Goal: Task Accomplishment & Management: Manage account settings

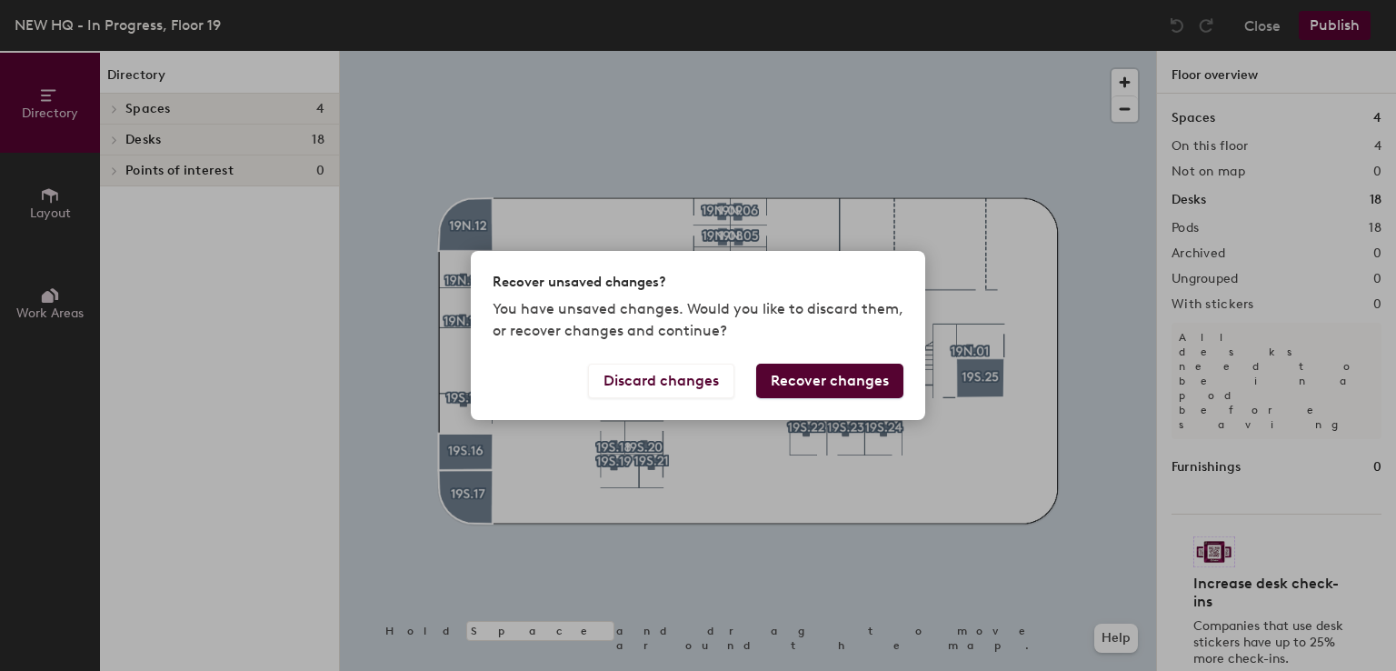
click at [804, 377] on button "Recover changes" at bounding box center [829, 381] width 147 height 35
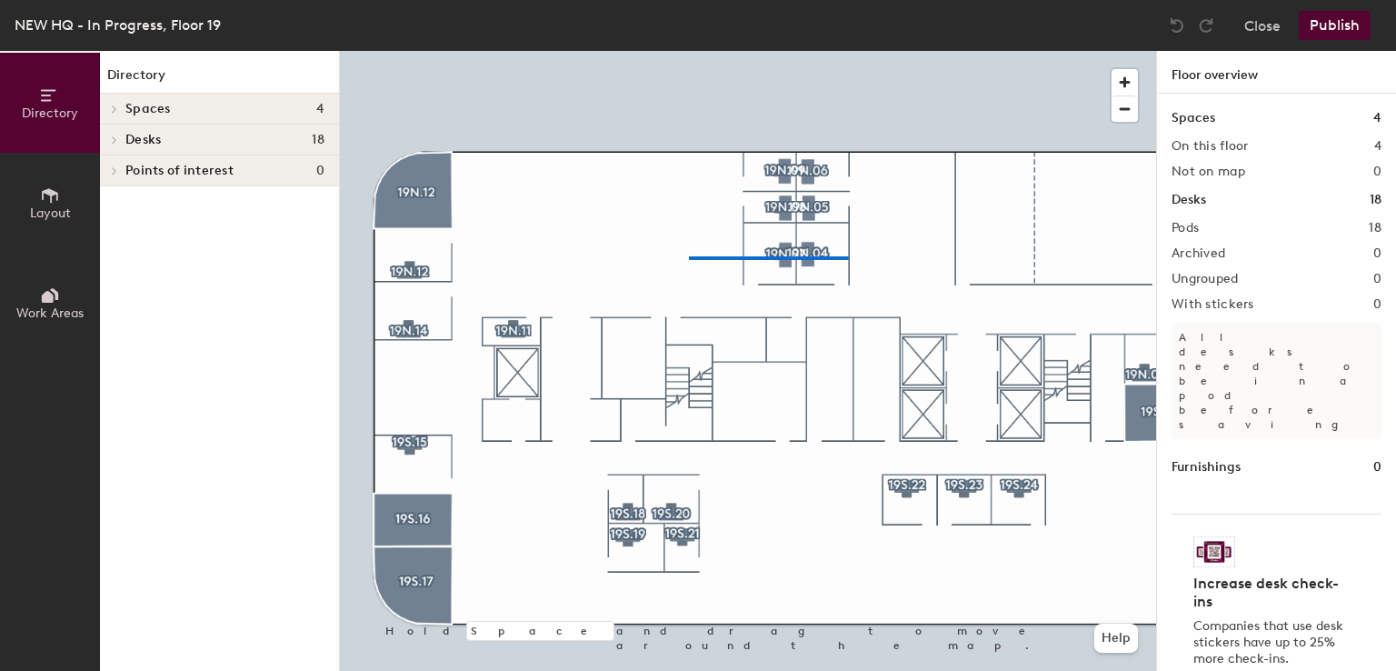
click at [847, 51] on div at bounding box center [748, 51] width 816 height 0
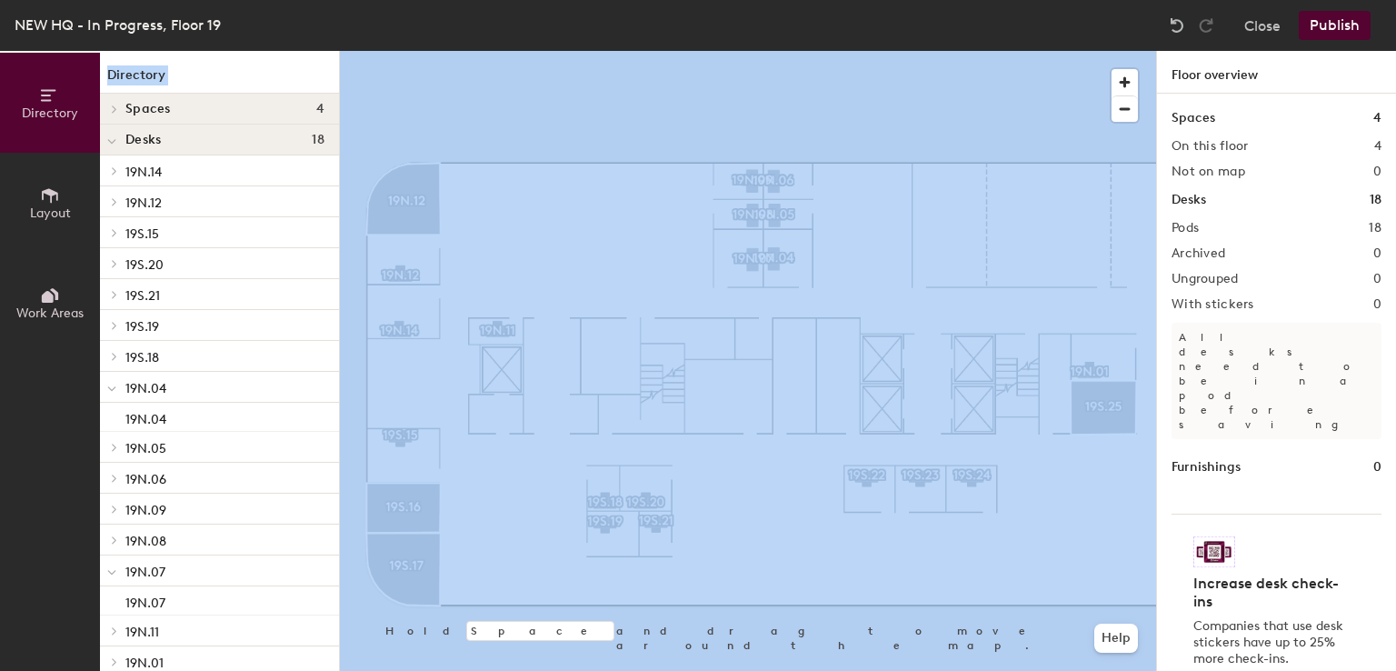
drag, startPoint x: 98, startPoint y: 463, endPoint x: 129, endPoint y: 478, distance: 34.6
click at [129, 478] on div "Directory Layout Work Areas Directory Spaces 4 19N.12 19S.16 19S.17 19S.25 Desk…" at bounding box center [170, 361] width 340 height 620
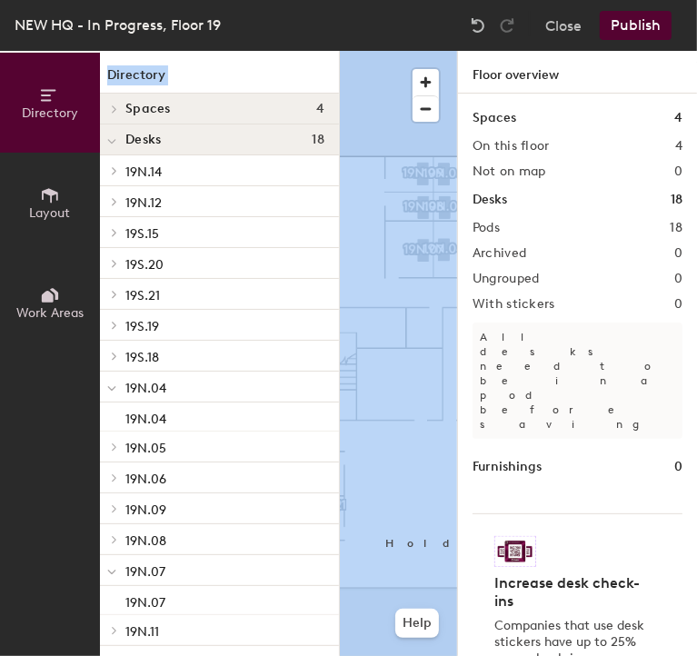
click at [415, 51] on div at bounding box center [398, 51] width 117 height 0
click at [53, 225] on button "Layout" at bounding box center [50, 203] width 100 height 100
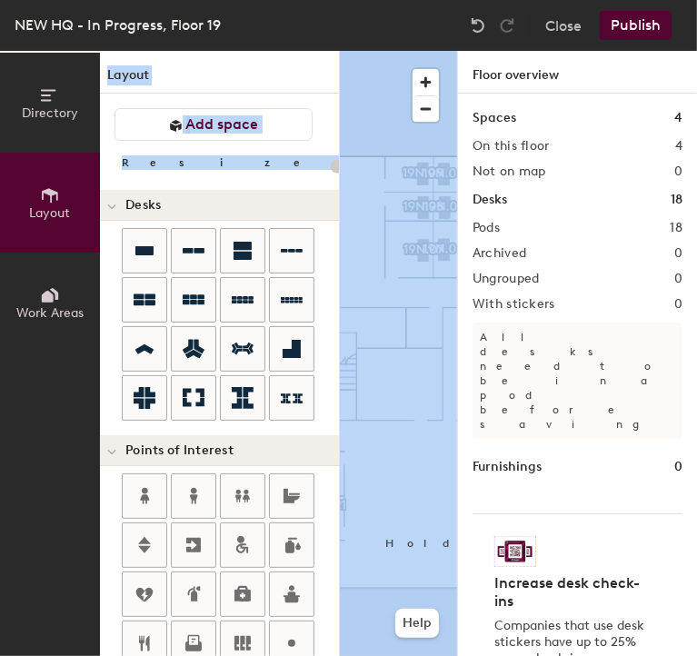
click at [53, 225] on button "Layout" at bounding box center [50, 203] width 100 height 100
click at [52, 108] on span "Directory" at bounding box center [50, 112] width 56 height 15
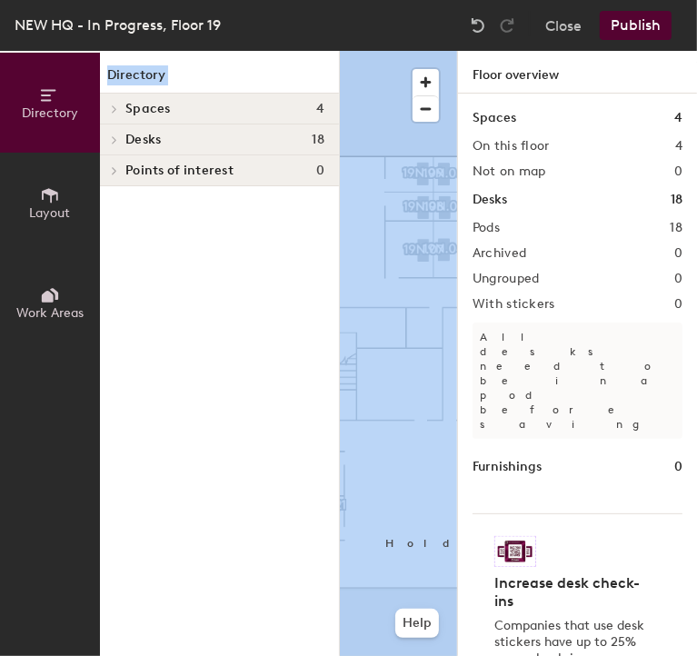
click at [49, 295] on icon at bounding box center [48, 297] width 12 height 12
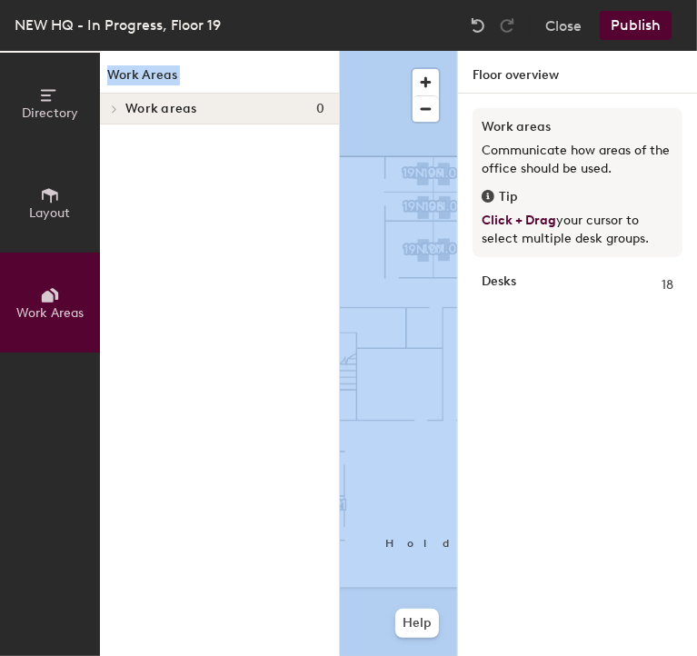
click at [400, 51] on div at bounding box center [398, 51] width 117 height 0
click at [44, 95] on icon at bounding box center [50, 95] width 20 height 20
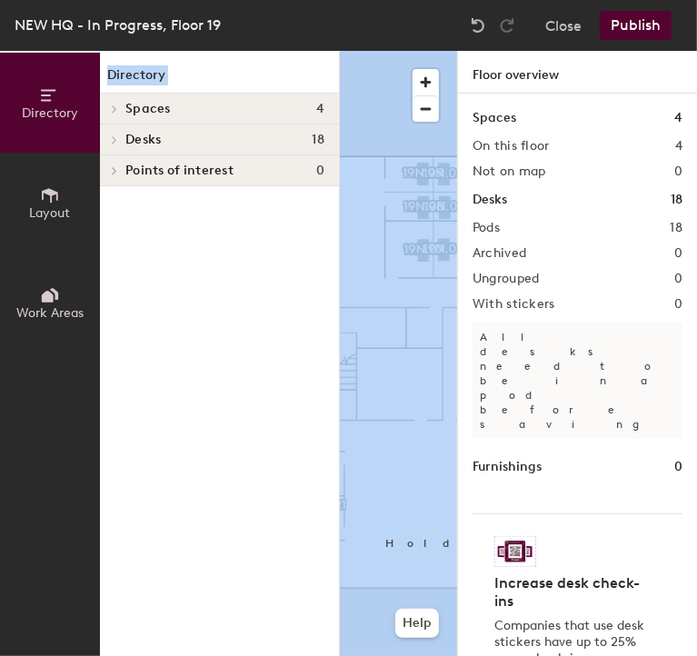
click at [62, 225] on button "Layout" at bounding box center [50, 203] width 100 height 100
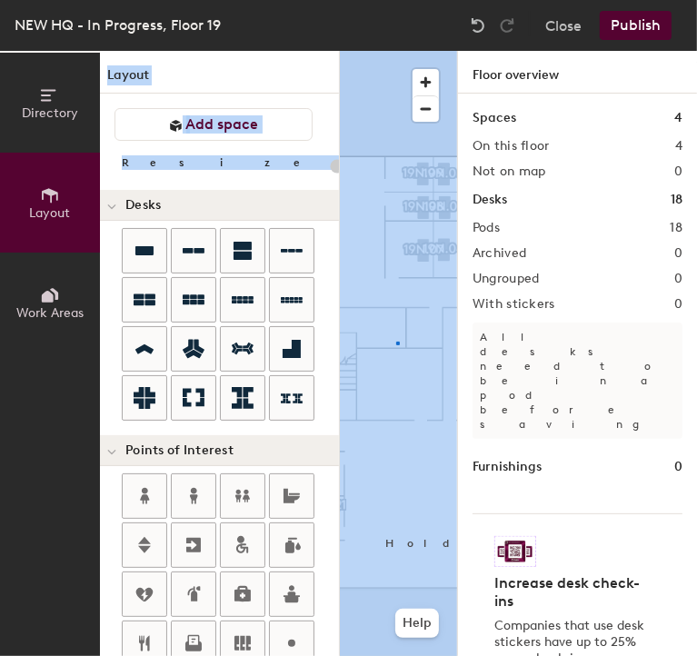
click at [396, 51] on div at bounding box center [398, 51] width 117 height 0
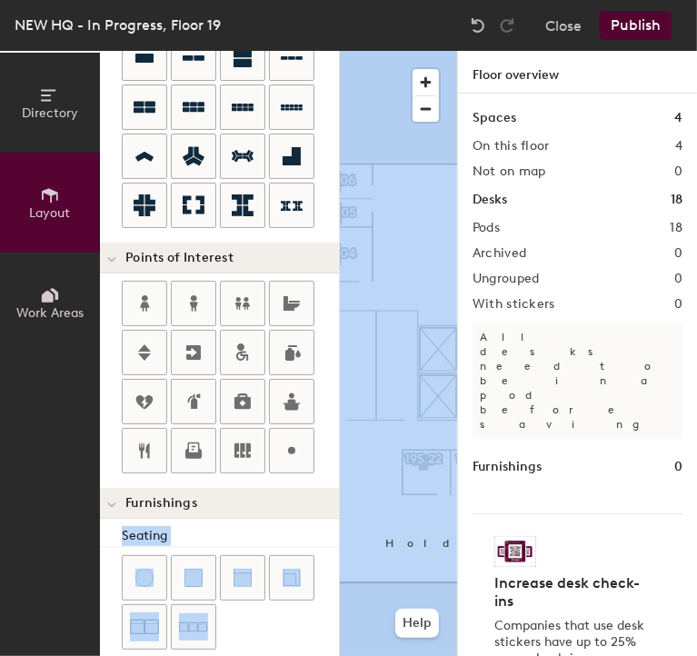
scroll to position [195, 0]
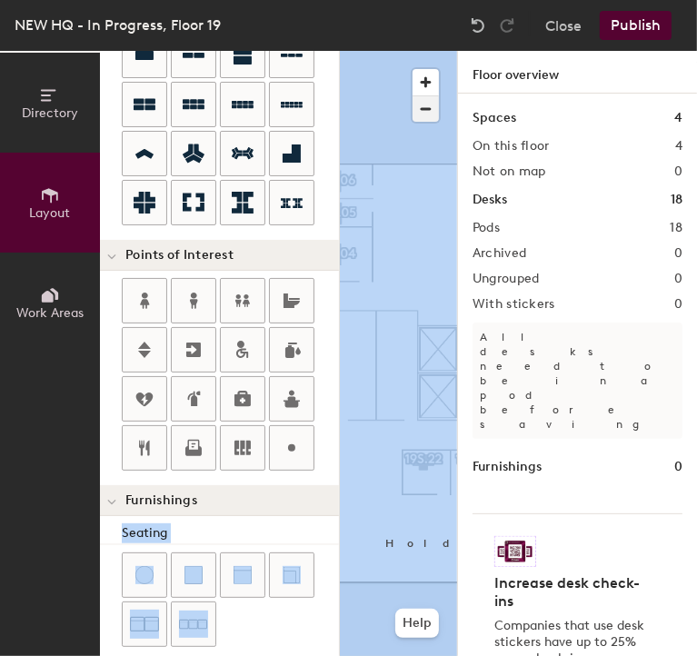
click at [429, 110] on span "button" at bounding box center [426, 108] width 26 height 25
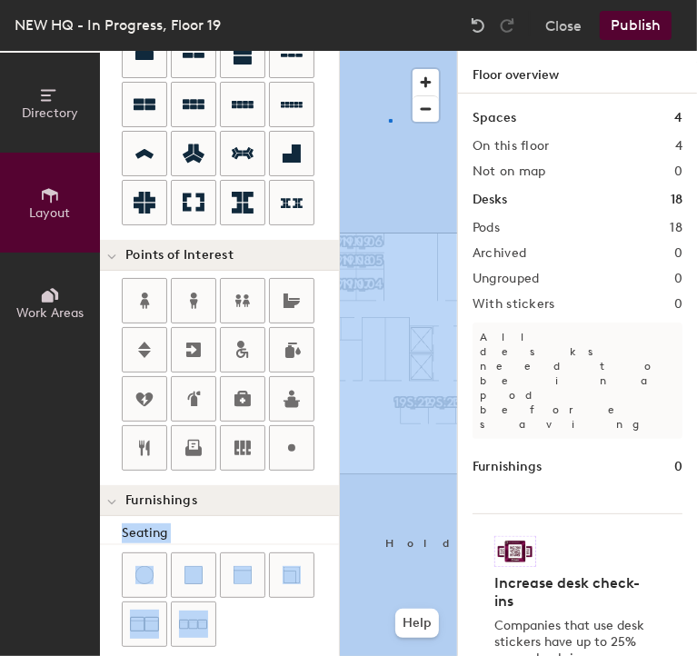
click at [389, 51] on div at bounding box center [398, 51] width 117 height 0
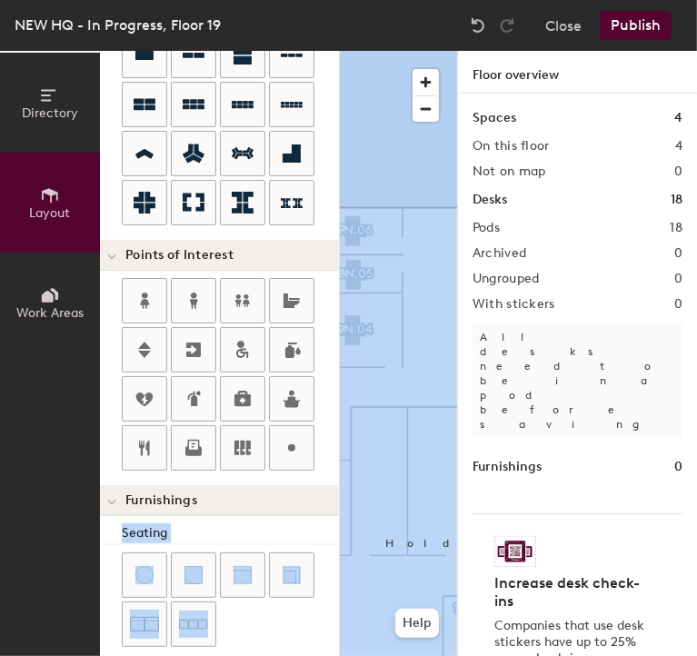
click at [51, 103] on icon at bounding box center [50, 95] width 20 height 20
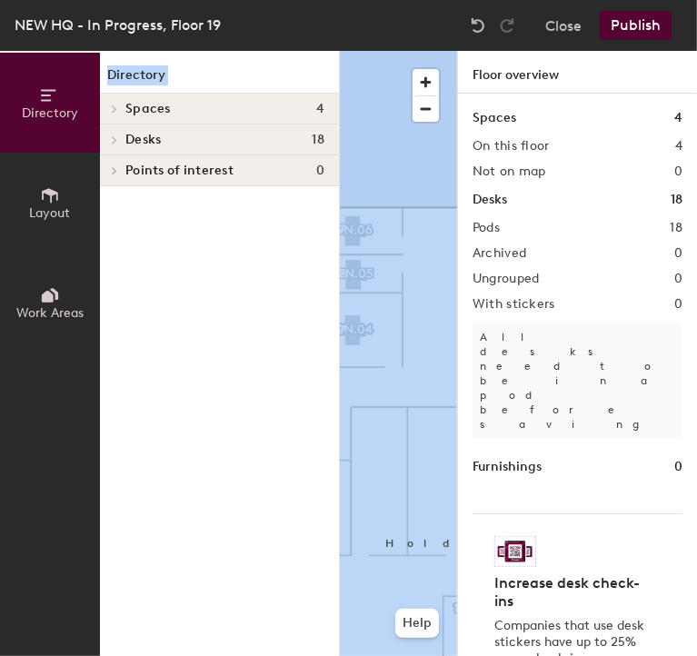
scroll to position [0, 0]
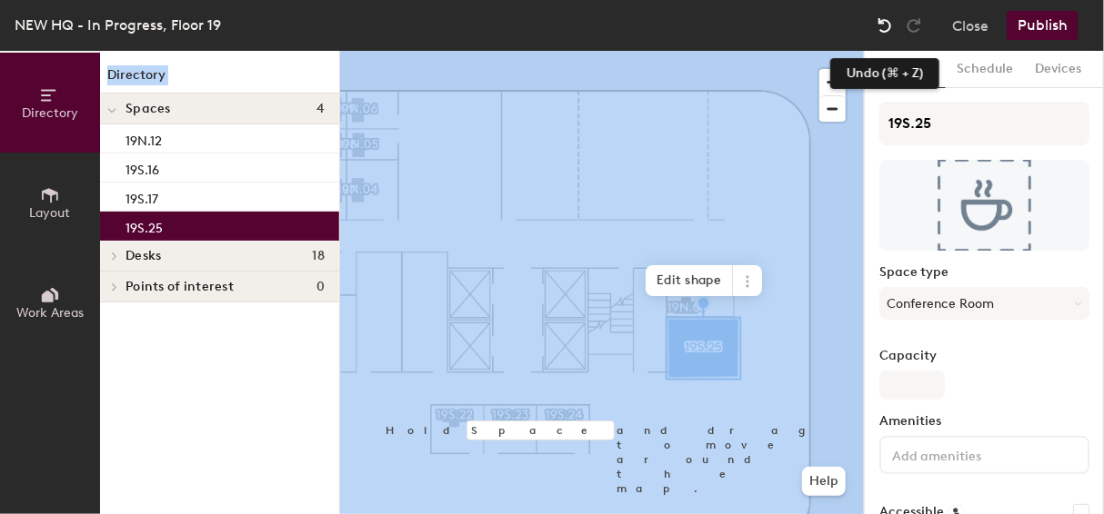
click at [880, 26] on img at bounding box center [884, 25] width 18 height 18
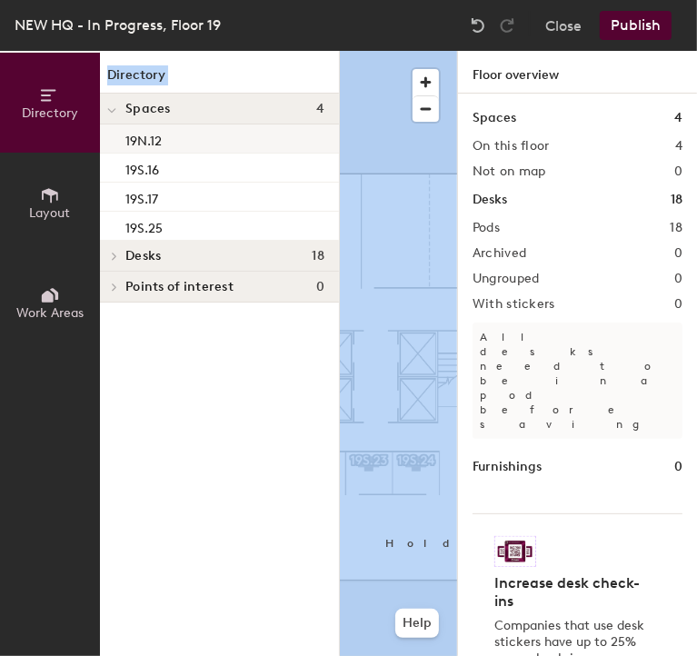
scroll to position [0, 101]
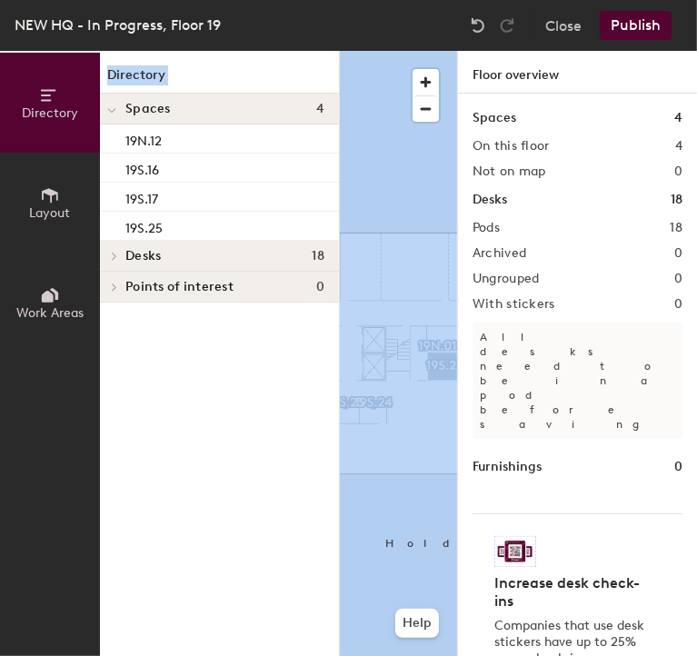
click at [628, 32] on button "Publish" at bounding box center [636, 25] width 72 height 29
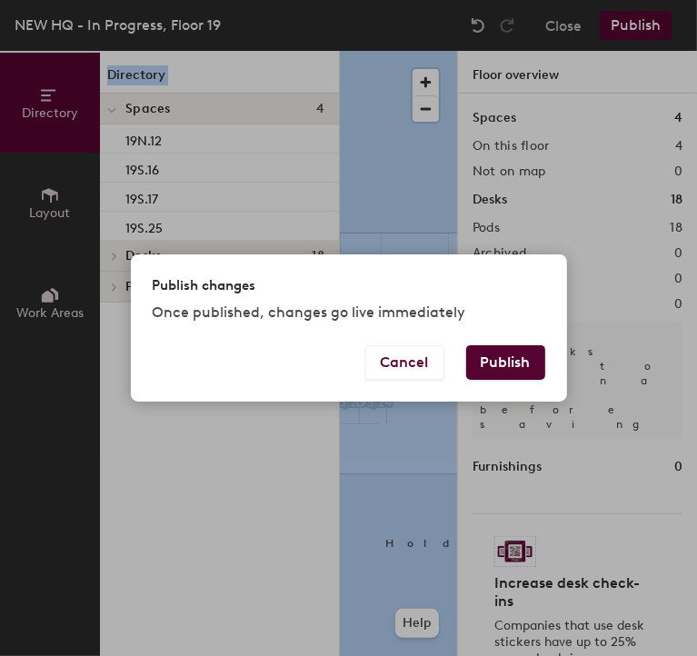
click at [504, 372] on button "Publish" at bounding box center [505, 362] width 79 height 35
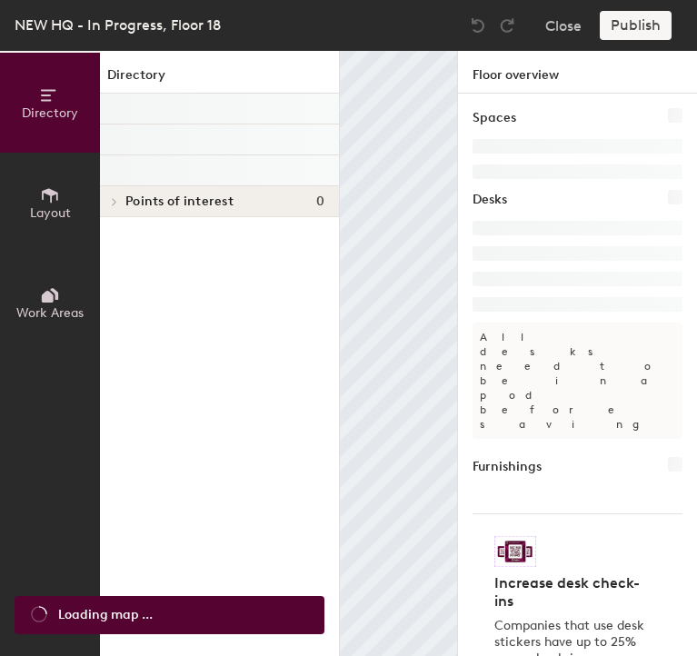
scroll to position [0, 148]
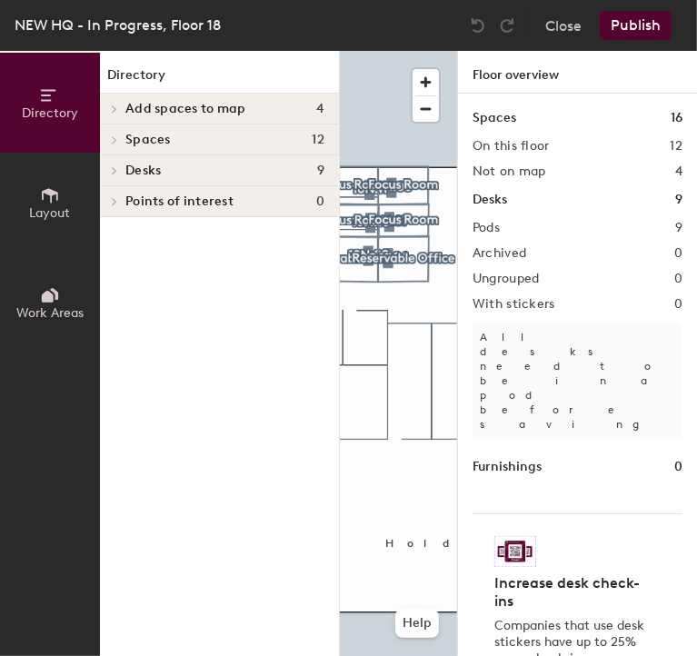
drag, startPoint x: 335, startPoint y: 405, endPoint x: 285, endPoint y: 432, distance: 55.7
click at [285, 432] on div "Directory Add spaces to map 4 Assigned Office Focus Room Open Collab Reservable…" at bounding box center [219, 353] width 239 height 605
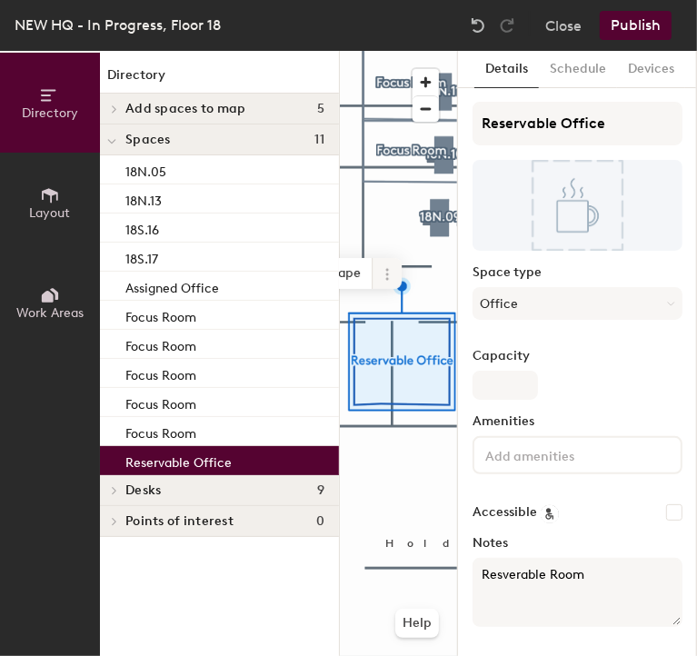
click at [389, 281] on icon at bounding box center [387, 274] width 15 height 15
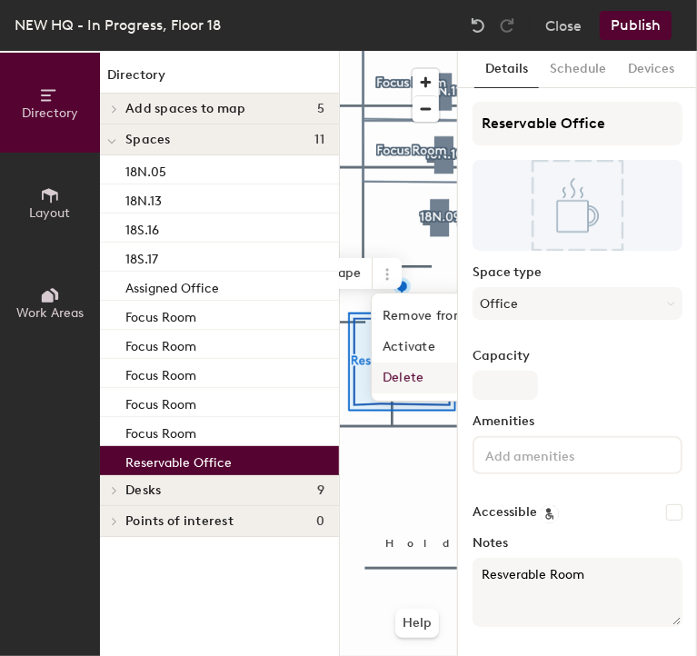
click at [406, 387] on span "Delete" at bounding box center [453, 378] width 162 height 31
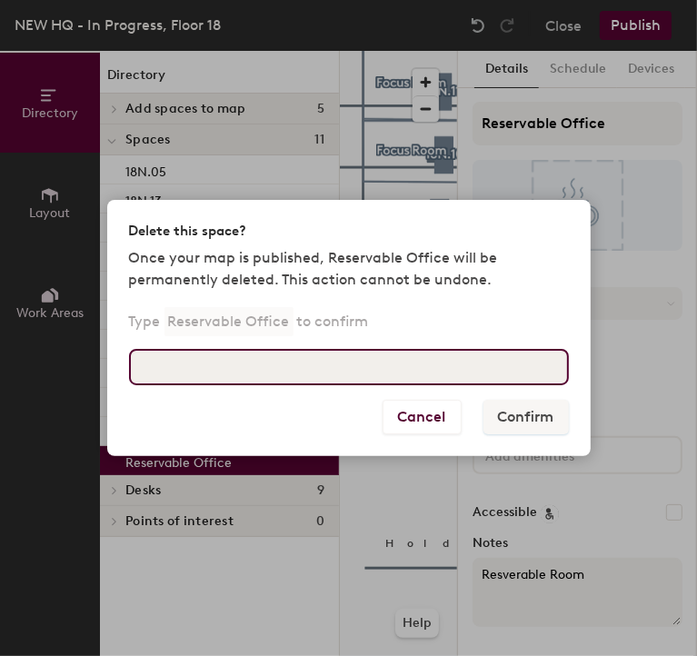
click at [411, 369] on input at bounding box center [349, 367] width 440 height 36
click at [161, 375] on input "Resverable Office" at bounding box center [349, 367] width 440 height 36
click at [165, 370] on input "Resverable Office" at bounding box center [349, 367] width 440 height 36
click at [175, 374] on input "Reserable Office" at bounding box center [349, 367] width 440 height 36
type input "Reservable Office"
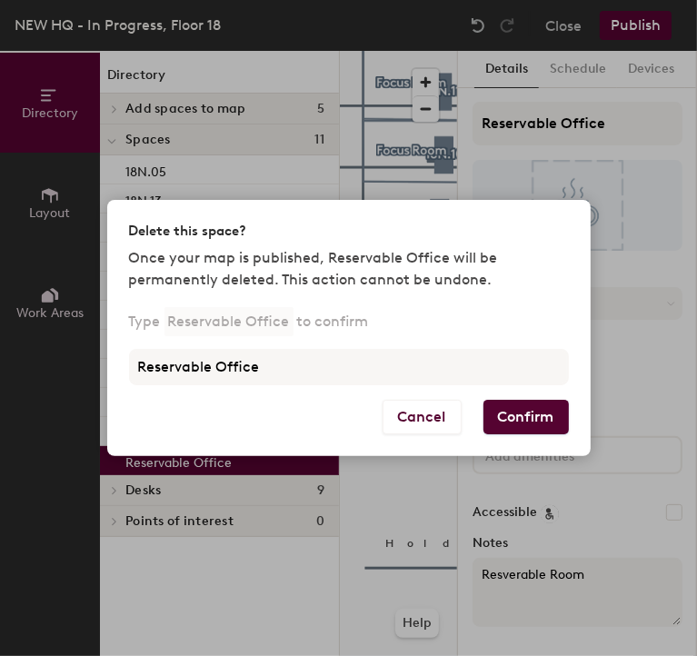
click at [544, 426] on button "Confirm" at bounding box center [526, 417] width 85 height 35
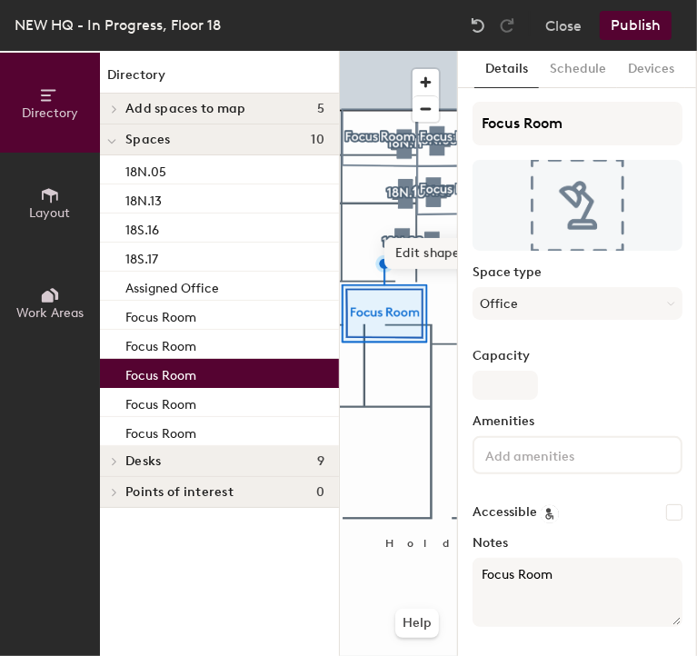
click at [410, 254] on span "Edit shape" at bounding box center [428, 253] width 87 height 31
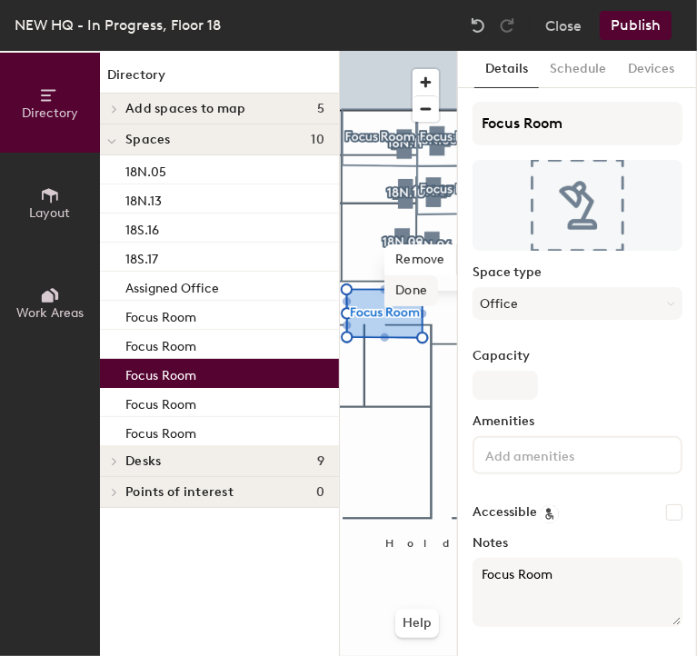
click at [412, 291] on span "Done" at bounding box center [412, 290] width 54 height 31
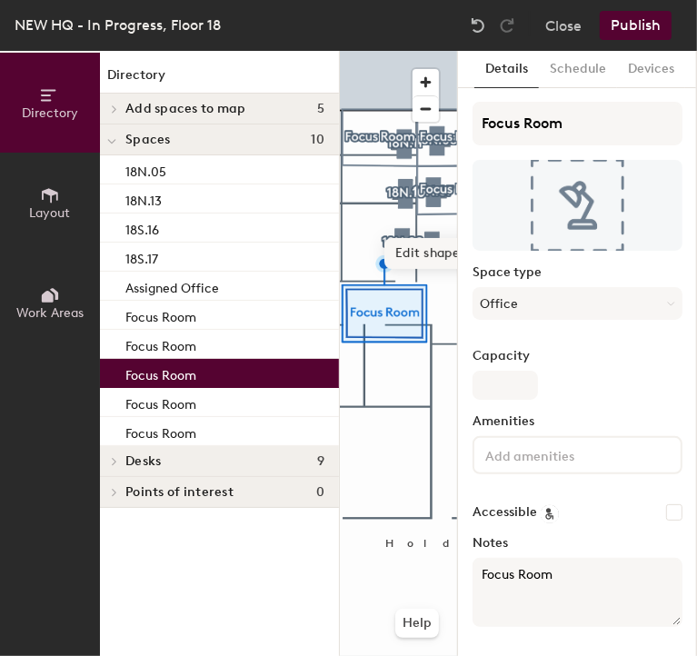
click at [399, 254] on span "Edit shape" at bounding box center [428, 253] width 87 height 31
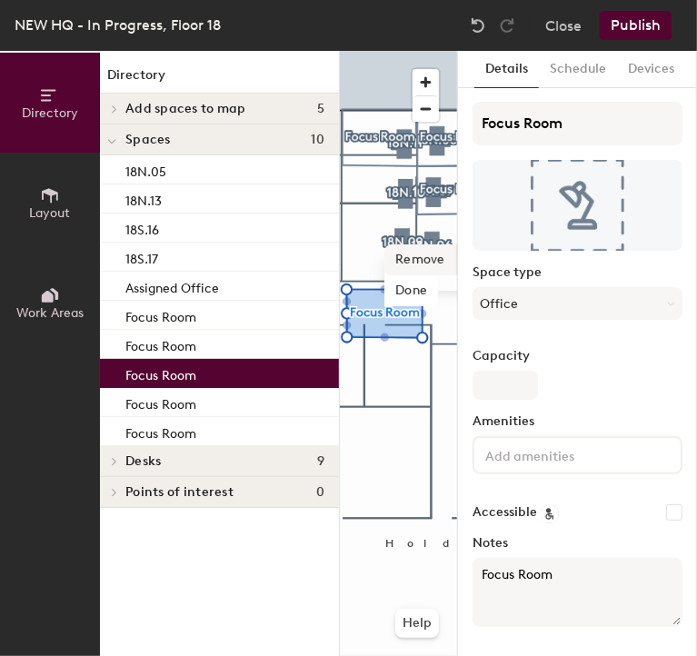
click at [402, 257] on span "Remove" at bounding box center [421, 260] width 73 height 31
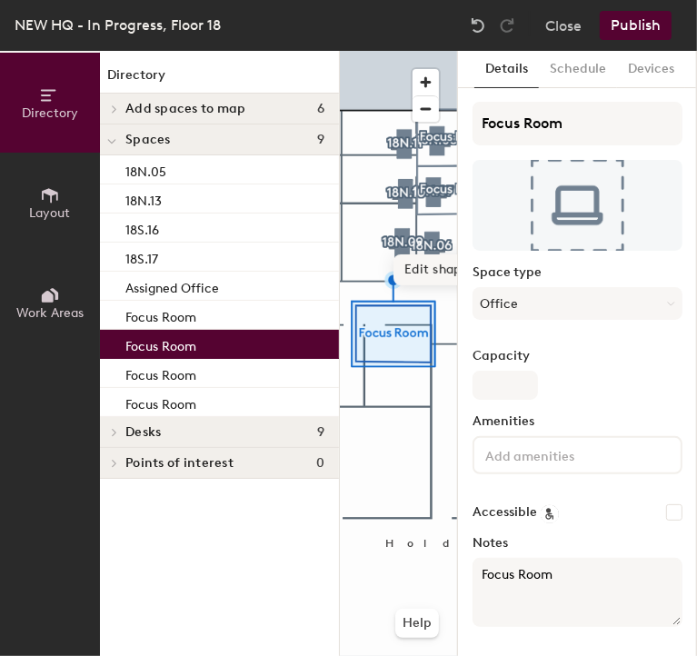
click at [405, 259] on span "Edit shape" at bounding box center [437, 270] width 87 height 31
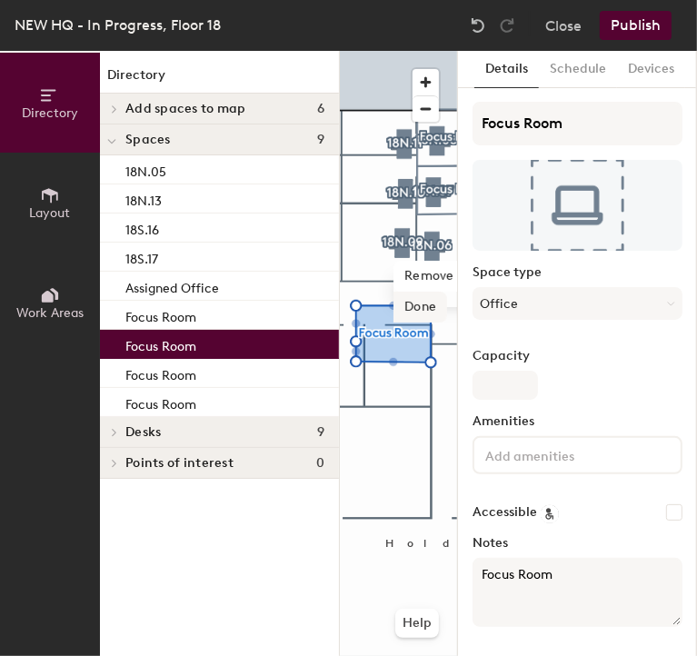
click at [417, 309] on span "Done" at bounding box center [421, 307] width 54 height 31
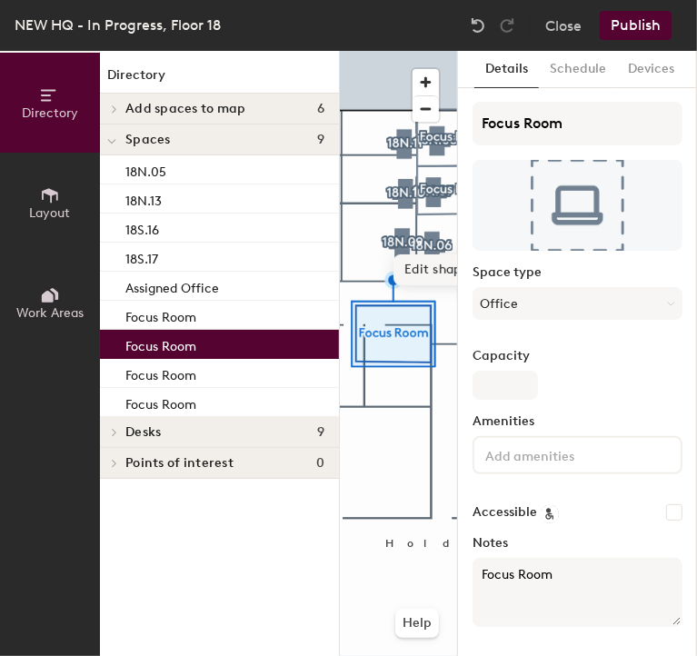
drag, startPoint x: 417, startPoint y: 309, endPoint x: 422, endPoint y: 257, distance: 52.0
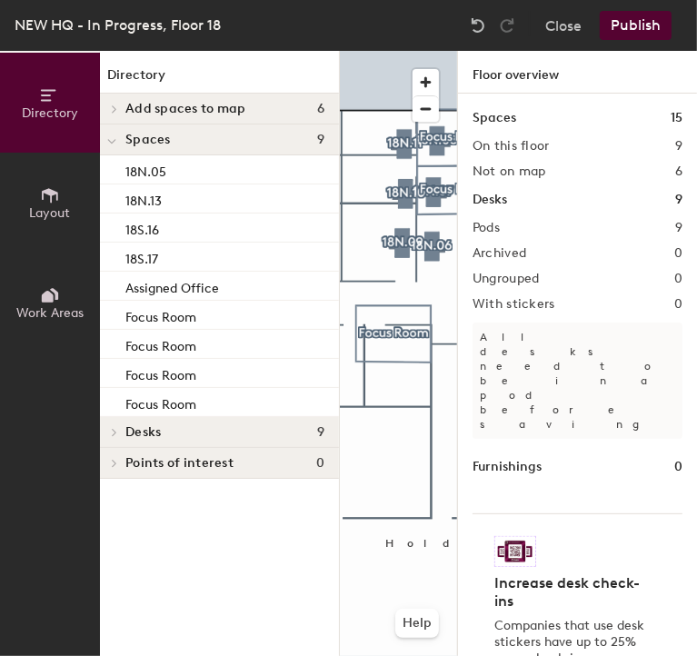
click at [385, 51] on div at bounding box center [398, 51] width 117 height 0
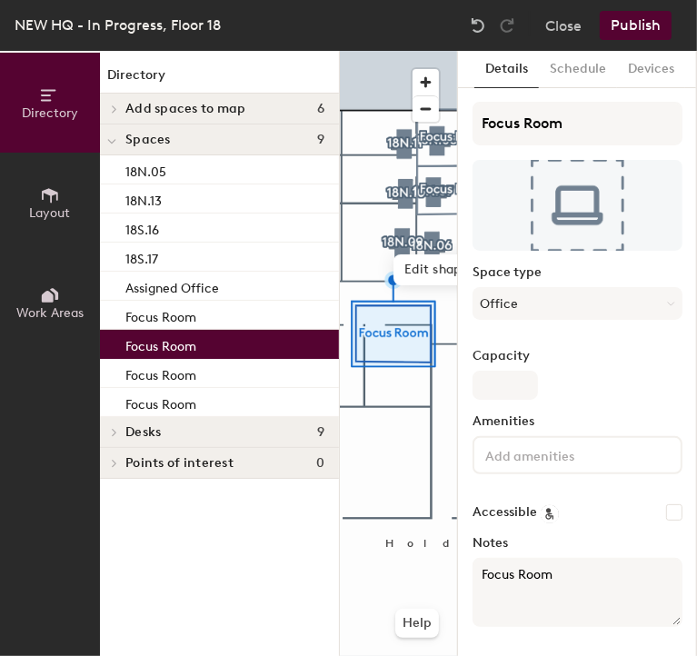
drag, startPoint x: 424, startPoint y: 379, endPoint x: 415, endPoint y: 271, distance: 108.5
click at [415, 271] on span "Edit shape" at bounding box center [437, 270] width 87 height 31
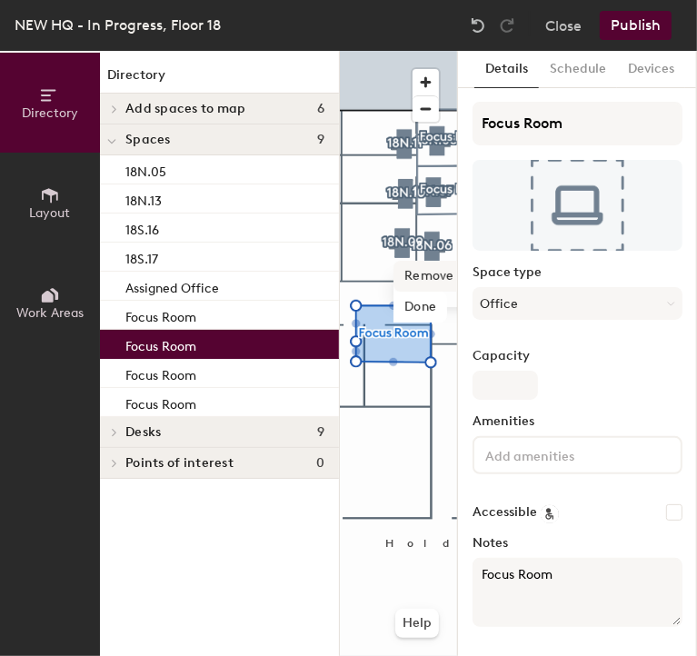
click at [418, 275] on span "Remove" at bounding box center [430, 276] width 73 height 31
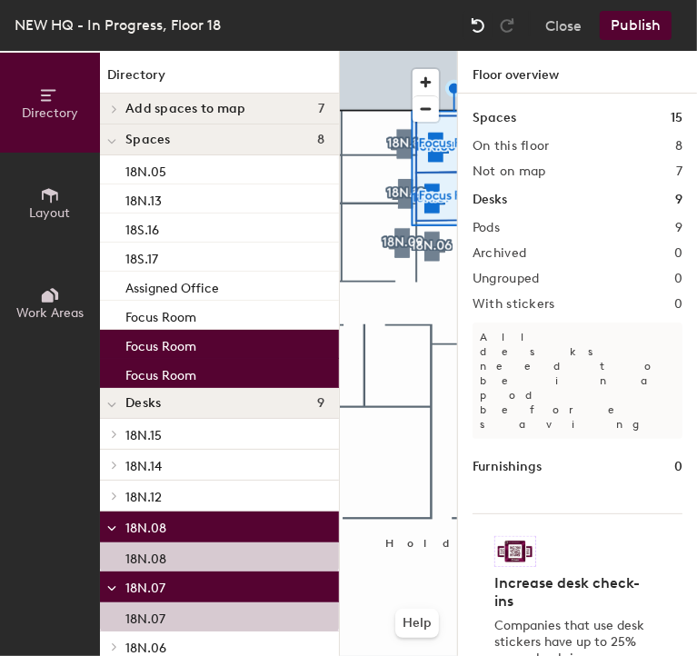
click at [474, 30] on img at bounding box center [478, 25] width 18 height 18
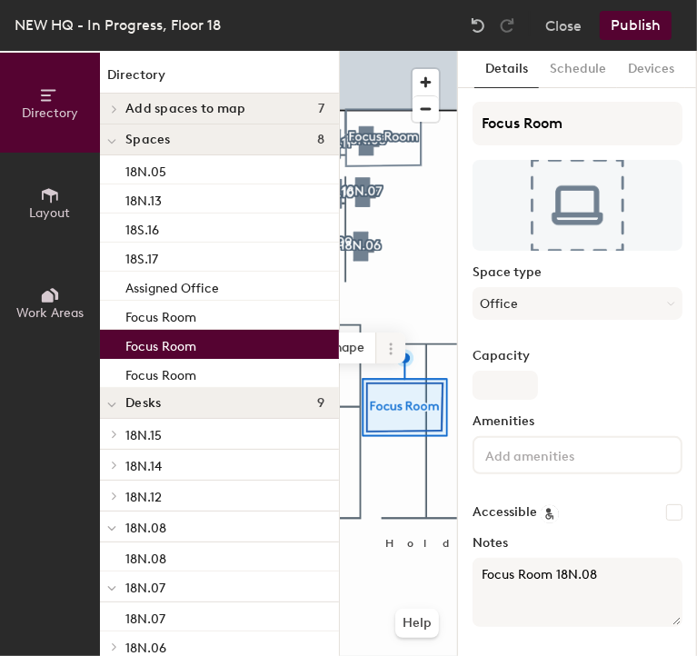
drag, startPoint x: 396, startPoint y: 346, endPoint x: 378, endPoint y: 347, distance: 18.2
click at [378, 347] on span at bounding box center [390, 348] width 29 height 31
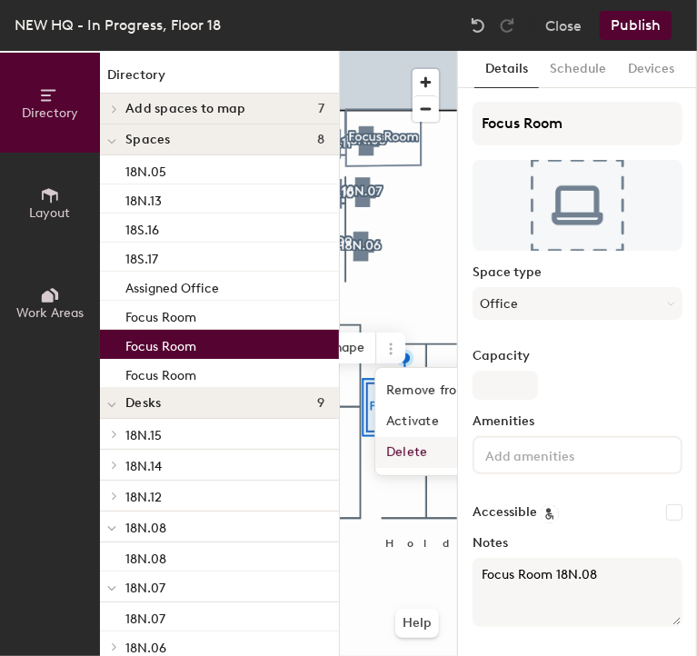
click at [410, 466] on span "Delete" at bounding box center [456, 452] width 162 height 31
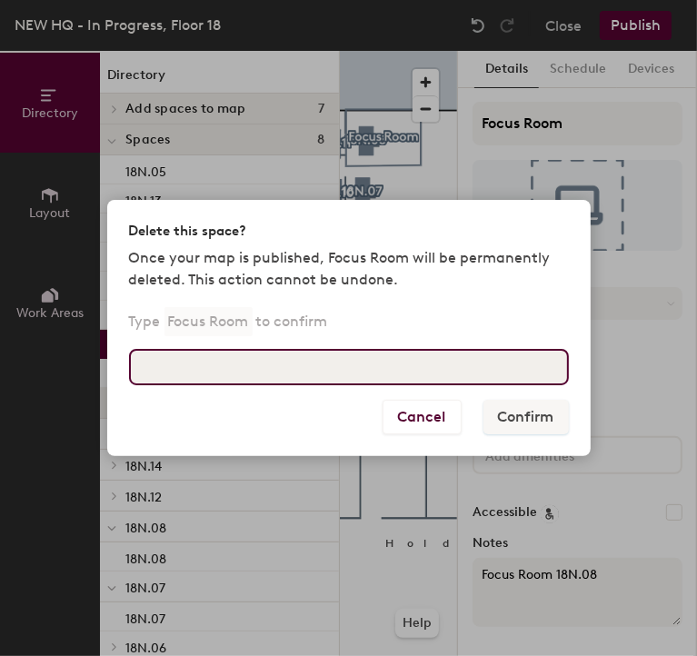
click at [418, 375] on input at bounding box center [349, 367] width 440 height 36
type input "Focus Room"
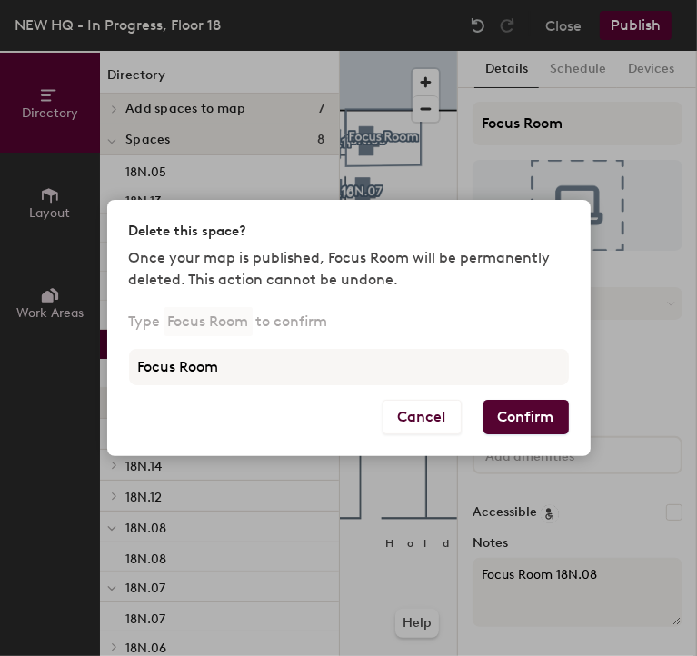
click at [538, 426] on button "Confirm" at bounding box center [526, 417] width 85 height 35
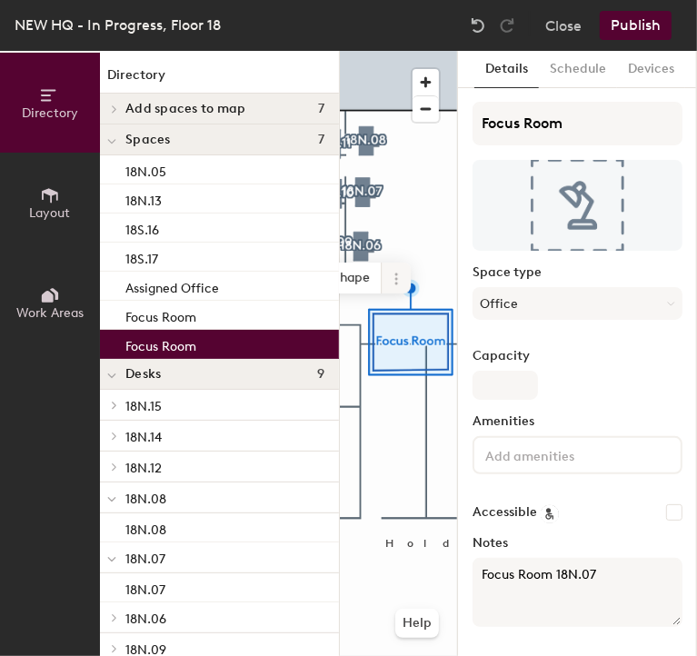
drag, startPoint x: 484, startPoint y: 381, endPoint x: 393, endPoint y: 274, distance: 141.2
click at [393, 274] on icon at bounding box center [396, 279] width 15 height 15
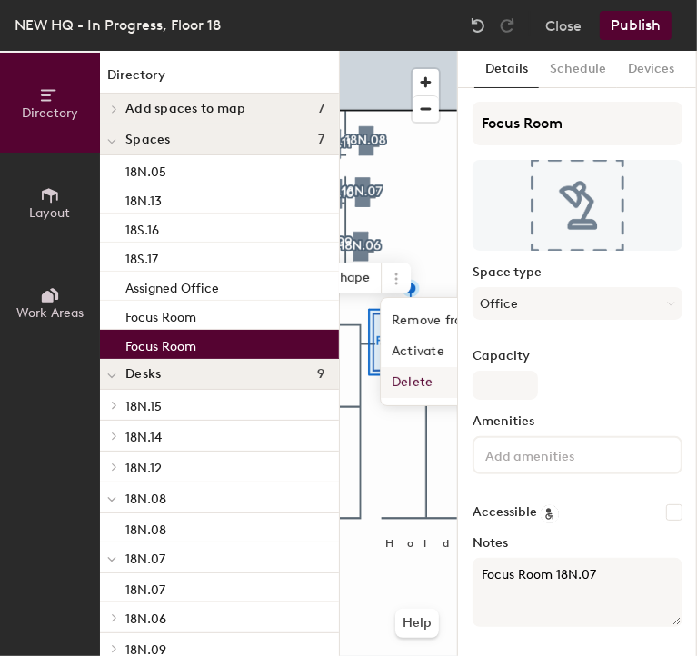
click at [435, 384] on span "Delete" at bounding box center [462, 382] width 162 height 31
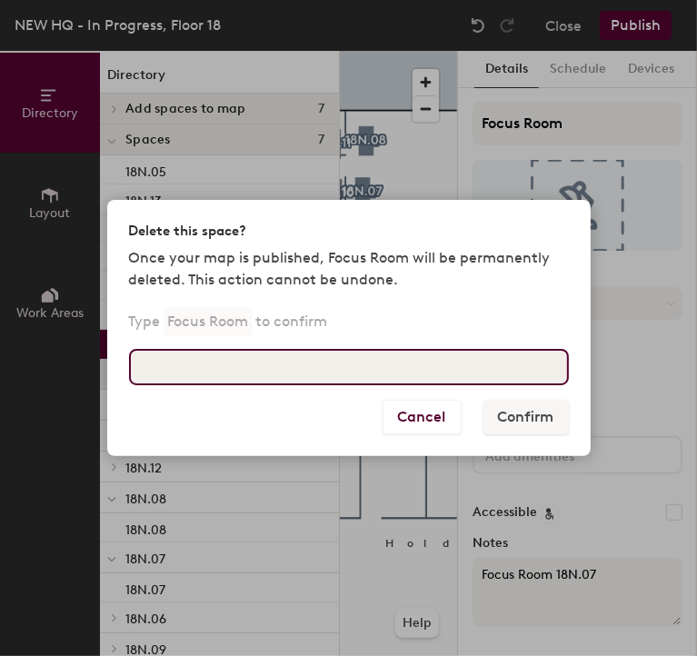
drag, startPoint x: 435, startPoint y: 384, endPoint x: 410, endPoint y: 367, distance: 29.5
click at [410, 367] on input at bounding box center [349, 367] width 440 height 36
click at [317, 382] on input "Focus Room" at bounding box center [349, 367] width 440 height 36
type input "Focus Room"
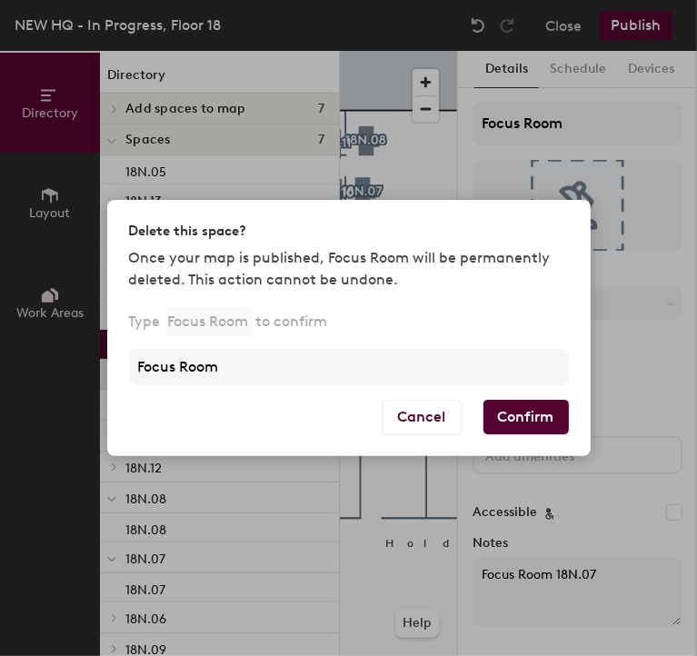
click at [504, 432] on button "Confirm" at bounding box center [526, 417] width 85 height 35
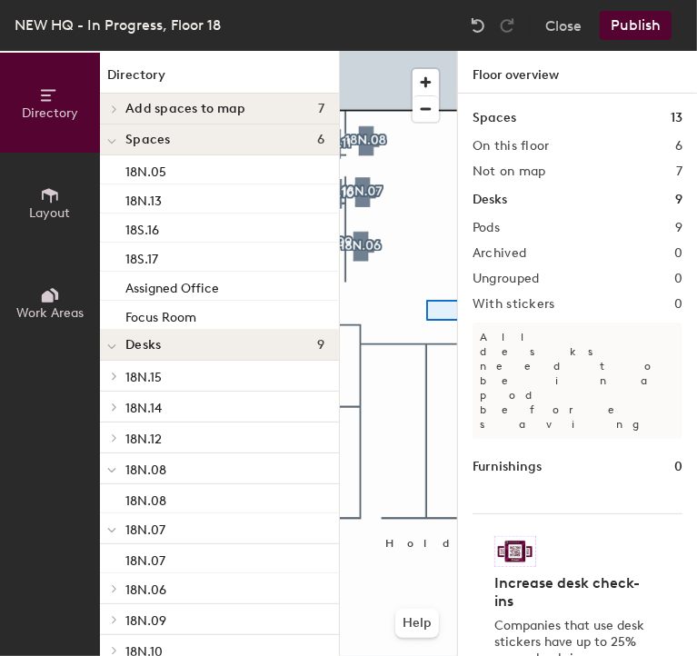
click at [484, 325] on div "Directory Layout Work Areas Directory Add spaces to map 7 Assigned Office Focus…" at bounding box center [348, 353] width 697 height 605
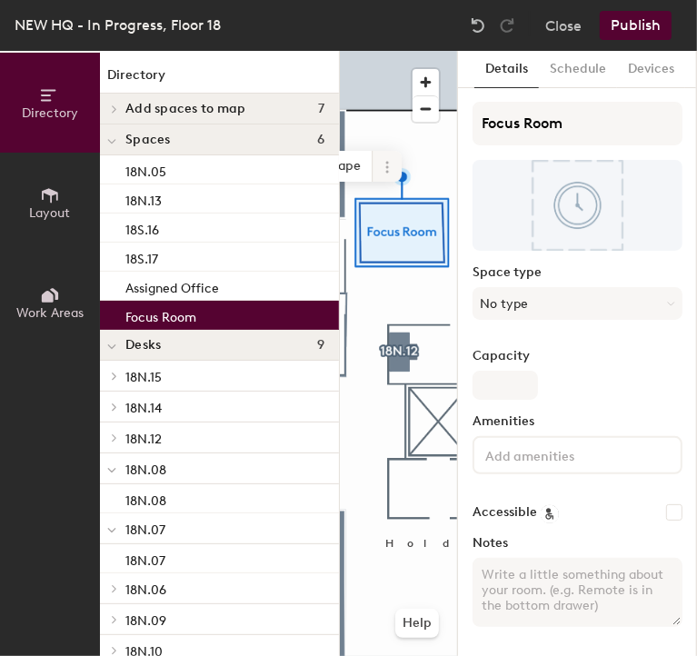
drag, startPoint x: 458, startPoint y: 323, endPoint x: 385, endPoint y: 170, distance: 169.5
click at [385, 170] on icon at bounding box center [387, 167] width 15 height 15
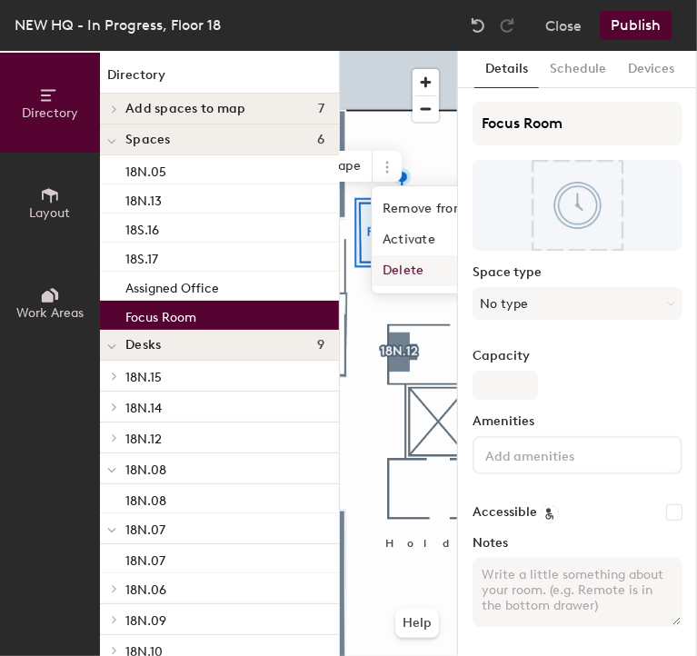
click at [413, 271] on span "Delete" at bounding box center [453, 270] width 162 height 31
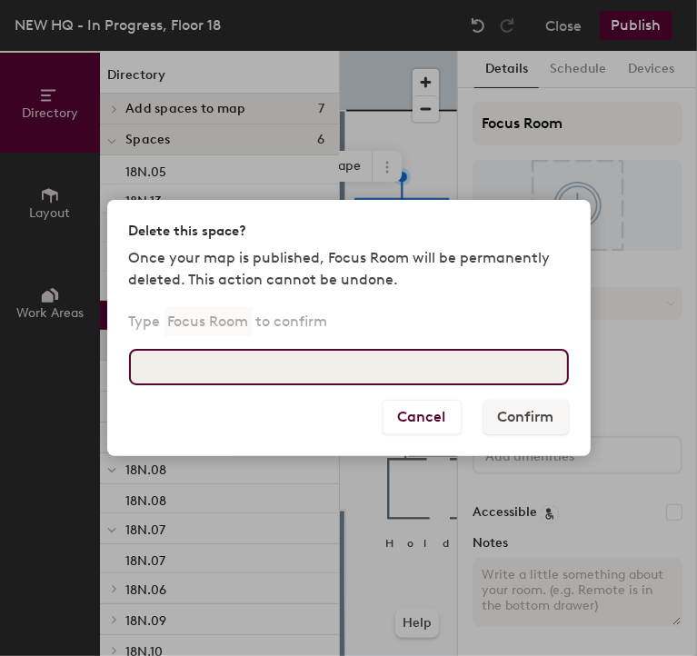
click at [331, 373] on input at bounding box center [349, 367] width 440 height 36
type input "Focus Room"
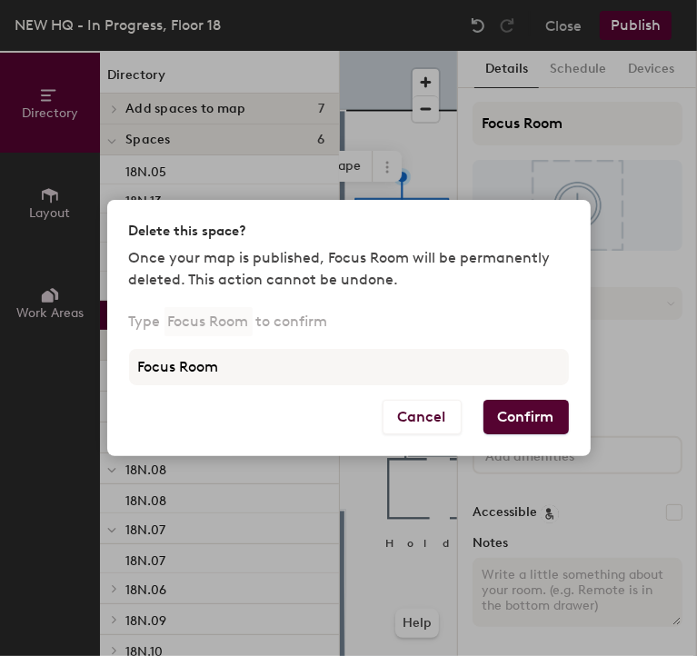
click at [506, 423] on button "Confirm" at bounding box center [526, 417] width 85 height 35
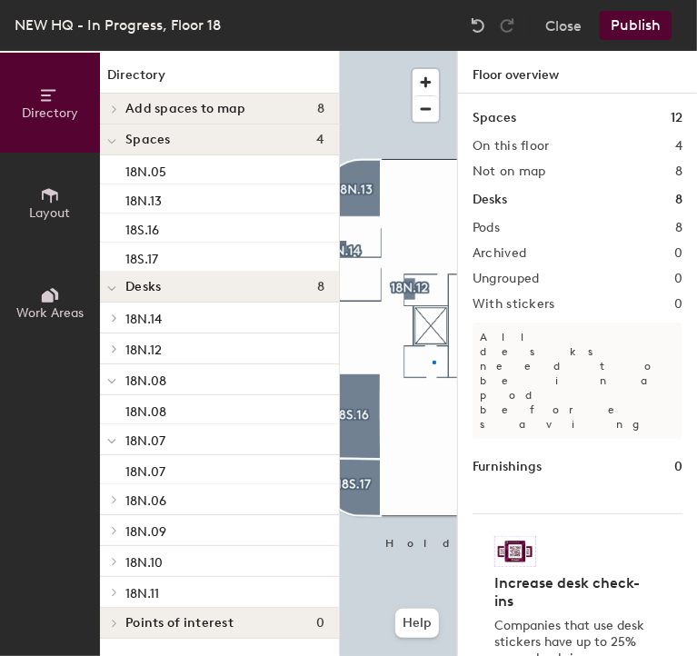
click at [435, 51] on div at bounding box center [398, 51] width 117 height 0
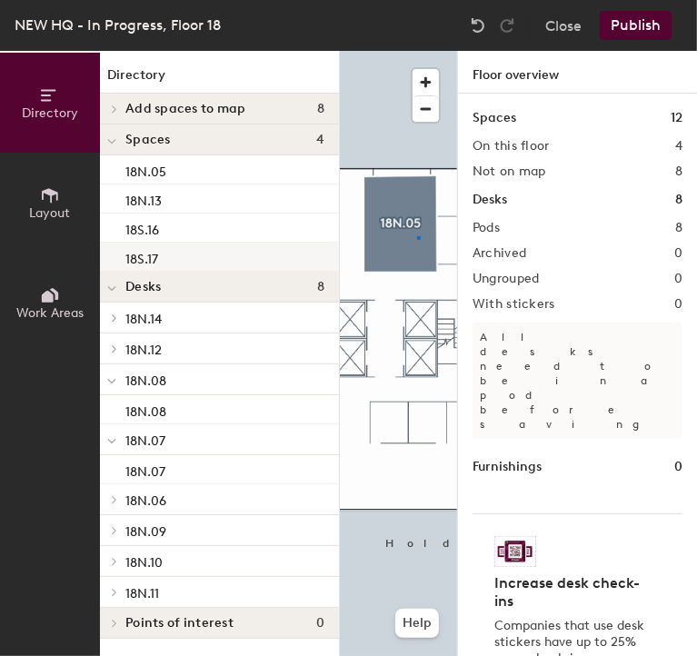
click at [417, 51] on div at bounding box center [398, 51] width 117 height 0
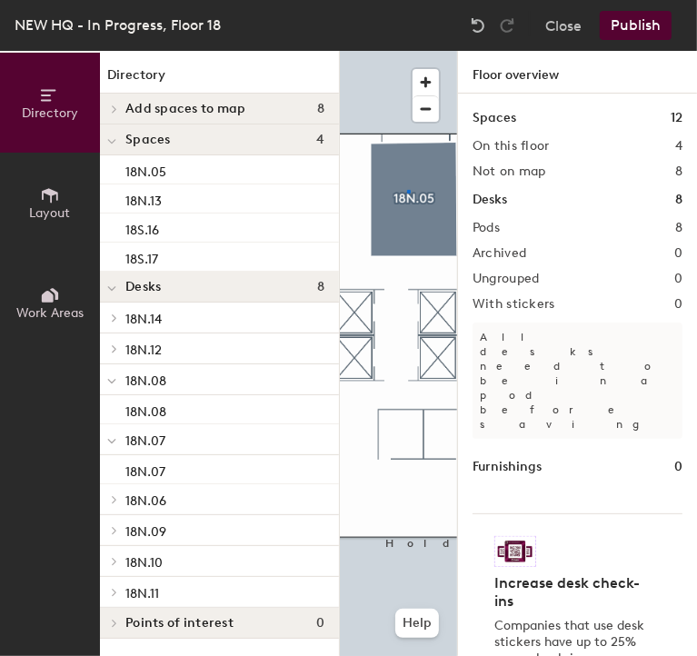
click at [408, 51] on div at bounding box center [398, 51] width 117 height 0
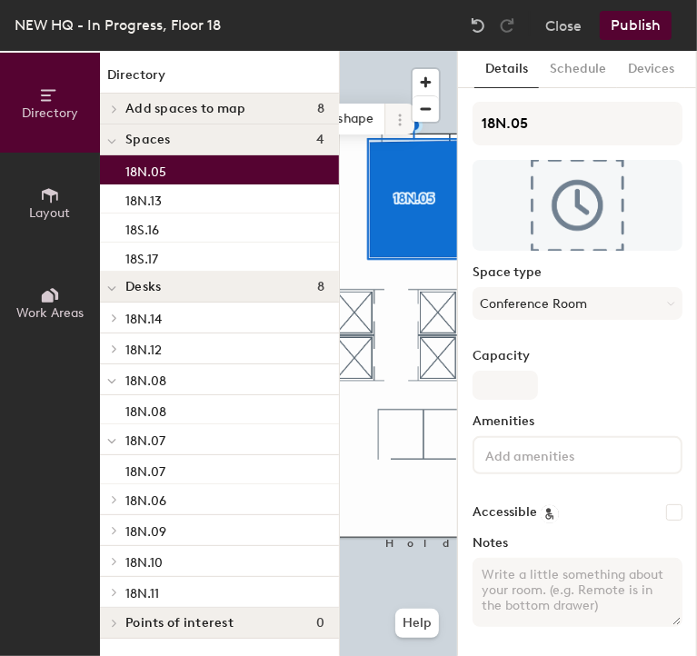
click at [401, 120] on icon at bounding box center [400, 119] width 3 height 3
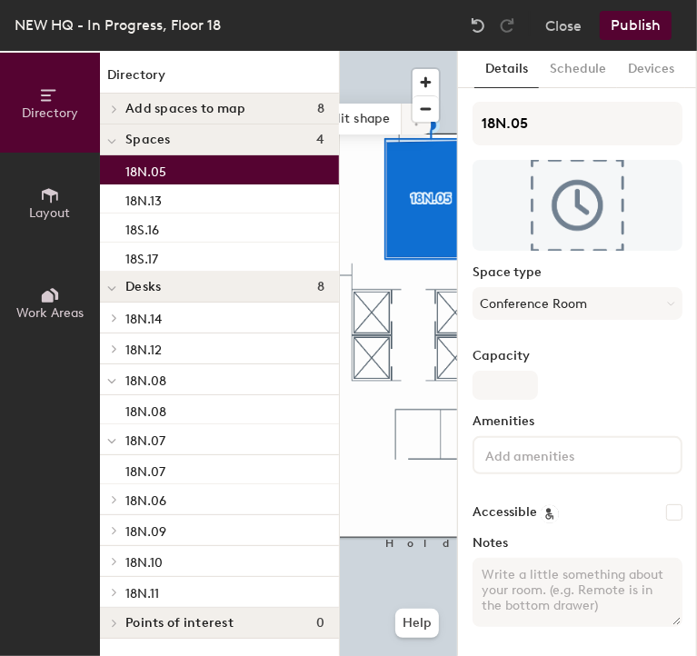
drag, startPoint x: 337, startPoint y: 297, endPoint x: 382, endPoint y: 125, distance: 178.4
click at [382, 125] on span "Edit shape" at bounding box center [358, 119] width 87 height 31
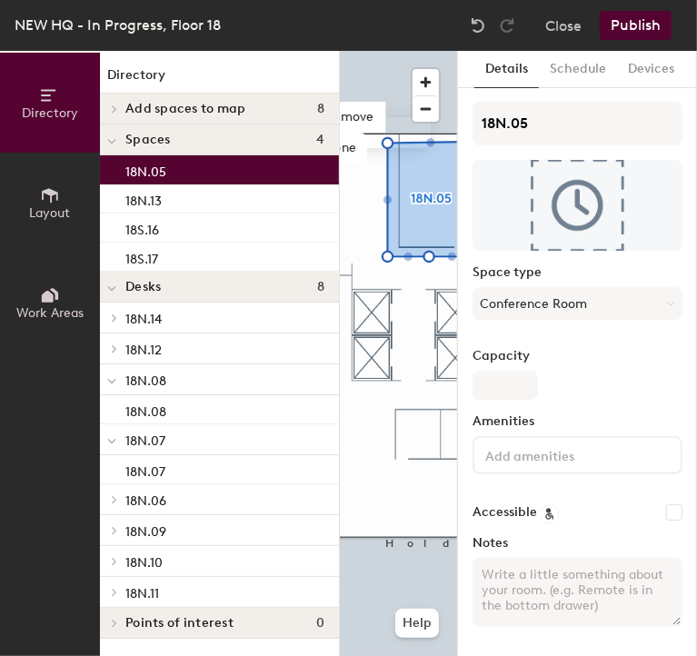
drag, startPoint x: 386, startPoint y: 146, endPoint x: 411, endPoint y: 162, distance: 29.0
click at [411, 162] on div "Remove Done" at bounding box center [372, 133] width 117 height 62
drag, startPoint x: 385, startPoint y: 138, endPoint x: 404, endPoint y: 142, distance: 18.5
drag, startPoint x: 404, startPoint y: 142, endPoint x: 390, endPoint y: 144, distance: 13.8
click at [390, 144] on div "Remove Done" at bounding box center [372, 133] width 117 height 62
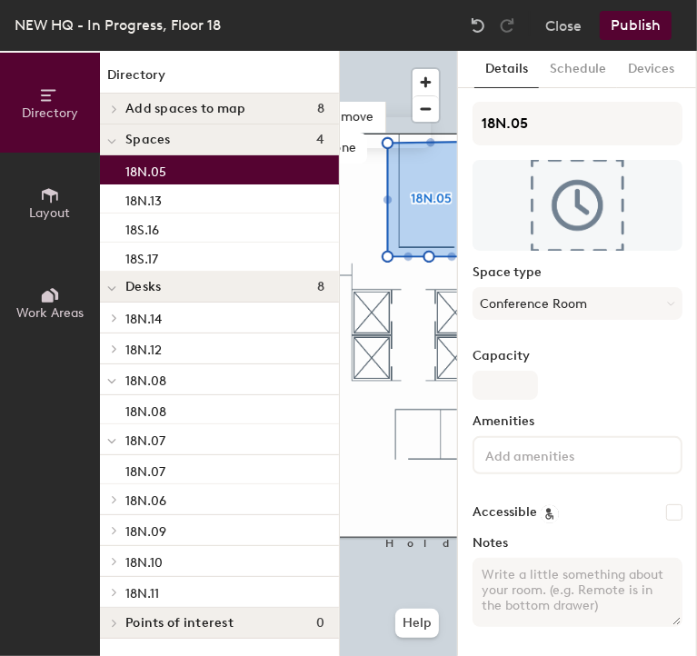
drag, startPoint x: 390, startPoint y: 144, endPoint x: 411, endPoint y: 149, distance: 21.6
drag, startPoint x: 411, startPoint y: 149, endPoint x: 391, endPoint y: 137, distance: 23.2
click at [391, 137] on div "Remove Done" at bounding box center [372, 133] width 117 height 62
drag, startPoint x: 391, startPoint y: 137, endPoint x: 409, endPoint y: 146, distance: 20.3
drag, startPoint x: 409, startPoint y: 146, endPoint x: 390, endPoint y: 132, distance: 24.0
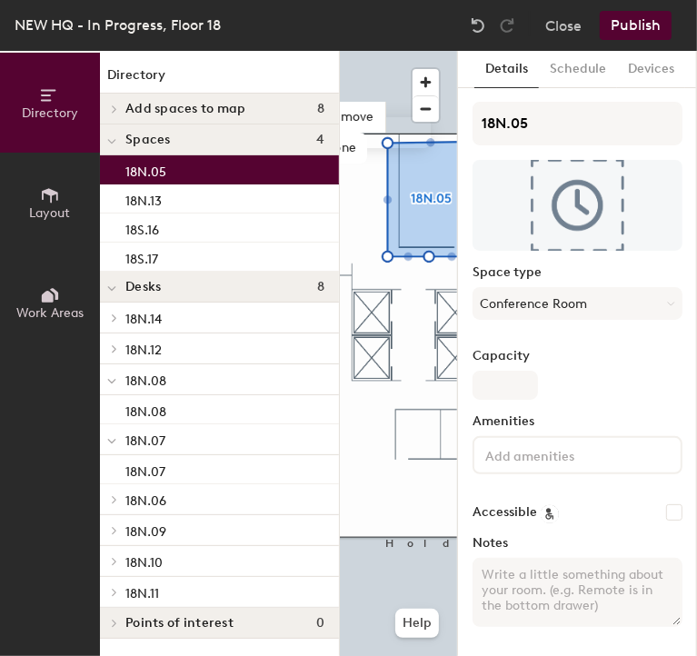
click at [390, 132] on div "Remove Done" at bounding box center [372, 133] width 117 height 62
drag, startPoint x: 392, startPoint y: 159, endPoint x: 398, endPoint y: 139, distance: 21.0
click at [398, 139] on div "Remove Done" at bounding box center [372, 148] width 117 height 62
drag, startPoint x: 389, startPoint y: 139, endPoint x: 407, endPoint y: 144, distance: 18.7
click at [407, 144] on div "Remove Done" at bounding box center [372, 148] width 117 height 62
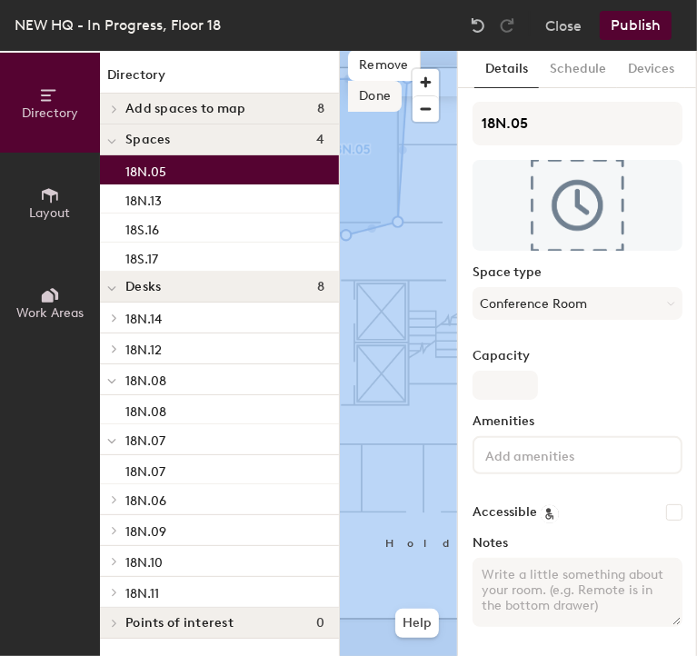
click at [348, 219] on div "Directory Layout Work Areas Directory Add spaces to map 8 Assigned Office Assig…" at bounding box center [348, 353] width 697 height 605
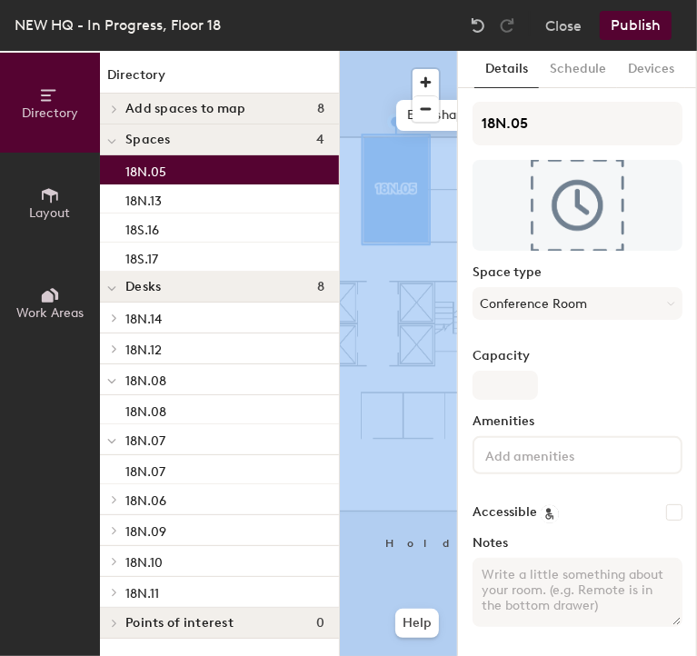
drag, startPoint x: 425, startPoint y: 154, endPoint x: 399, endPoint y: 121, distance: 41.5
click at [399, 121] on span "Edit shape" at bounding box center [439, 115] width 87 height 31
drag, startPoint x: 396, startPoint y: 139, endPoint x: 405, endPoint y: 136, distance: 9.5
click at [405, 136] on span "Edit shape" at bounding box center [440, 131] width 87 height 31
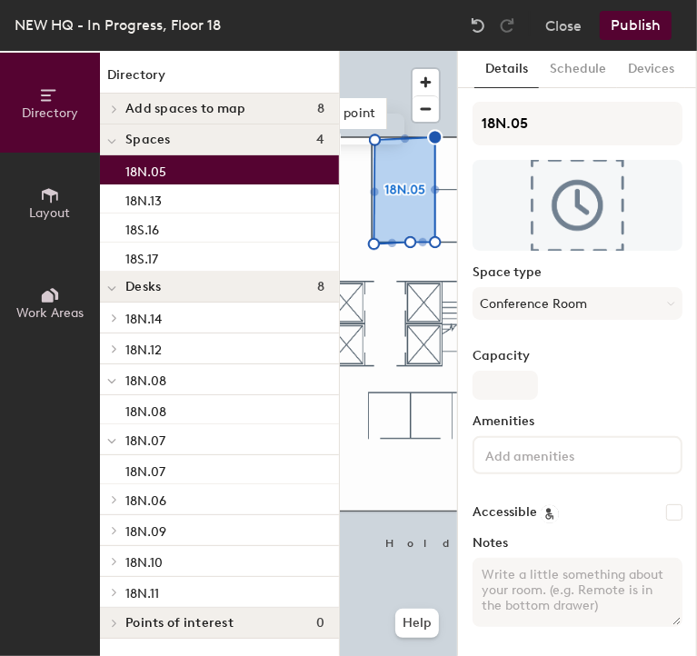
click at [373, 135] on div "Delete point Done" at bounding box center [345, 129] width 117 height 62
click at [369, 131] on div "Delete point Done" at bounding box center [345, 129] width 117 height 62
click at [376, 140] on div "Delete point Done" at bounding box center [345, 129] width 117 height 62
click at [369, 135] on div "Delete point Done" at bounding box center [345, 129] width 117 height 62
click at [371, 135] on div "Delete point Done" at bounding box center [345, 129] width 117 height 62
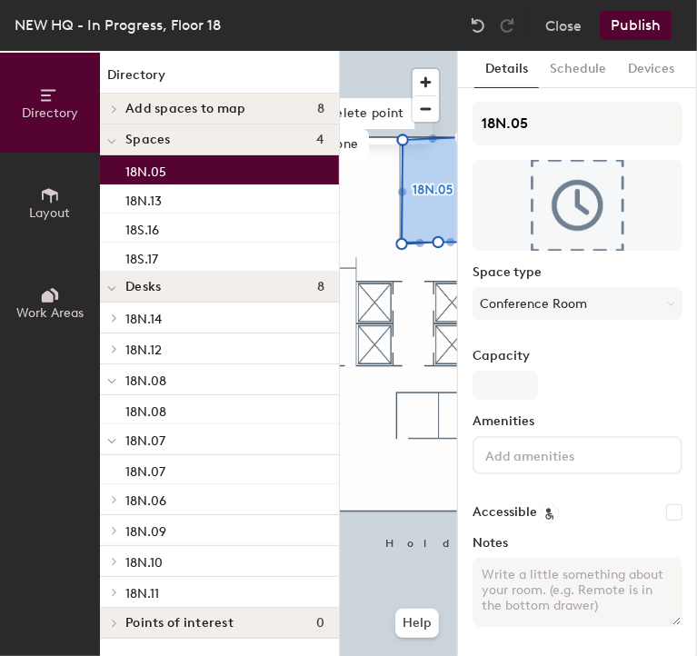
drag, startPoint x: 403, startPoint y: 136, endPoint x: 415, endPoint y: 143, distance: 13.4
click at [415, 143] on div "Delete point Done" at bounding box center [373, 129] width 117 height 62
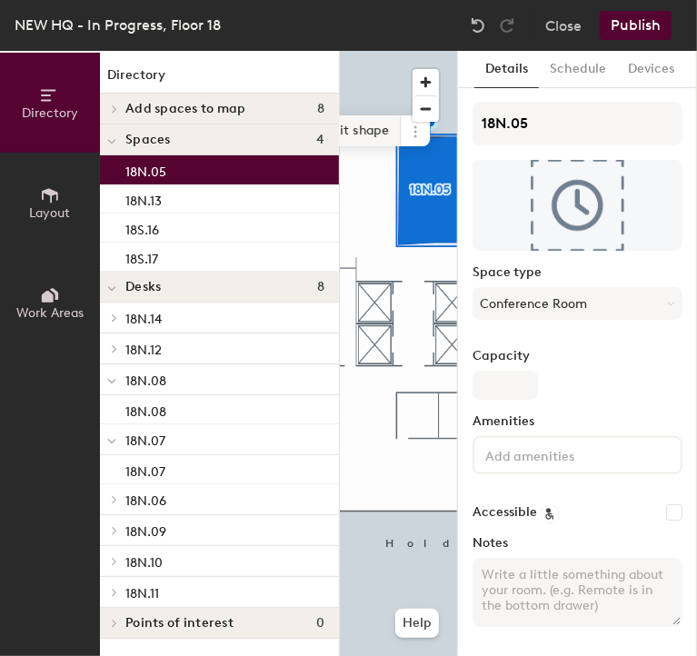
click at [390, 139] on span "Edit shape" at bounding box center [357, 130] width 87 height 31
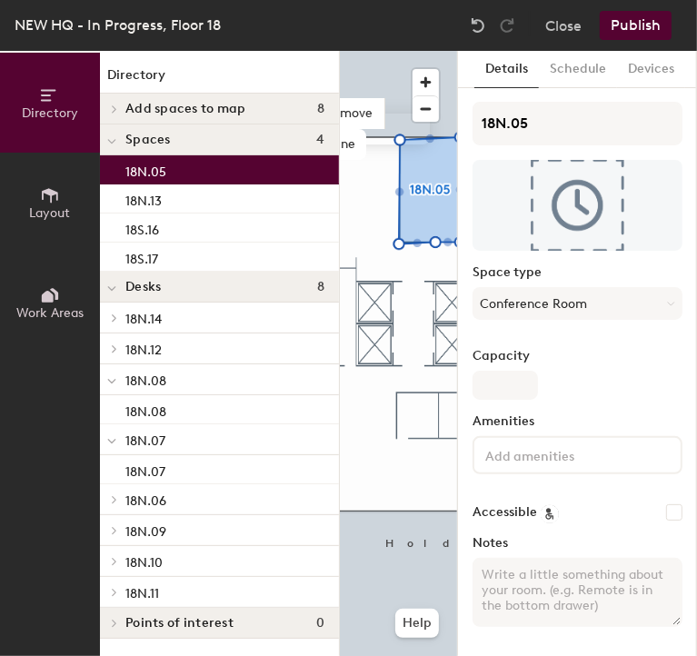
click at [397, 131] on div "Remove Done" at bounding box center [371, 129] width 117 height 62
drag, startPoint x: 396, startPoint y: 143, endPoint x: 401, endPoint y: 130, distance: 13.5
click at [401, 130] on div "Remove Done" at bounding box center [371, 129] width 117 height 62
click at [404, 134] on div "Remove Done" at bounding box center [371, 129] width 117 height 62
click at [406, 138] on div "Remove Done" at bounding box center [371, 129] width 117 height 62
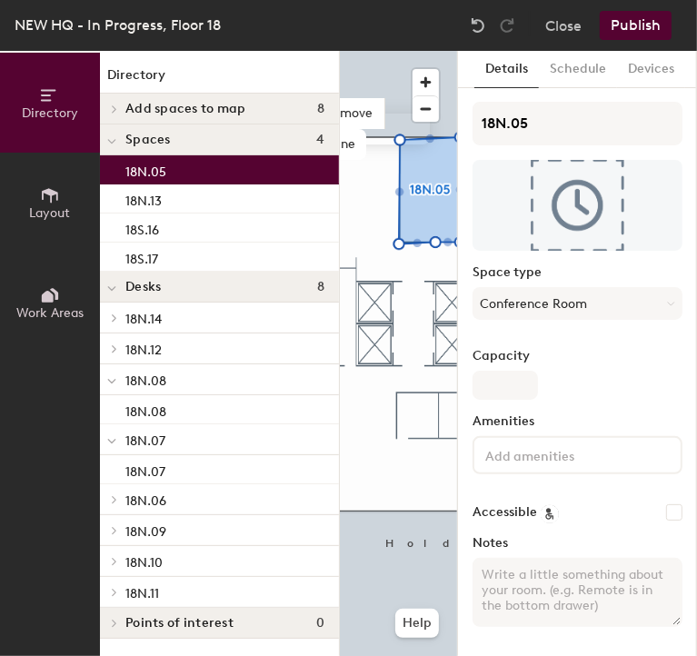
drag, startPoint x: 396, startPoint y: 142, endPoint x: 405, endPoint y: 139, distance: 9.5
click at [405, 139] on div "Remove Done" at bounding box center [371, 129] width 117 height 62
click at [399, 139] on div "Remove Done" at bounding box center [371, 129] width 117 height 62
drag, startPoint x: 399, startPoint y: 139, endPoint x: 402, endPoint y: 154, distance: 14.8
click at [402, 154] on div "Remove Done" at bounding box center [371, 129] width 117 height 62
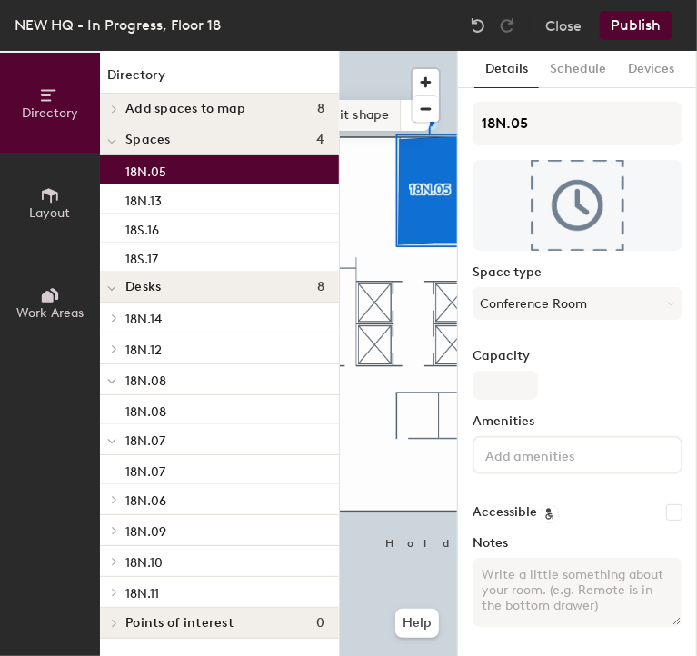
click at [391, 125] on span "Edit shape" at bounding box center [357, 115] width 87 height 31
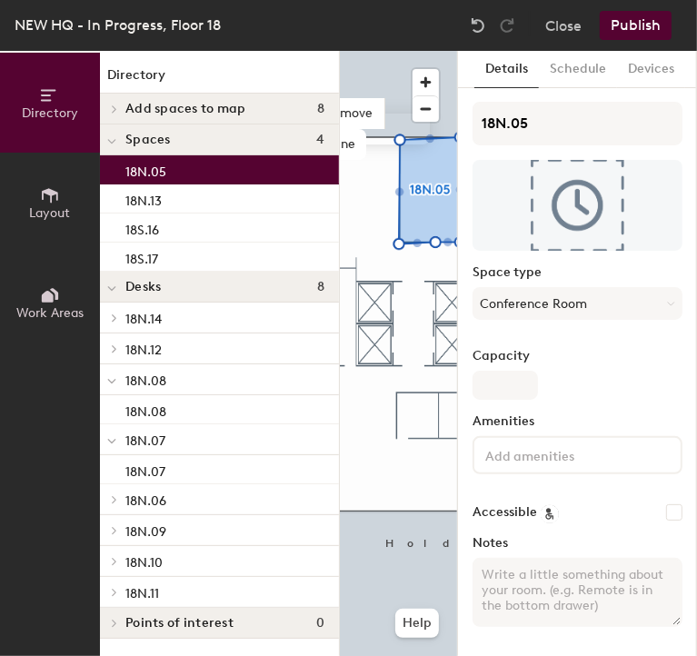
click at [396, 135] on div "Remove Done" at bounding box center [371, 129] width 117 height 62
click at [410, 175] on div "Hold Space and drag to move around the map. Help Remove Done" at bounding box center [398, 353] width 117 height 605
click at [400, 132] on div "Remove Done" at bounding box center [371, 129] width 117 height 62
click at [400, 134] on div "Remove Done" at bounding box center [371, 129] width 117 height 62
click at [400, 152] on div "Remove Done" at bounding box center [371, 129] width 117 height 62
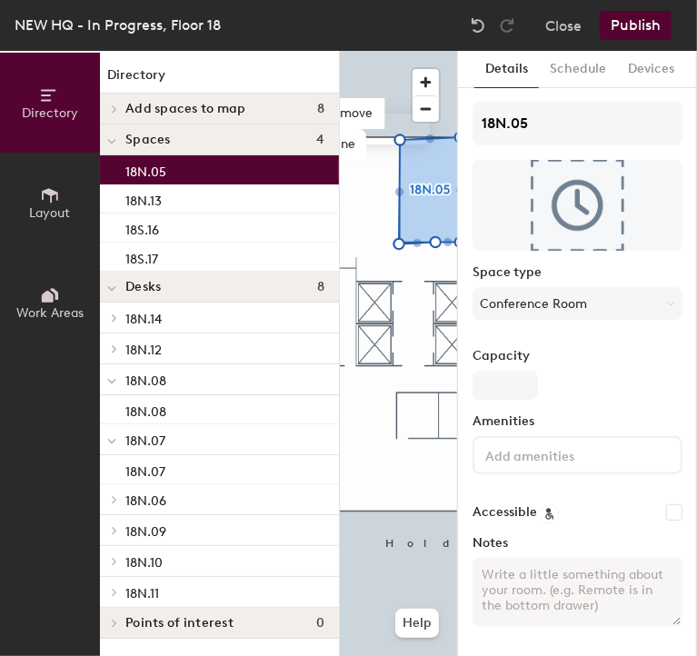
click at [393, 137] on div "Remove Done" at bounding box center [371, 129] width 117 height 62
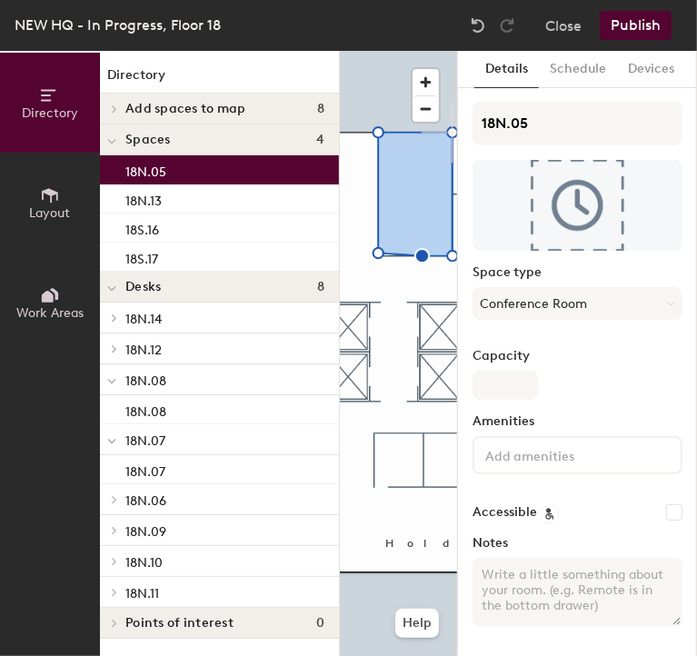
click at [457, 126] on div "Directory Layout Work Areas Directory Add spaces to map 8 Assigned Office Assig…" at bounding box center [348, 353] width 697 height 605
click at [459, 127] on div "Directory Layout Work Areas Directory Add spaces to map 8 Assigned Office Assig…" at bounding box center [348, 353] width 697 height 605
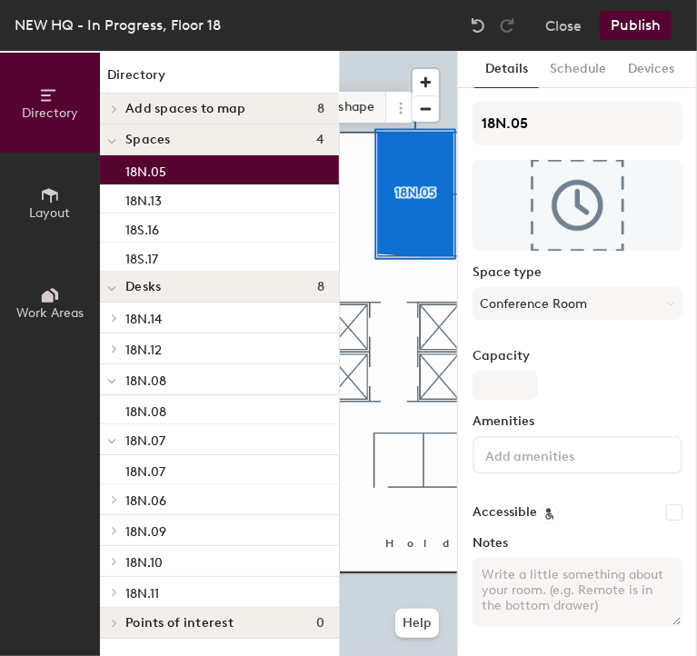
click at [370, 110] on span "Edit shape" at bounding box center [342, 107] width 87 height 31
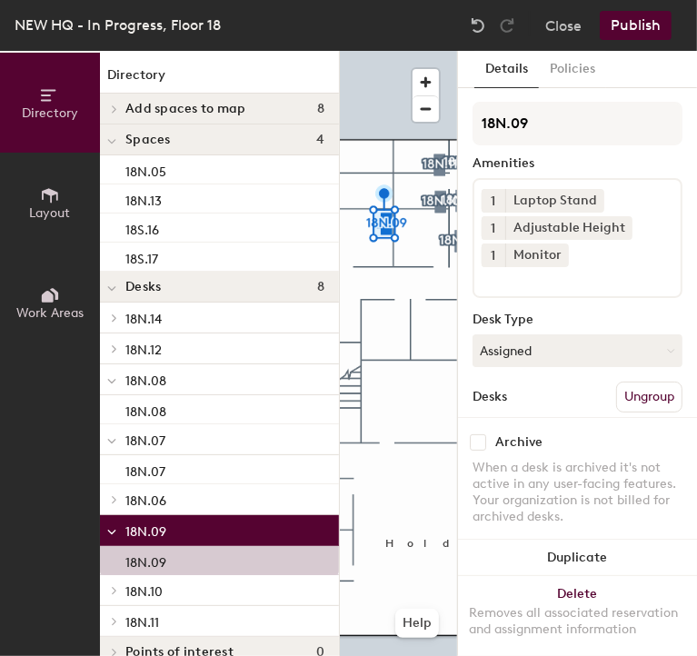
click at [440, 51] on div at bounding box center [398, 51] width 117 height 0
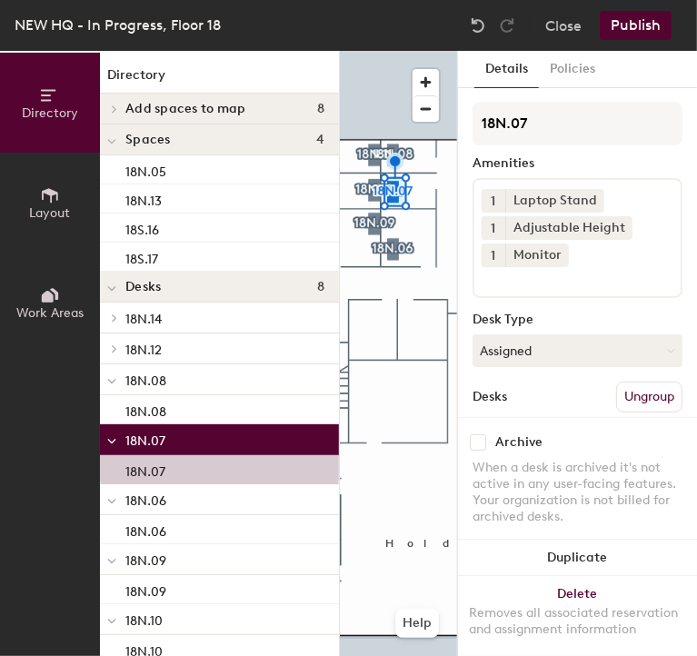
click at [424, 51] on div at bounding box center [398, 51] width 117 height 0
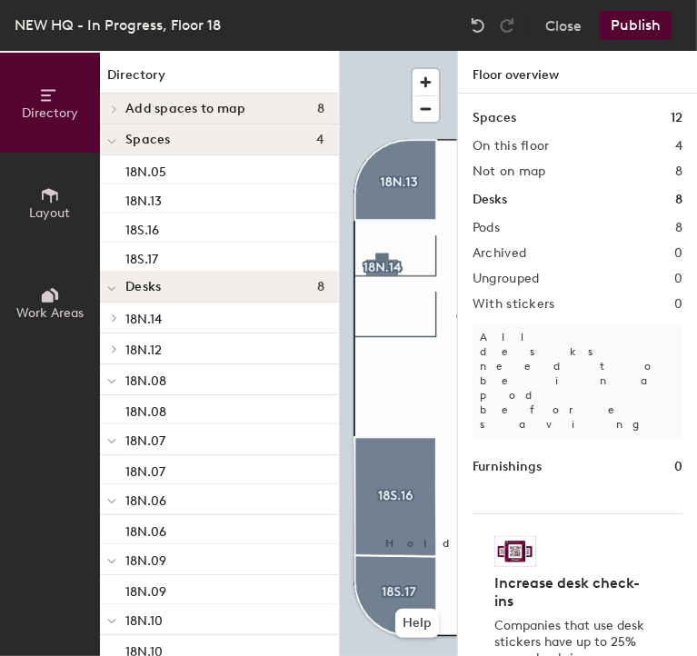
click at [66, 199] on button "Layout" at bounding box center [50, 203] width 100 height 100
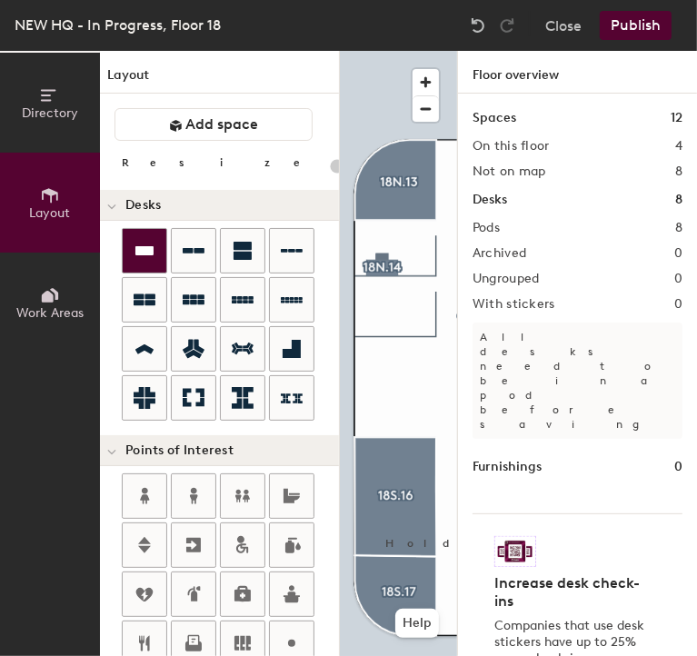
click at [145, 247] on icon at bounding box center [144, 250] width 18 height 9
click at [389, 323] on div "Directory Layout Work Areas Layout Add space Resize Desks Points of Interest Fu…" at bounding box center [348, 353] width 697 height 605
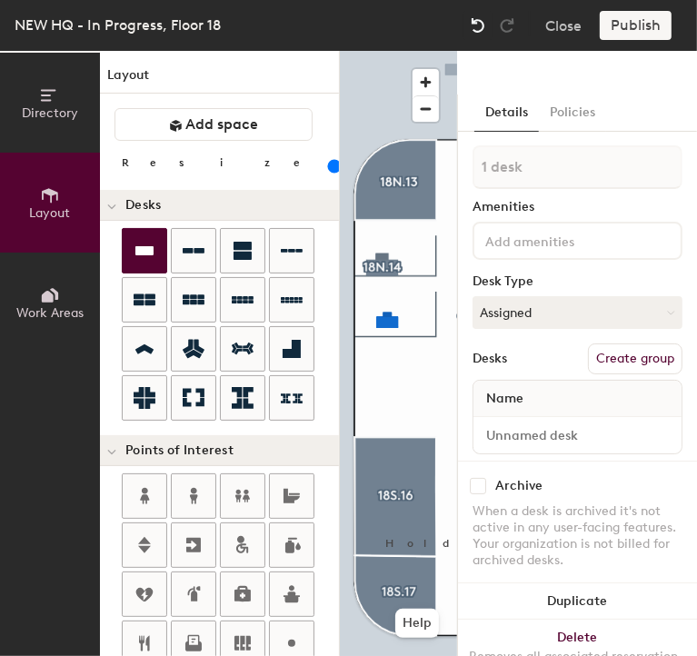
click at [476, 23] on img at bounding box center [478, 25] width 18 height 18
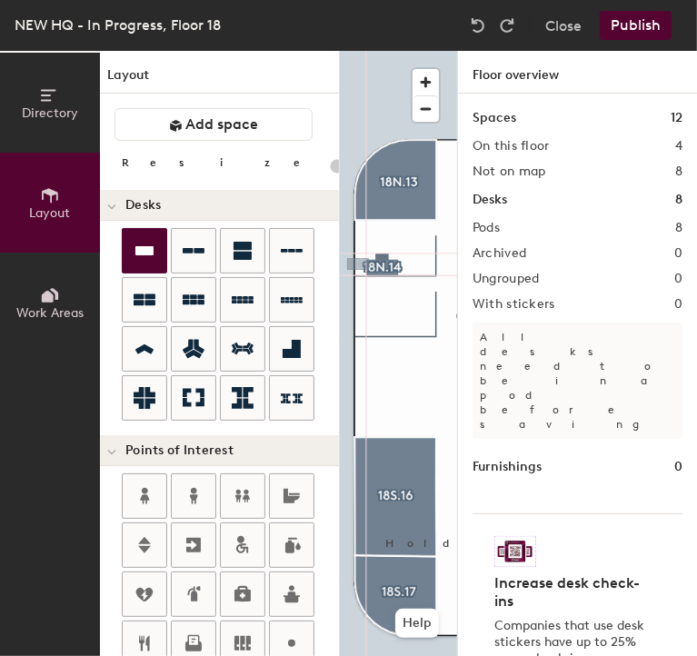
click at [60, 198] on button "Layout" at bounding box center [50, 203] width 100 height 100
click at [396, 51] on div at bounding box center [398, 51] width 117 height 0
type input "180"
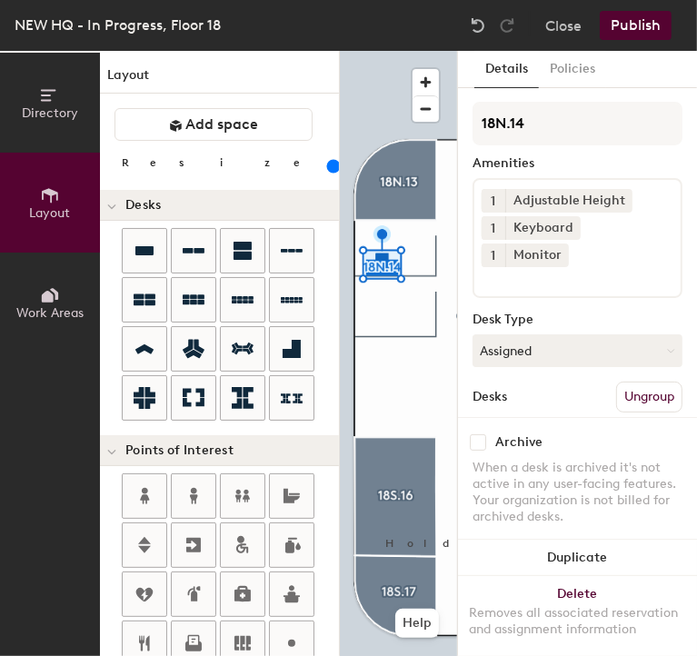
scroll to position [18, 0]
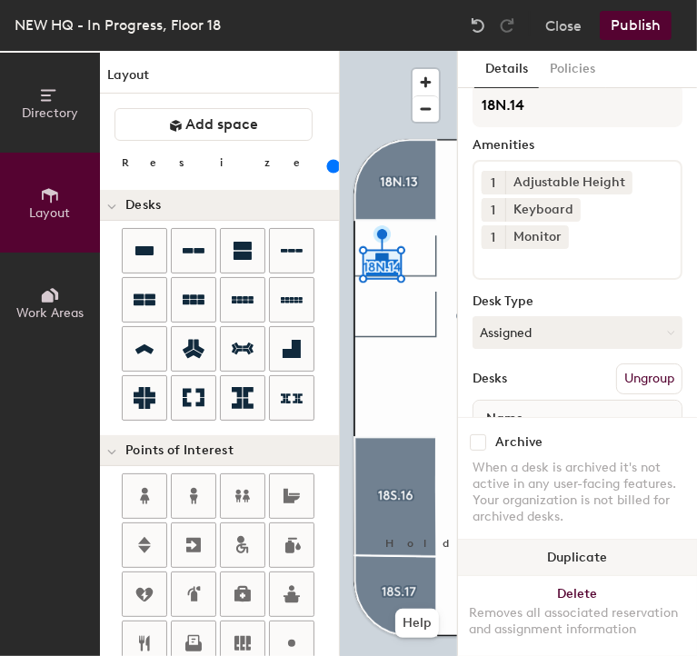
click at [580, 540] on button "Duplicate" at bounding box center [577, 558] width 239 height 36
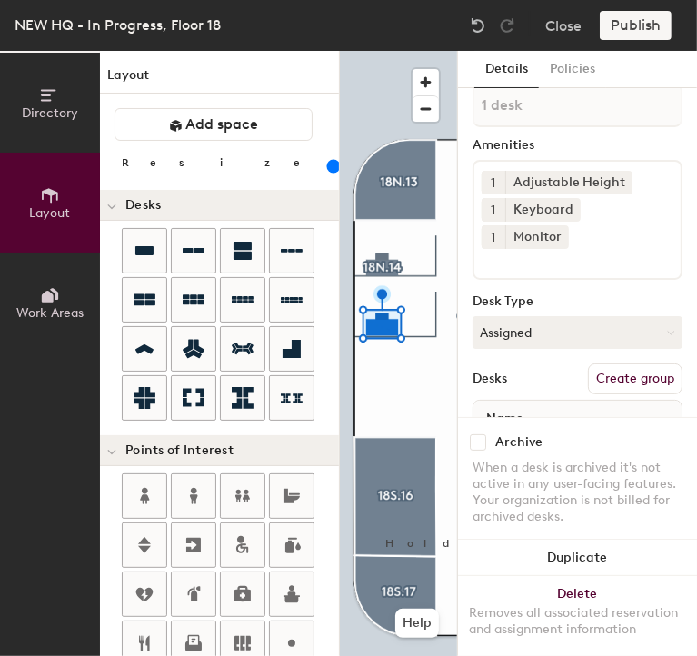
click at [612, 368] on button "Create group" at bounding box center [635, 379] width 95 height 31
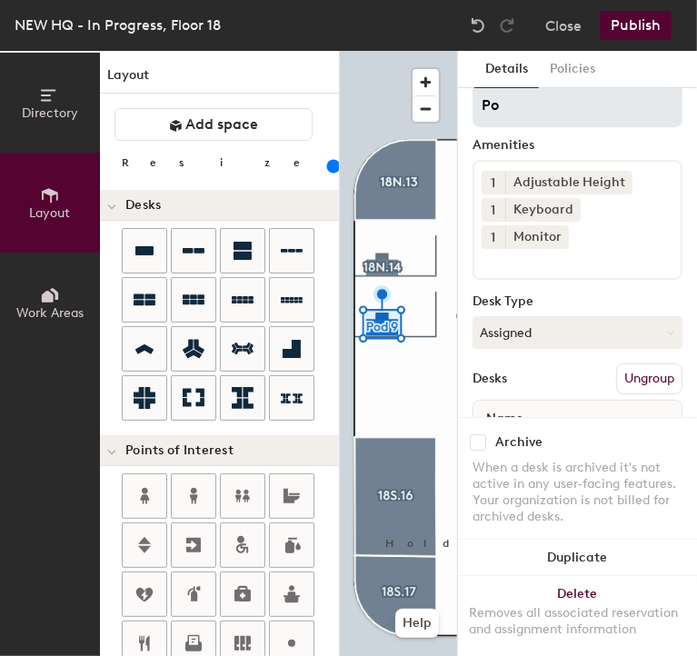
type input "P"
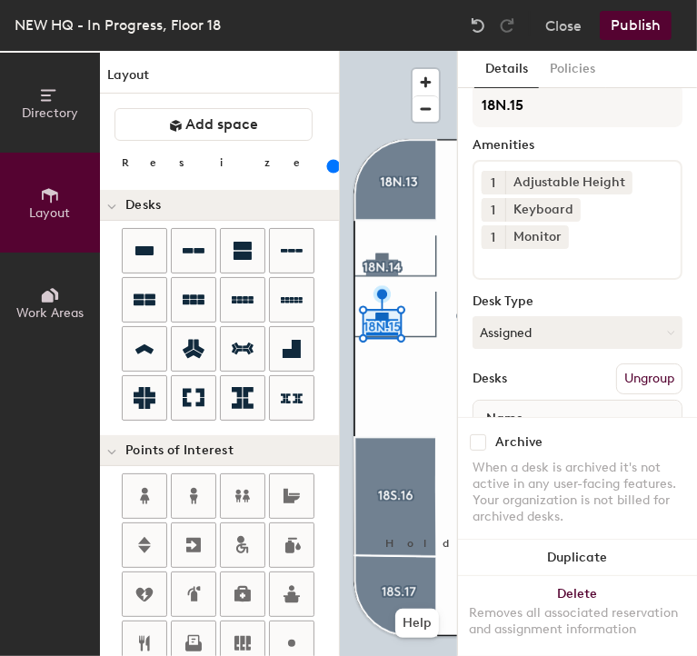
type input "18N.15"
click at [539, 256] on input at bounding box center [564, 260] width 164 height 22
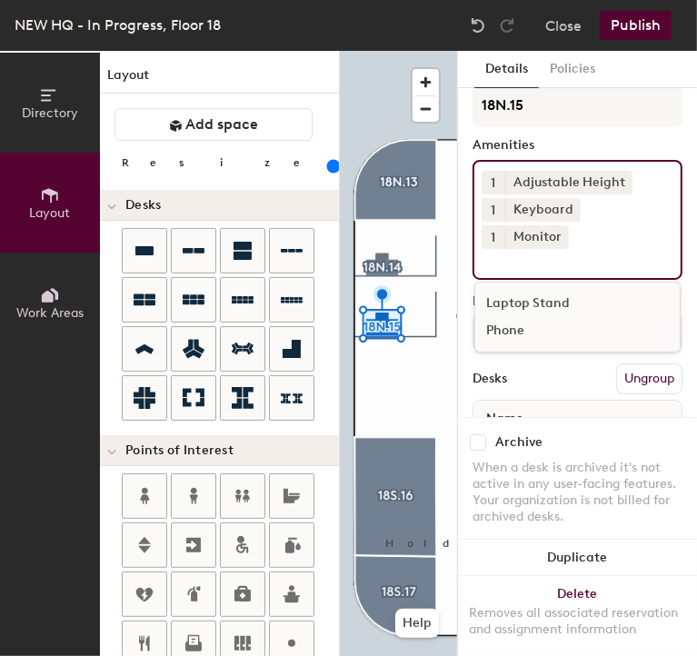
scroll to position [97, 0]
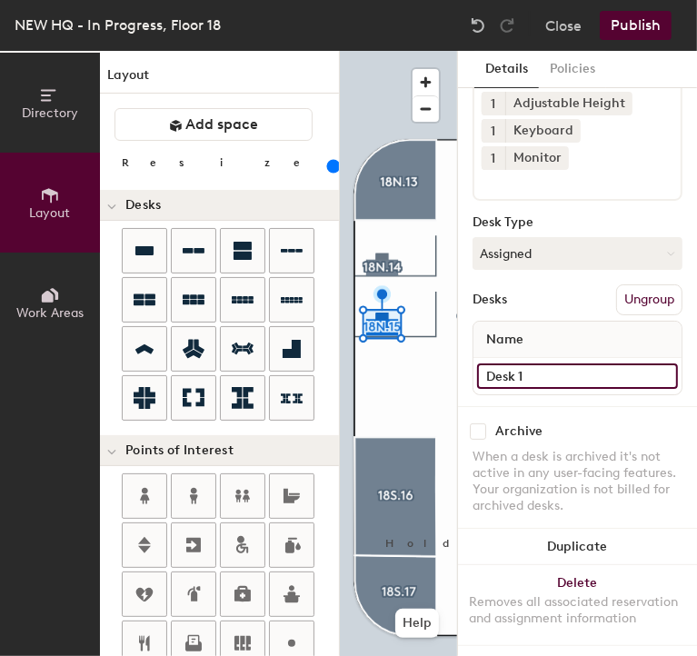
click at [564, 368] on input "Desk 1" at bounding box center [577, 376] width 201 height 25
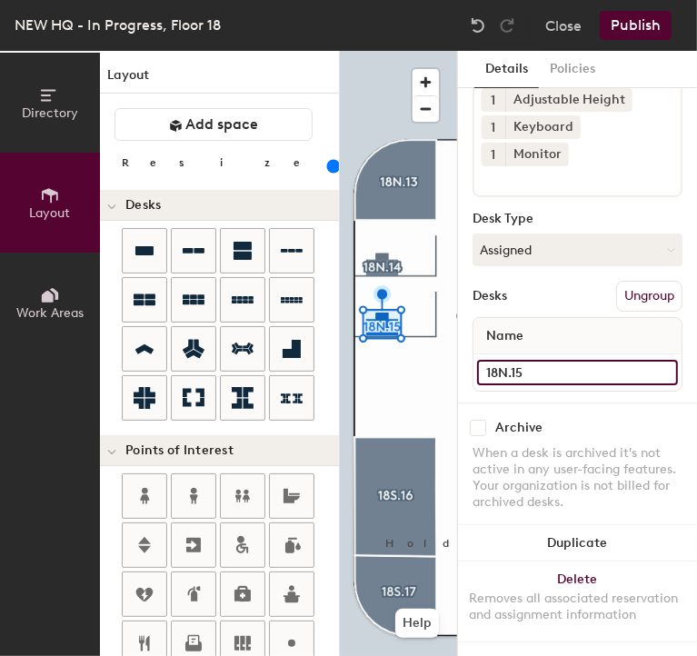
scroll to position [0, 0]
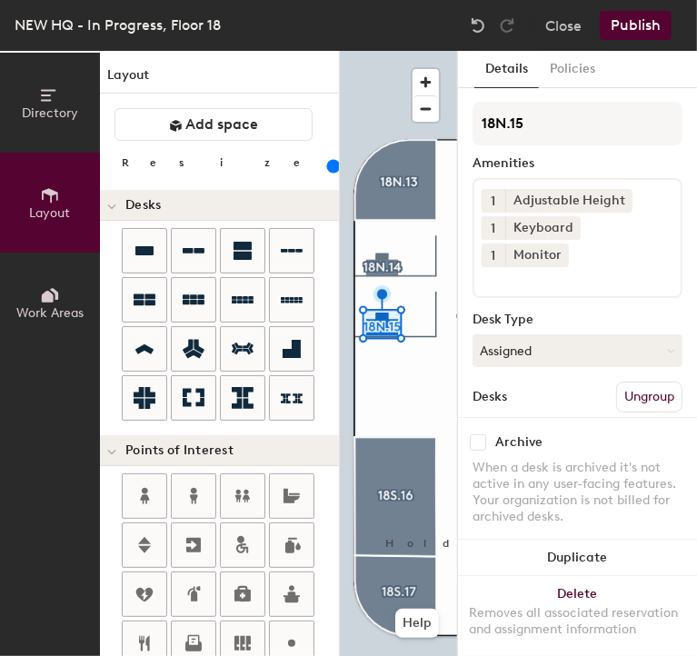
type input "18N.15"
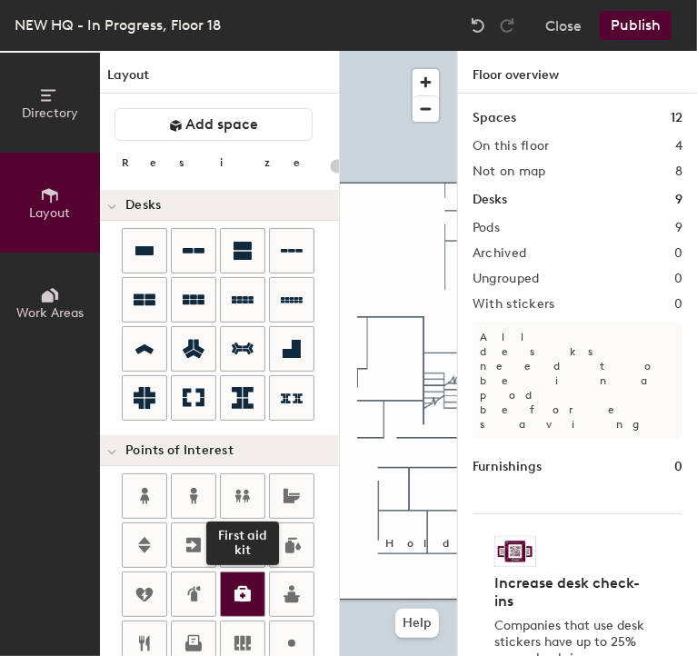
scroll to position [24, 0]
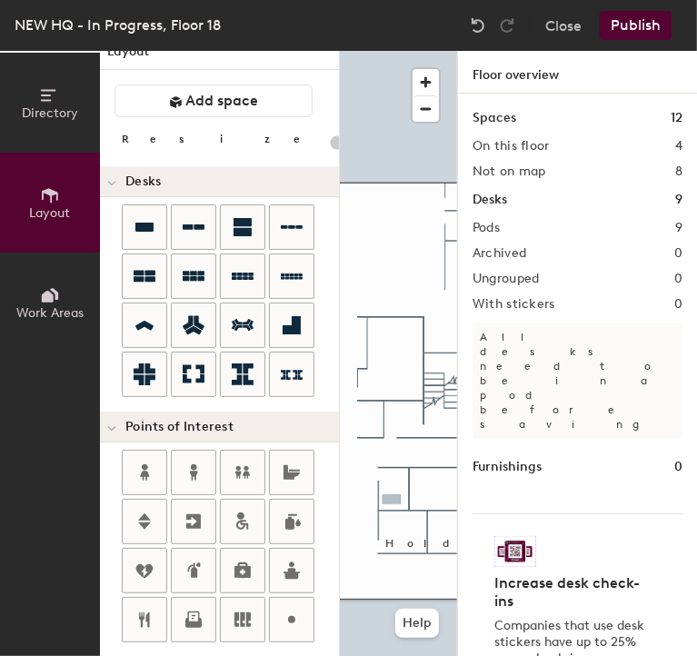
click at [392, 500] on div "Directory Layout Work Areas Layout Add space Resize Desks Points of Interest Fu…" at bounding box center [348, 353] width 697 height 605
type input "120"
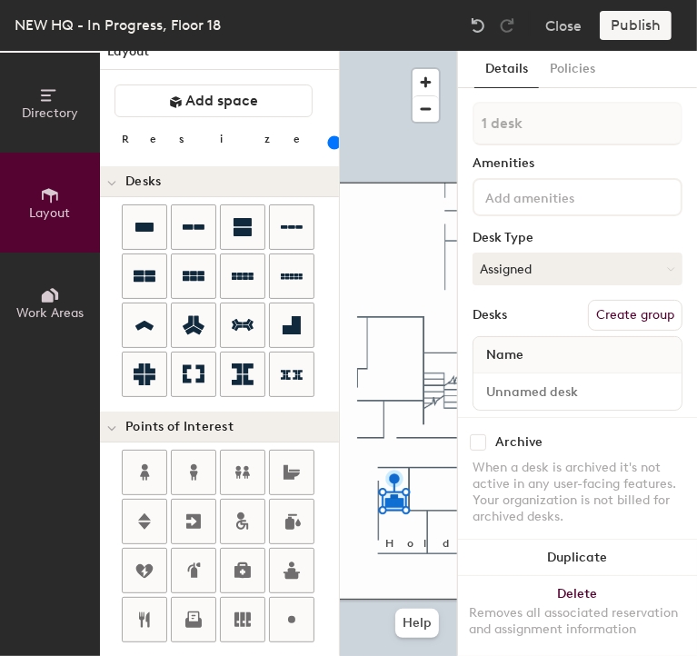
click at [603, 313] on button "Create group" at bounding box center [635, 315] width 95 height 31
type input "P"
type input "18S.18"
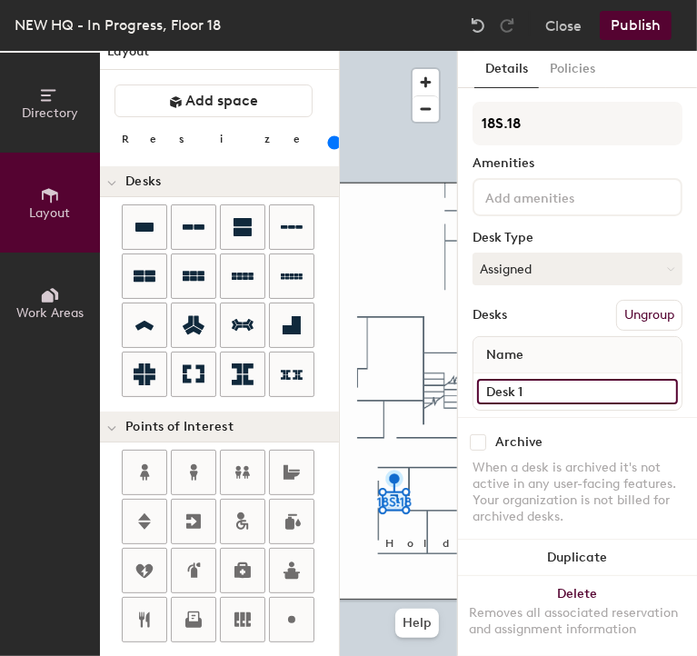
click at [566, 389] on input "Desk 1" at bounding box center [577, 391] width 201 height 25
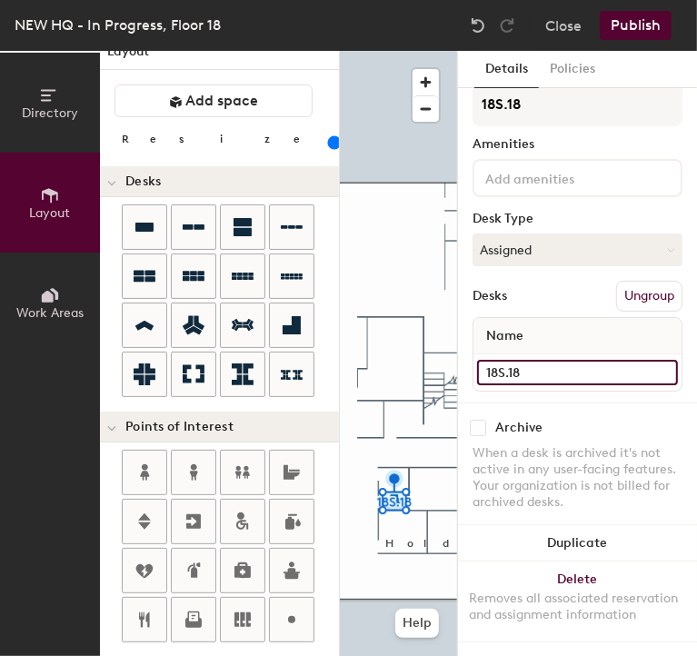
scroll to position [33, 0]
type input "18S.18"
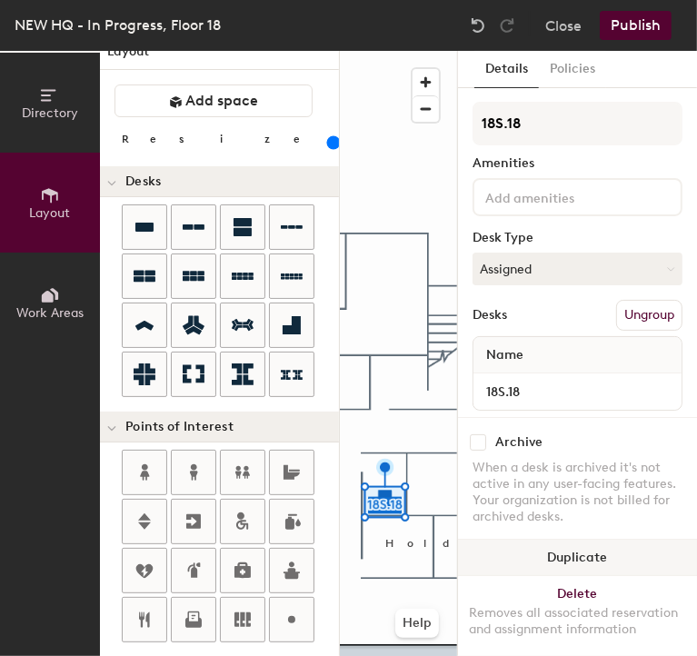
click at [571, 540] on button "Duplicate" at bounding box center [577, 558] width 239 height 36
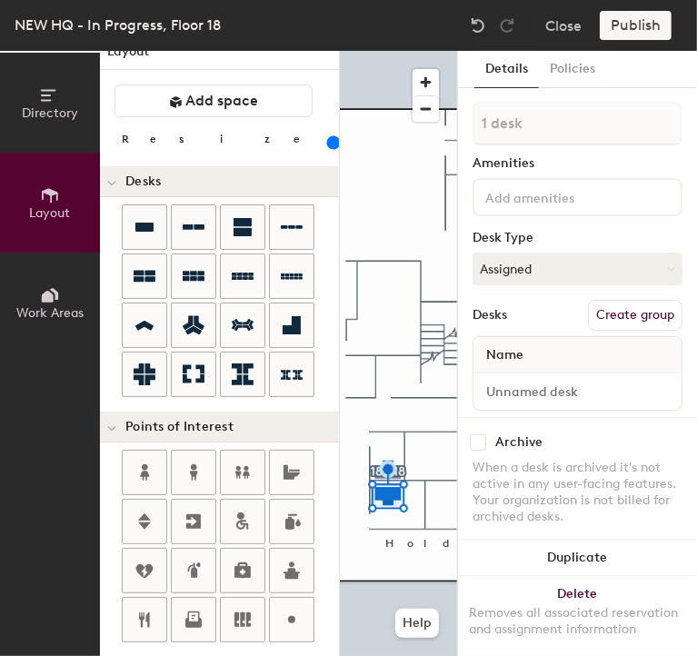
click at [539, 159] on div "Amenities" at bounding box center [578, 163] width 210 height 15
click at [604, 327] on button "Create group" at bounding box center [635, 315] width 95 height 31
type input "160"
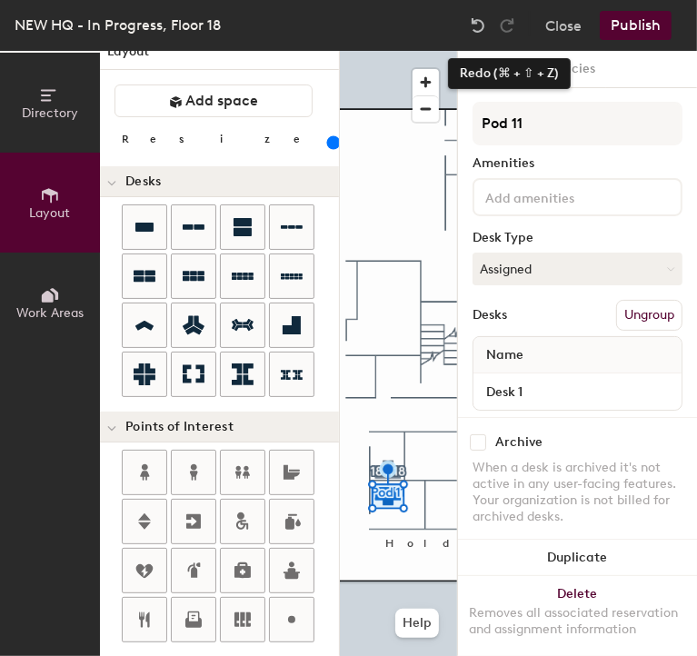
type input "Pod 1"
type input "160"
type input "P"
type input "160"
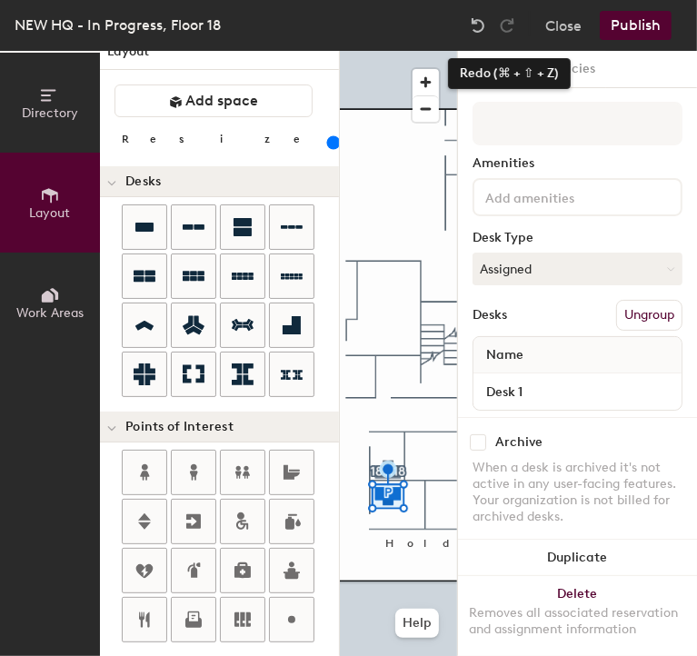
type input "1"
type input "160"
type input "18"
type input "160"
type input "18S"
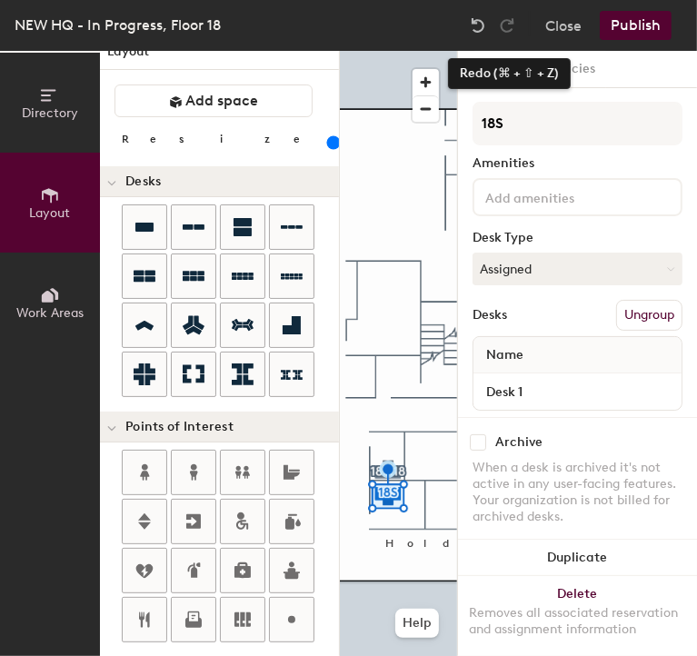
type input "160"
type input "18S."
type input "160"
type input "18S.1"
type input "160"
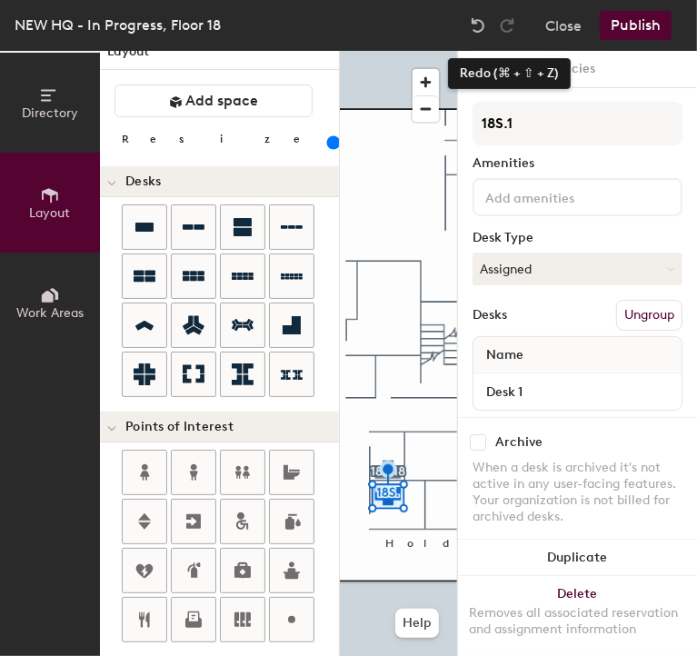
type input "18S.19"
type input "160"
type input "18S.19"
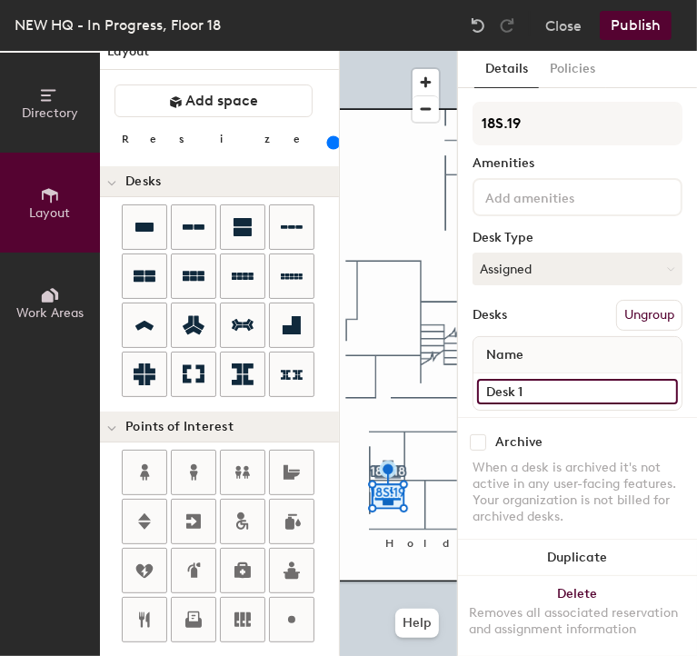
type input "160"
click at [571, 393] on input "Desk 1" at bounding box center [577, 391] width 201 height 25
type input "160"
type input "1"
type input "160"
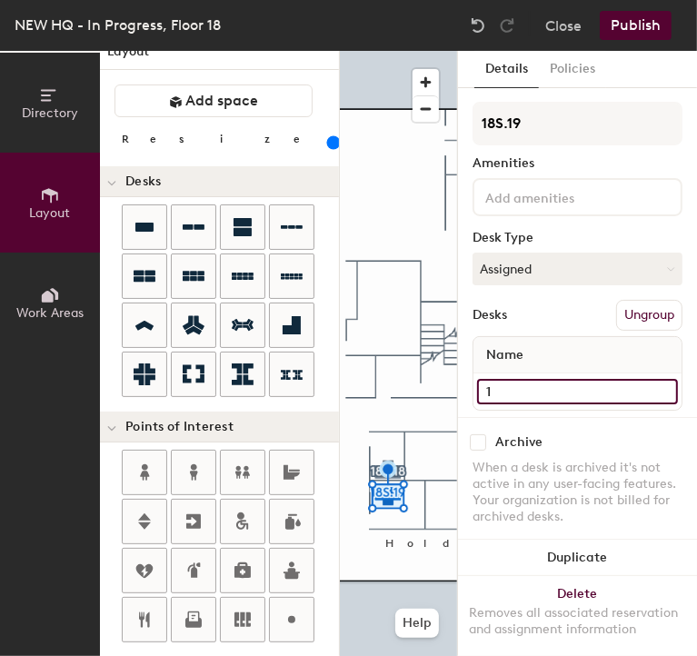
type input "18"
type input "160"
type input "18S"
type input "160"
type input "18S."
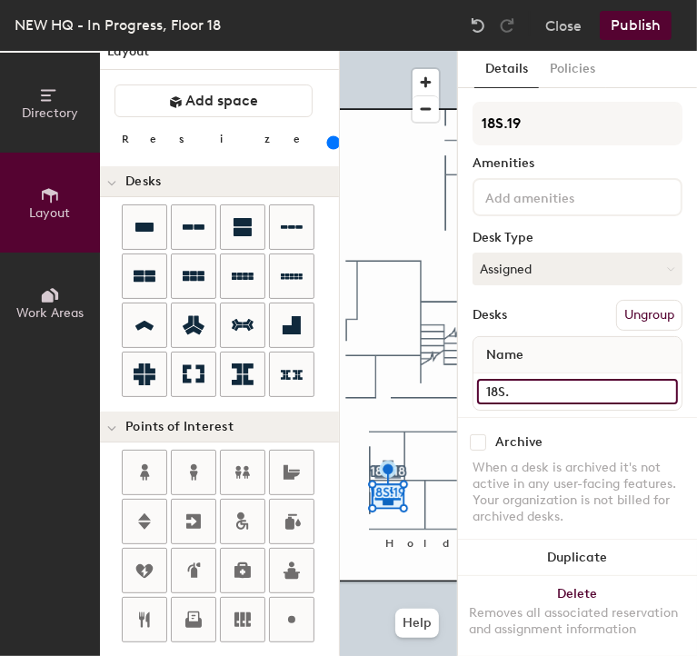
type input "160"
type input "18S.1"
type input "160"
type input "18S.19"
type input "160"
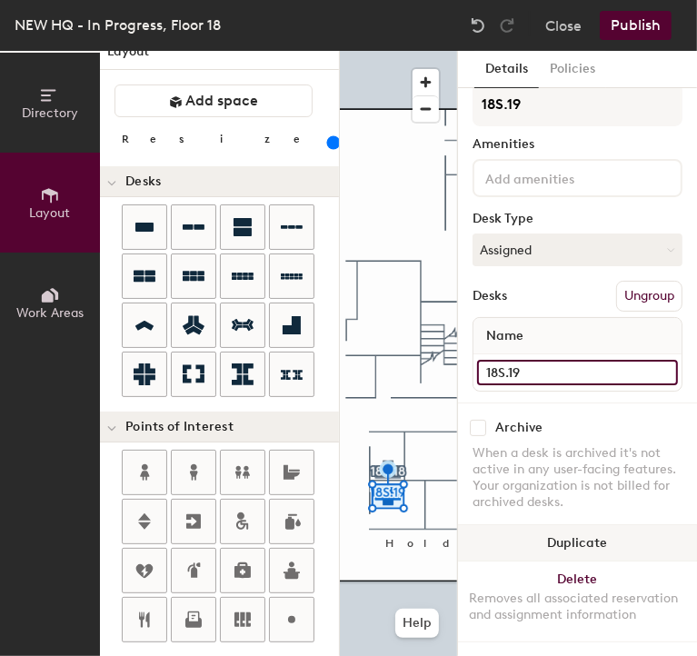
type input "18S.19"
click at [522, 525] on button "Duplicate" at bounding box center [577, 543] width 239 height 36
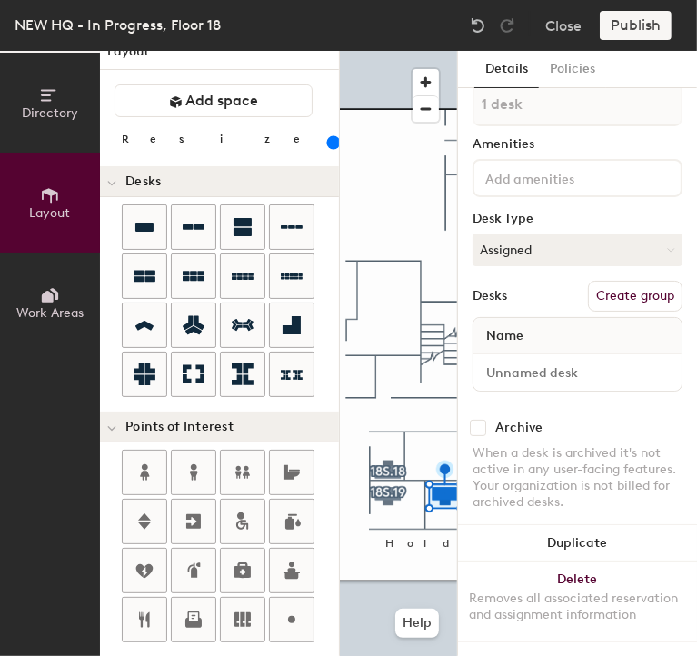
scroll to position [0, 0]
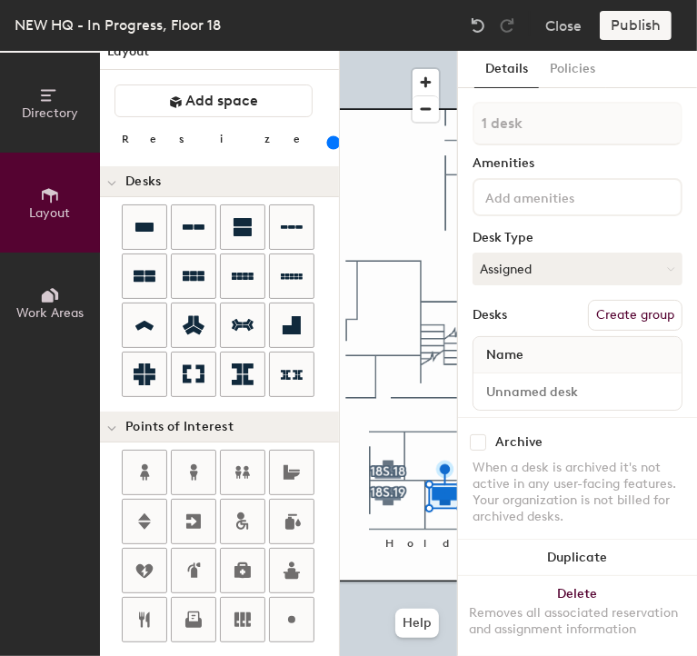
click at [601, 314] on button "Create group" at bounding box center [635, 315] width 95 height 31
type input "160"
type input "Pod 1"
type input "160"
type input "P"
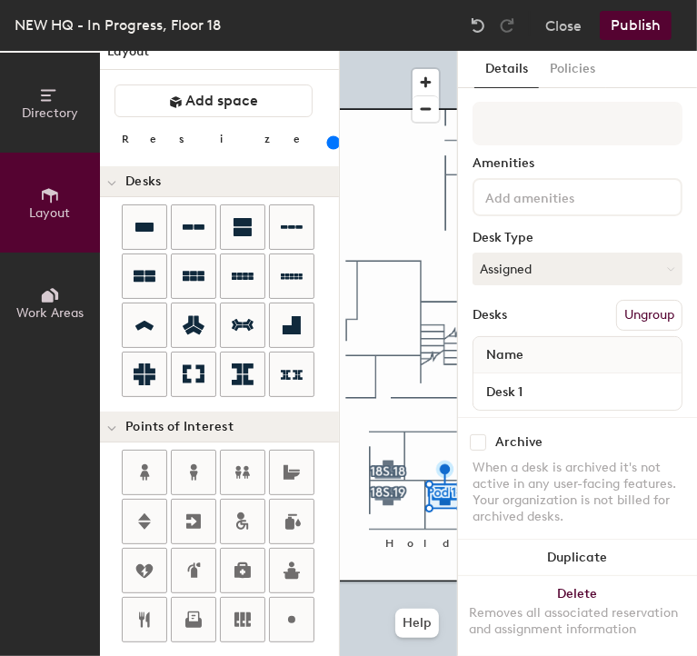
type input "160"
type input "1"
type input "160"
type input "18"
type input "160"
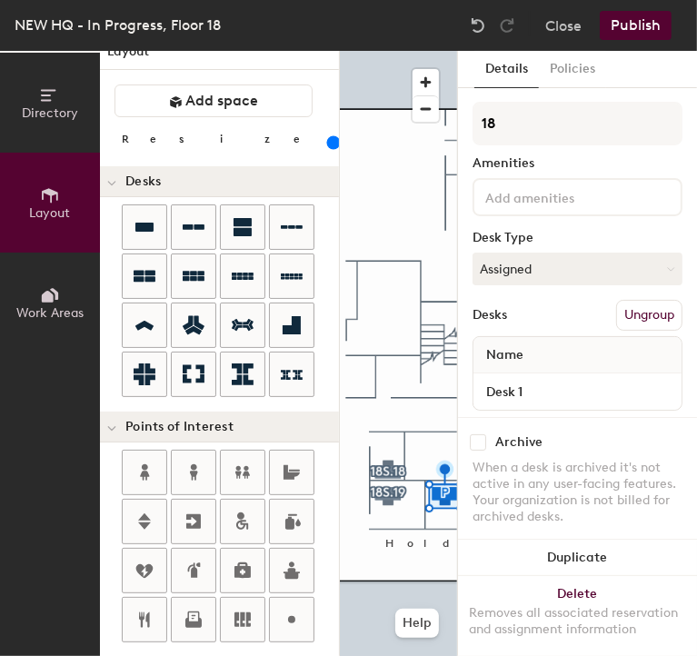
type input "18S"
type input "160"
type input "18S."
type input "160"
type input "18S.2"
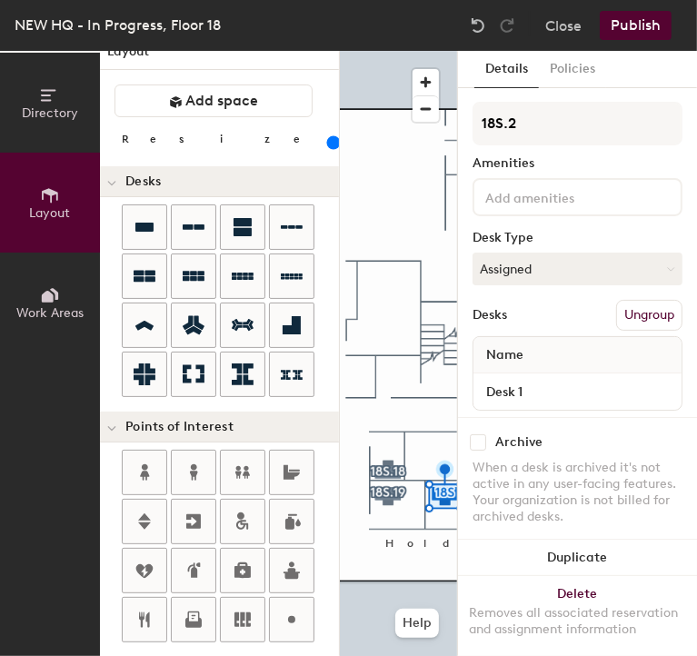
type input "160"
type input "18S.21"
type input "160"
type input "18S.21"
type input "160"
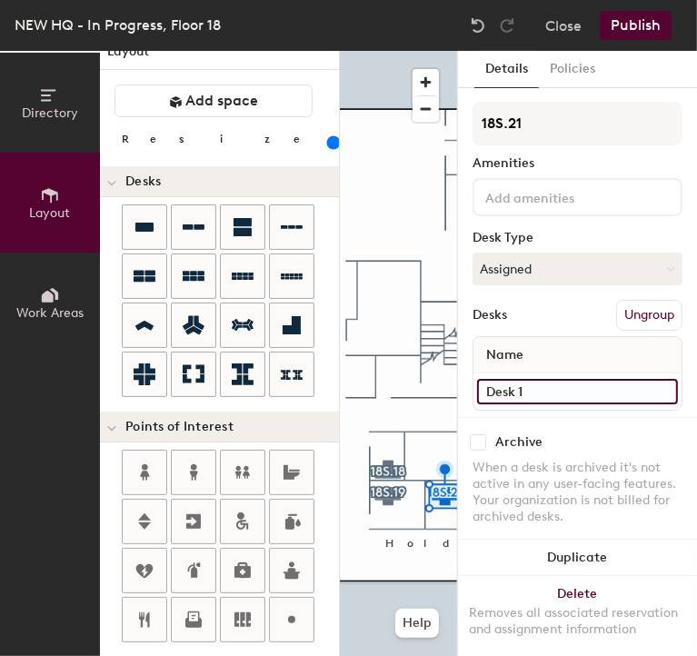
click at [590, 379] on input "Desk 1" at bounding box center [577, 391] width 201 height 25
type input "160"
type input "1"
type input "160"
type input "18"
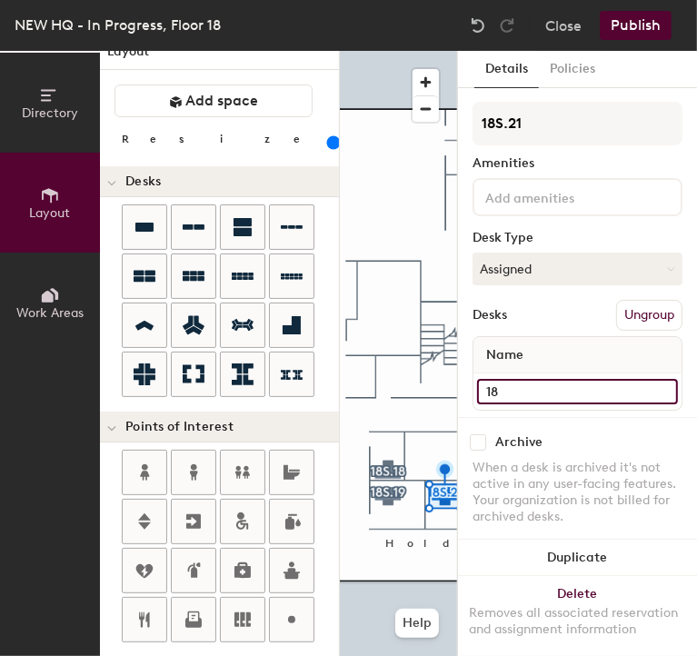
type input "160"
type input "18S"
type input "160"
type input "18S."
type input "160"
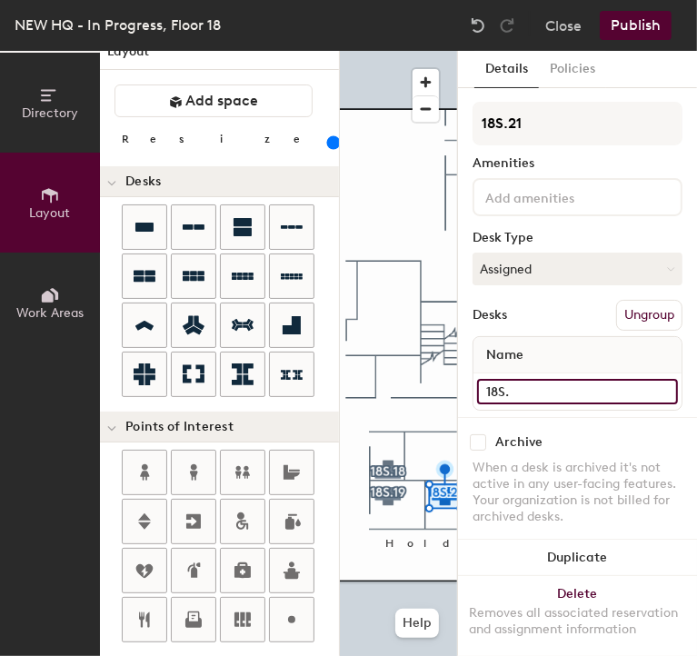
type input "18S.2"
type input "160"
type input "18S.21"
type input "160"
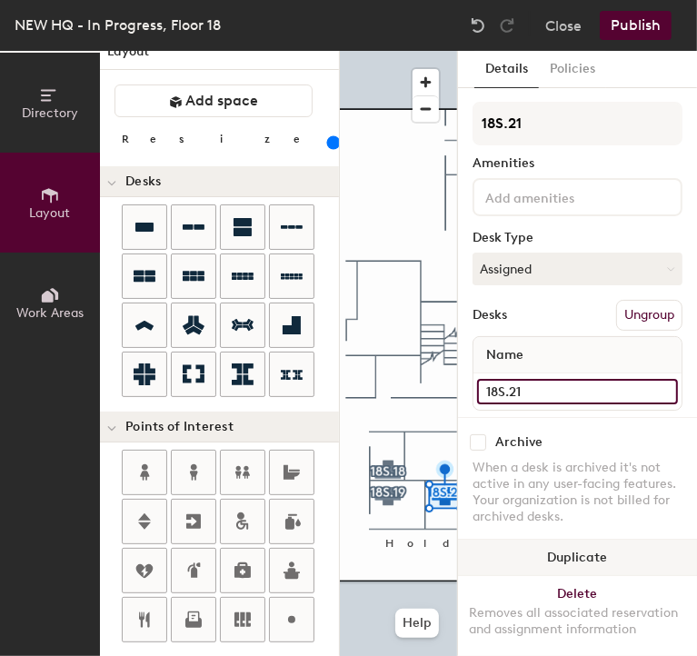
type input "18S.21"
click at [566, 540] on button "Duplicate" at bounding box center [577, 558] width 239 height 36
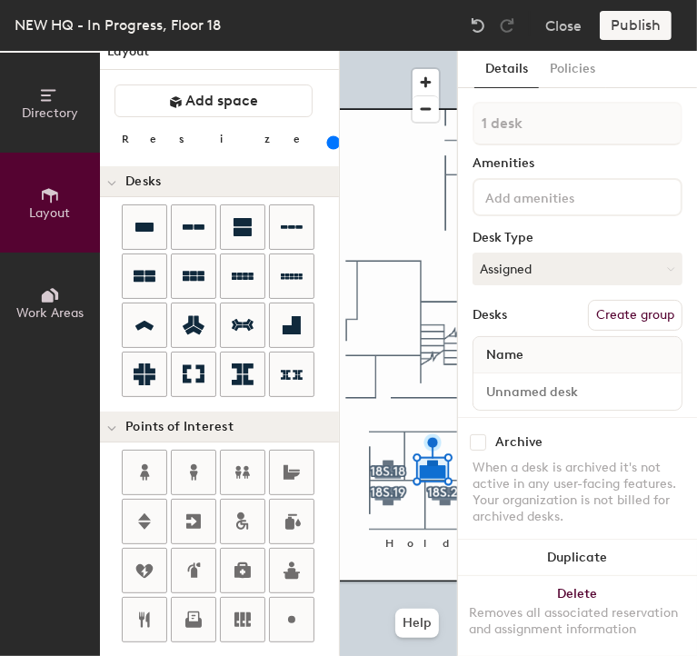
click at [606, 309] on button "Create group" at bounding box center [635, 315] width 95 height 31
type input "160"
type input "Pod 1"
type input "160"
type input "P"
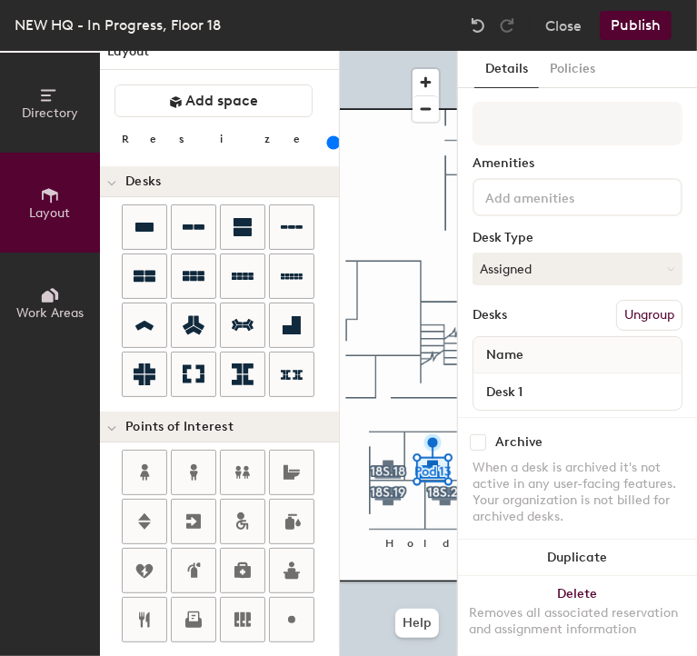
type input "160"
type input "1"
type input "160"
type input "18"
type input "160"
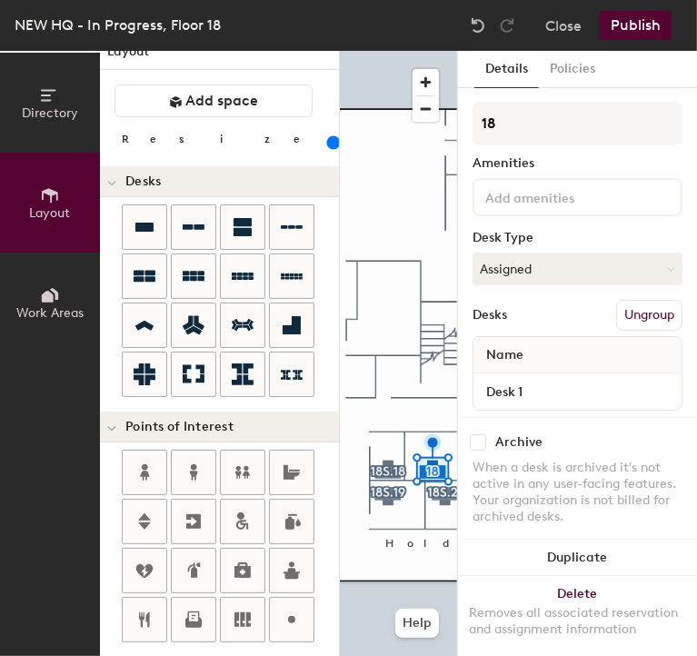
type input "18S"
type input "160"
type input "18S."
type input "160"
type input "18S.20"
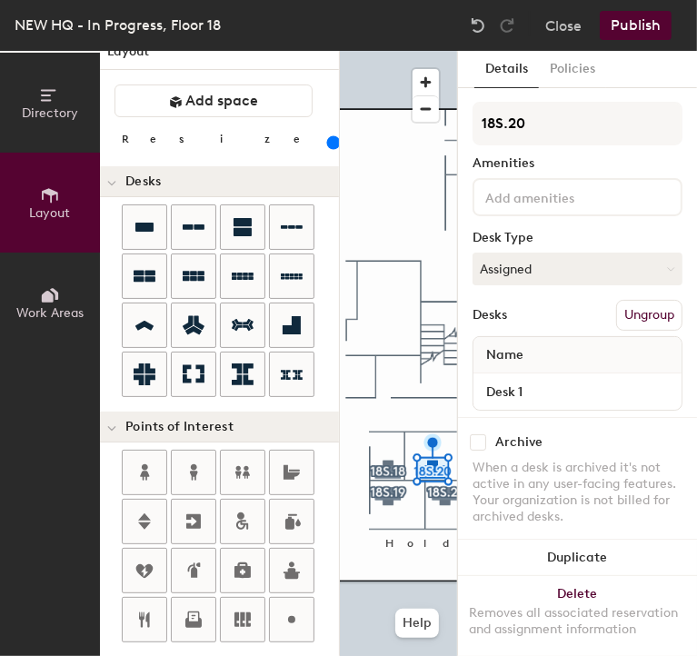
type input "160"
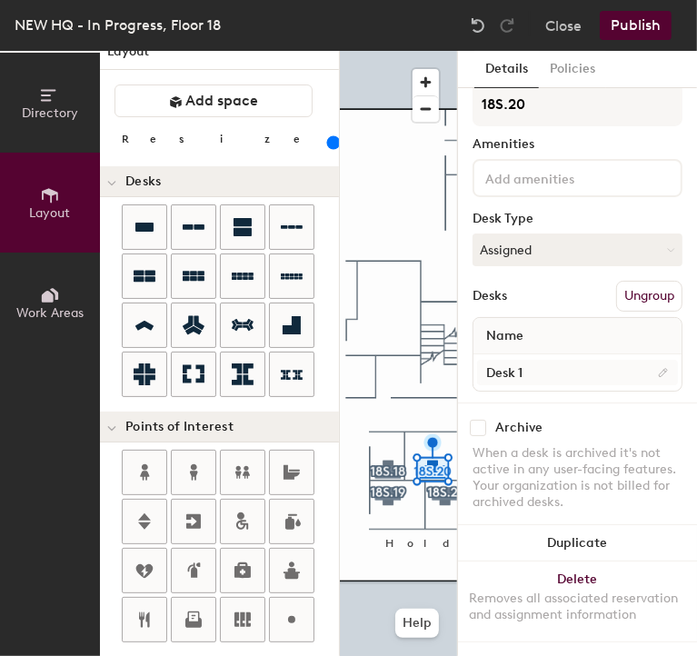
type input "18S.20"
type input "160"
click at [588, 360] on input "Desk 1" at bounding box center [577, 372] width 201 height 25
type input "160"
type input "1"
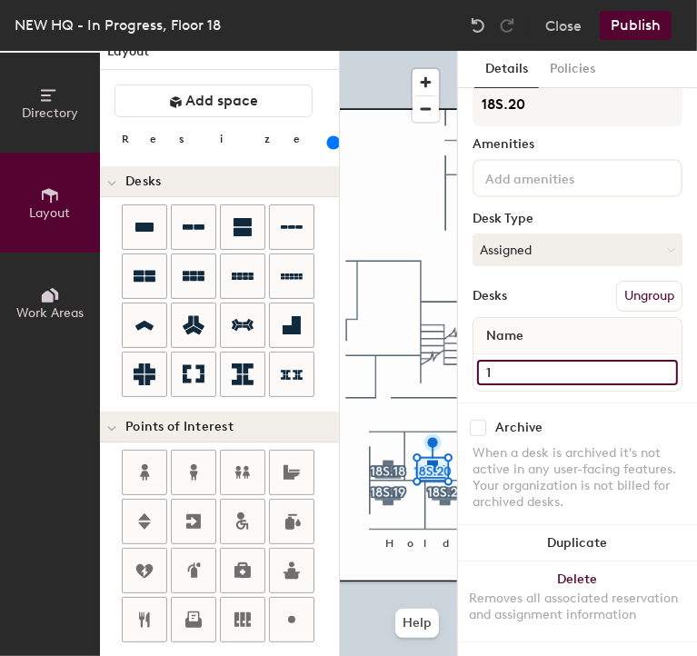
type input "160"
type input "18"
type input "160"
type input "18S"
type input "160"
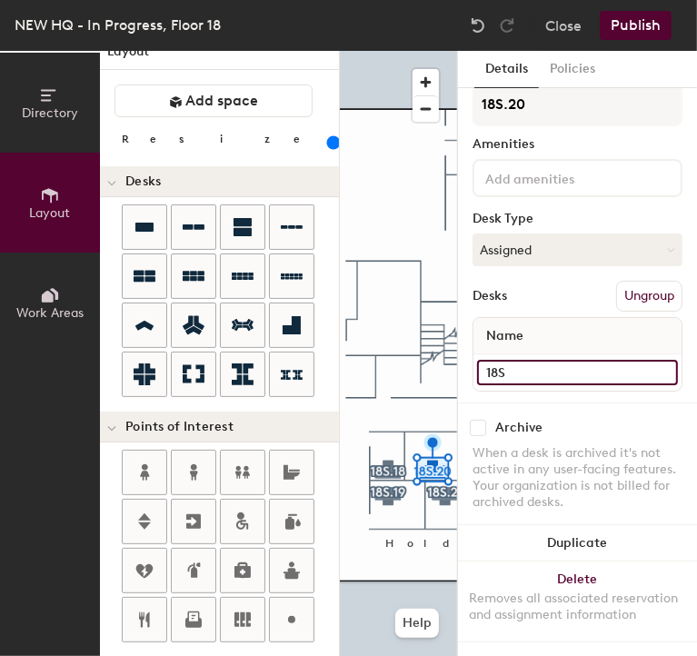
type input "18S."
type input "160"
type input "18S.2"
type input "160"
type input "18S.20"
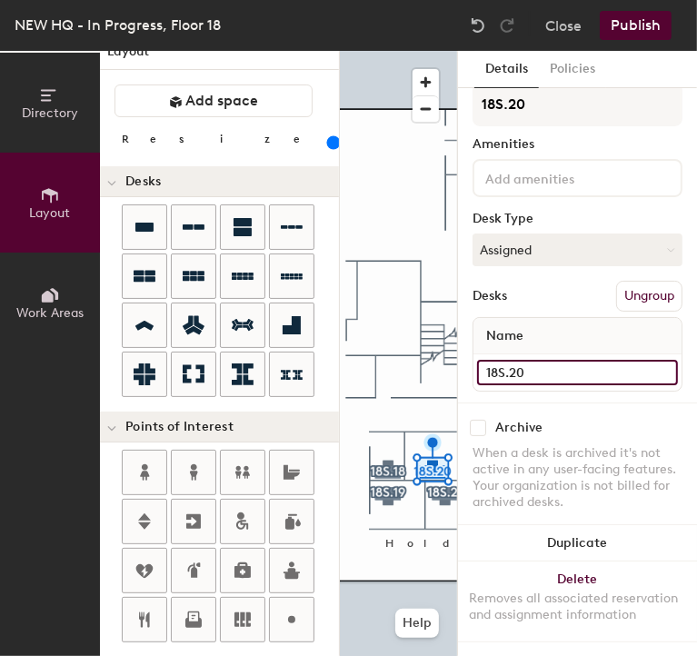
type input "160"
type input "18S.20"
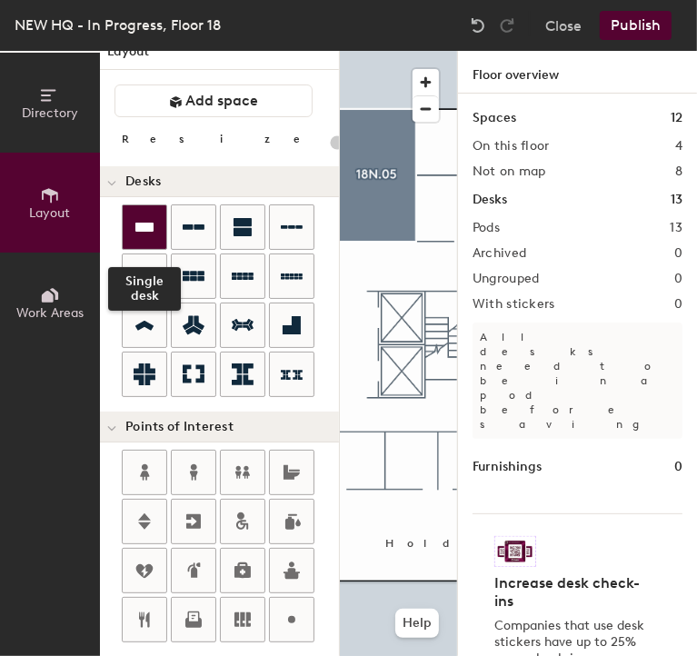
click at [142, 233] on icon at bounding box center [145, 227] width 22 height 22
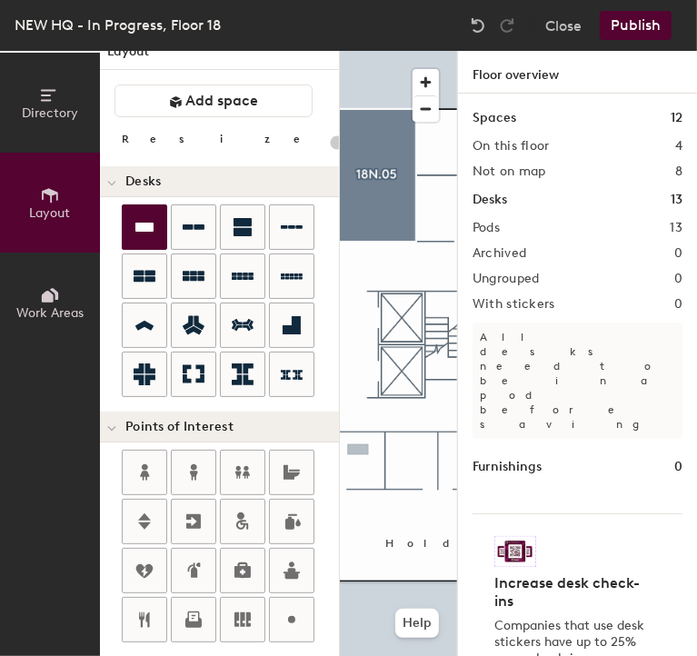
click at [371, 455] on div "Directory Layout Work Areas Layout Add space Resize Desks Points of Interest Fu…" at bounding box center [348, 353] width 697 height 605
type input "120"
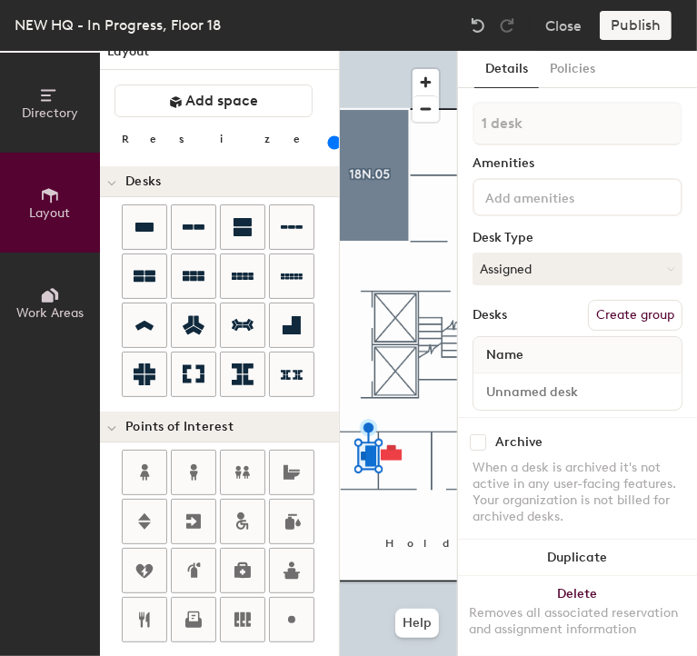
click at [624, 310] on button "Create group" at bounding box center [635, 315] width 95 height 31
type input "P"
type input "2"
type input "18S.22"
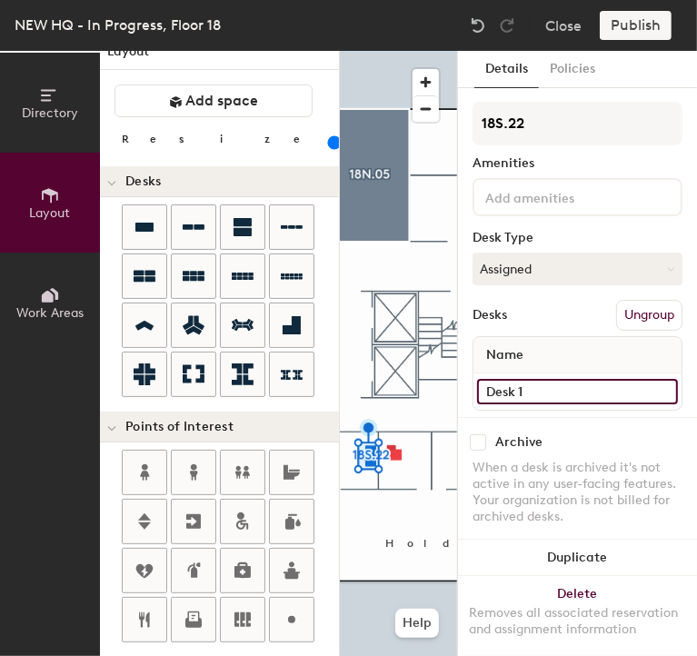
click at [584, 395] on input "Desk 1" at bounding box center [577, 391] width 201 height 25
type input "18S.22"
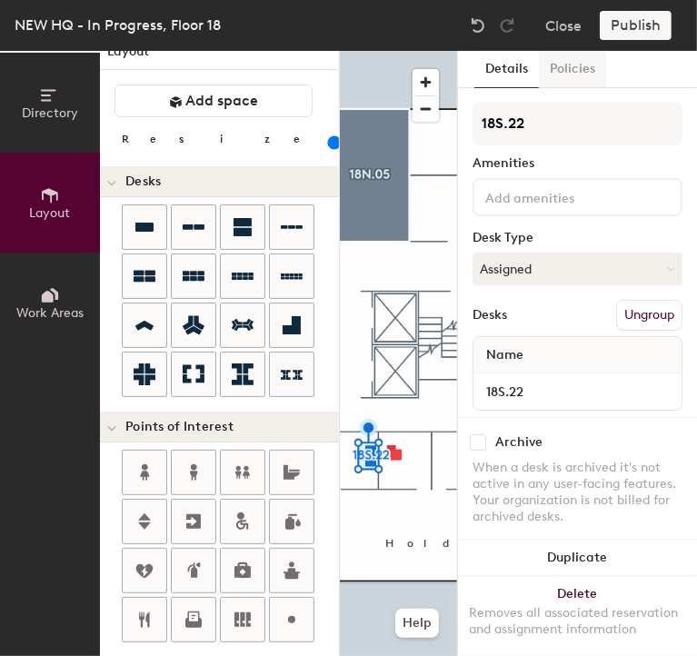
click at [547, 59] on button "Policies" at bounding box center [572, 69] width 67 height 37
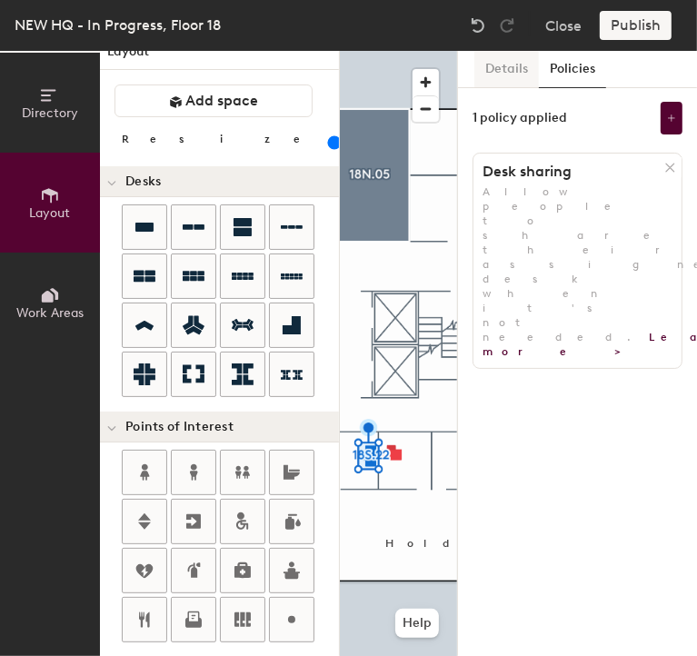
click at [513, 73] on button "Details" at bounding box center [506, 69] width 65 height 37
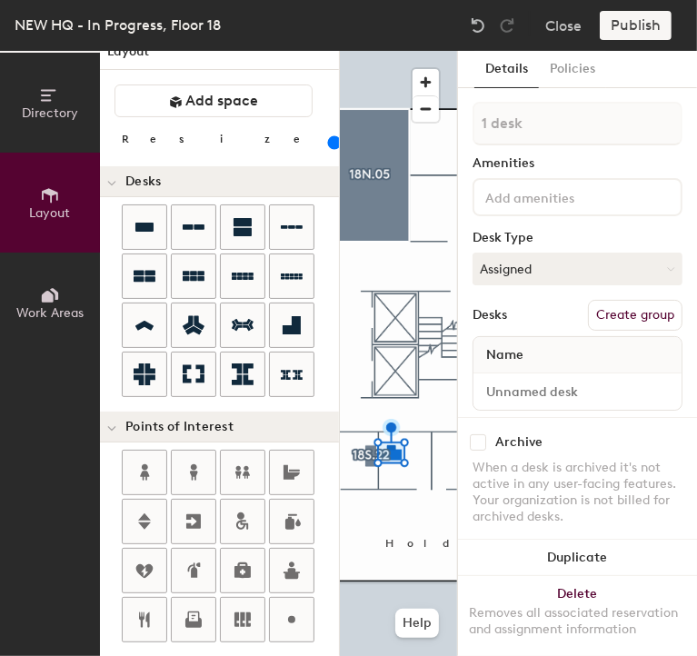
click at [458, 474] on div "Directory Layout Work Areas Layout Add space Resize Desks Points of Interest Fu…" at bounding box center [348, 353] width 697 height 605
click at [614, 318] on button "Create group" at bounding box center [635, 315] width 95 height 31
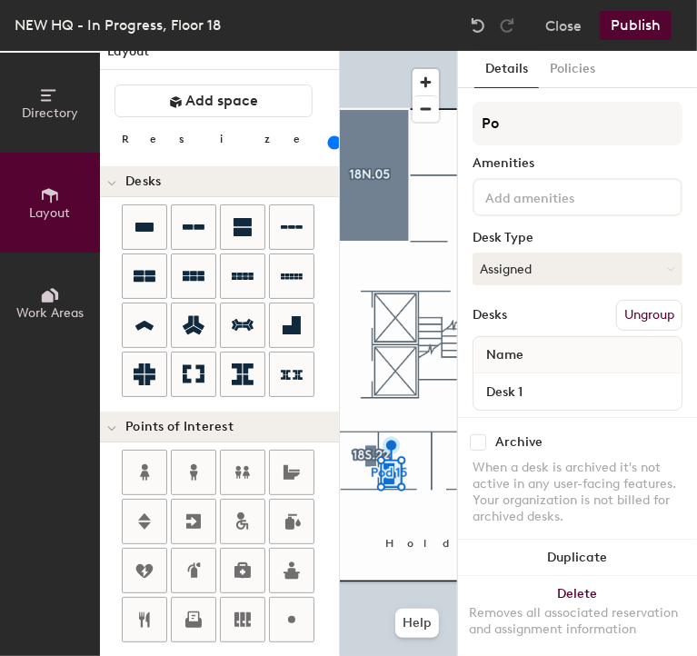
type input "P"
type input "18S.23"
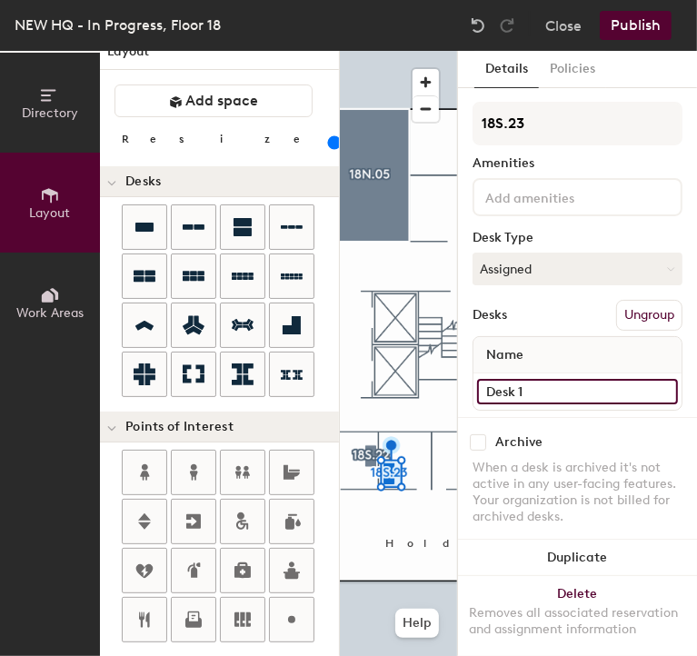
click at [555, 391] on input "Desk 1" at bounding box center [577, 391] width 201 height 25
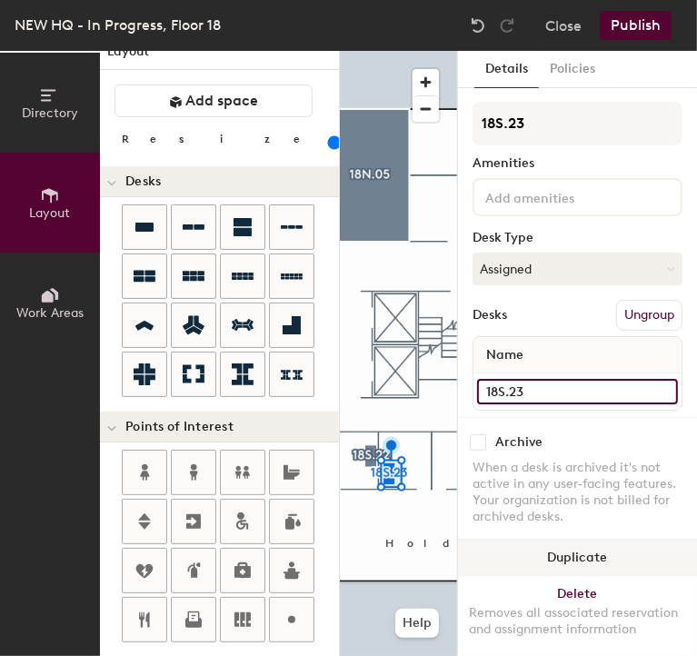
type input "18S.23"
click at [549, 540] on button "Duplicate" at bounding box center [577, 558] width 239 height 36
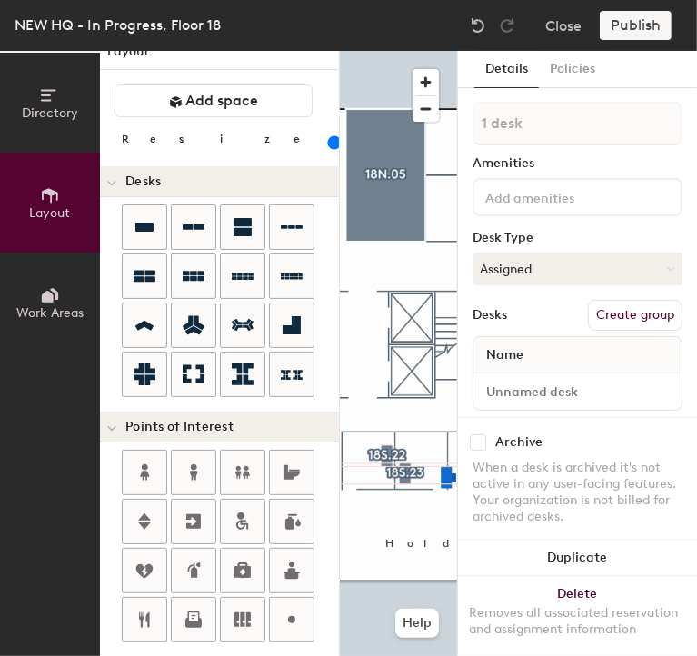
click at [467, 449] on div "Directory Layout Work Areas Layout Add space Resize Desks Points of Interest Fu…" at bounding box center [348, 353] width 697 height 605
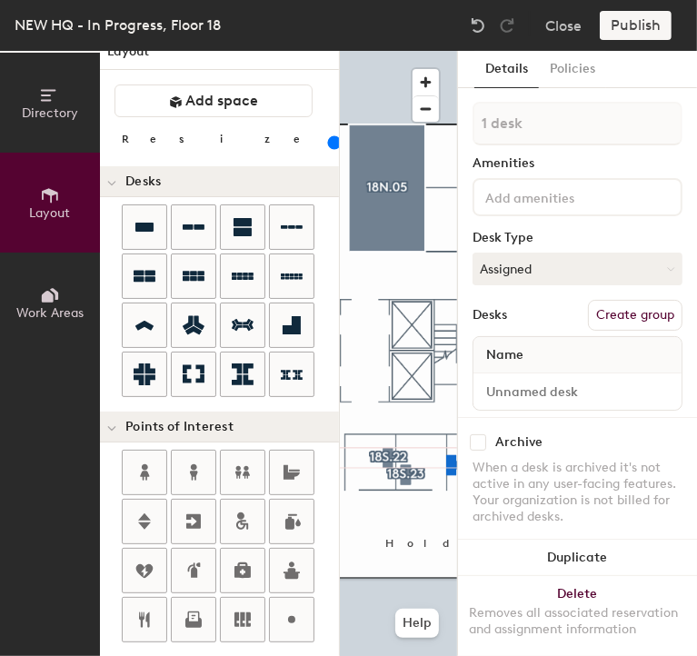
click at [458, 466] on div "Archive When a desk is archived it's not active in any user-facing features. Yo…" at bounding box center [577, 482] width 239 height 130
click at [458, 459] on div "Archive When a desk is archived it's not active in any user-facing features. Yo…" at bounding box center [577, 482] width 239 height 130
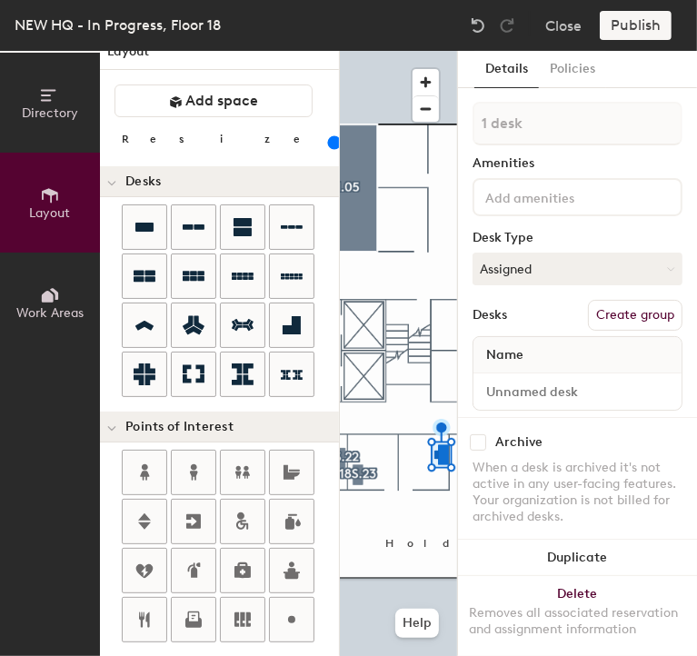
click at [607, 305] on button "Create group" at bounding box center [635, 315] width 95 height 31
type input "P"
type input "18S.24"
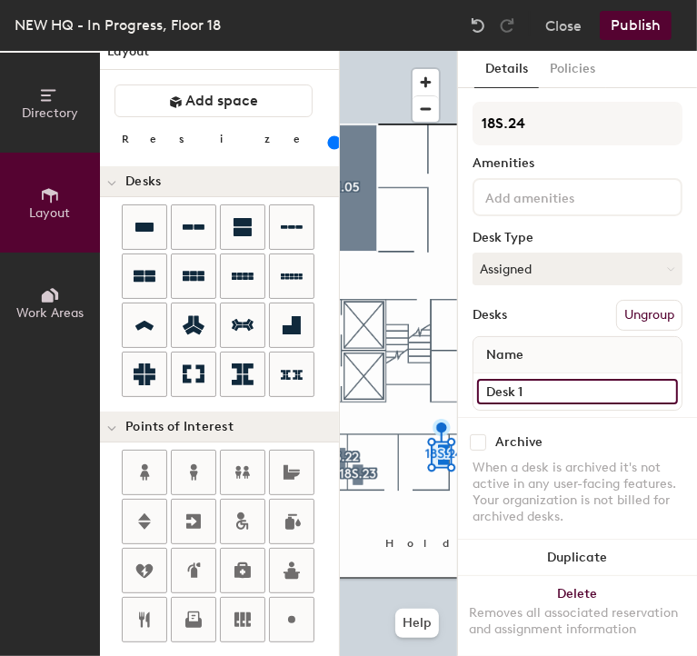
click at [542, 379] on input "Desk 1" at bounding box center [577, 391] width 201 height 25
type input "18S.24"
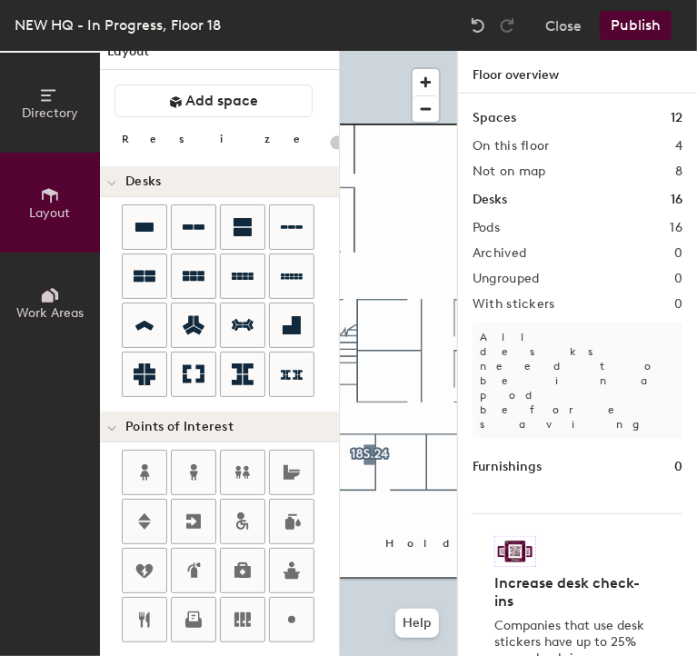
type input "120"
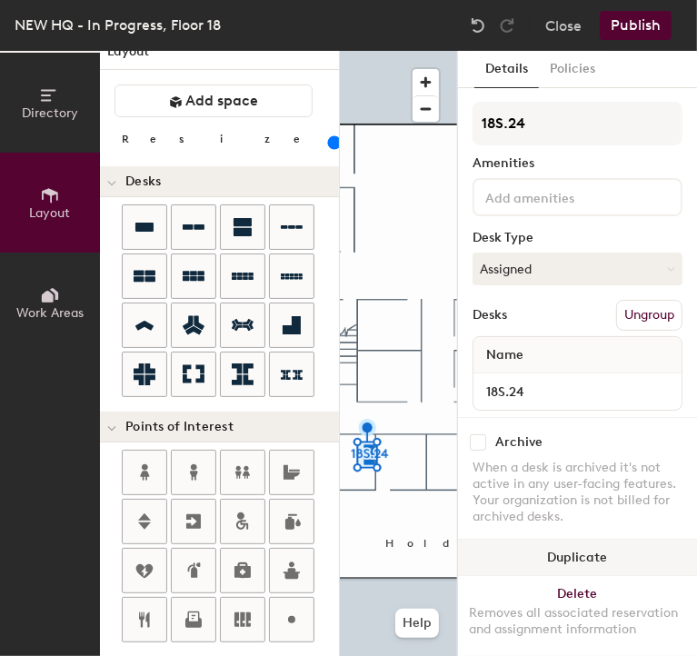
click at [560, 540] on button "Duplicate" at bounding box center [577, 558] width 239 height 36
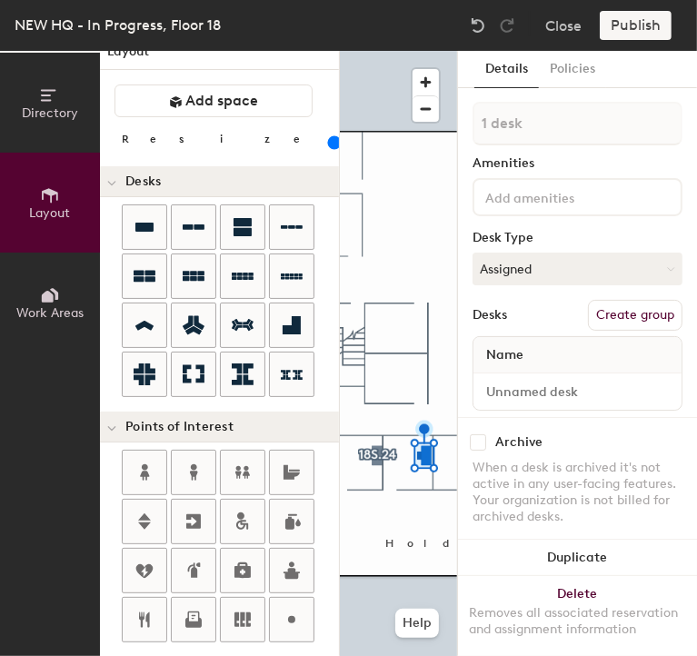
click at [591, 310] on button "Create group" at bounding box center [635, 315] width 95 height 31
type input "P"
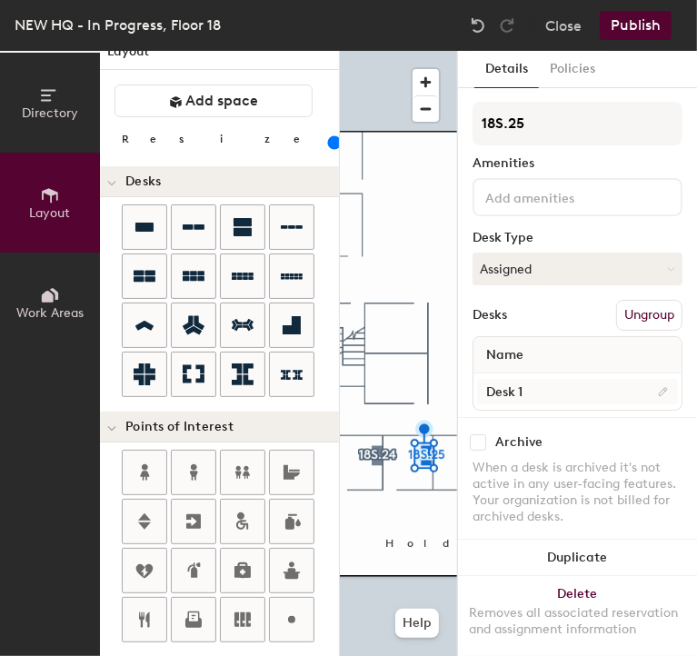
type input "18S.25"
click at [546, 384] on input "Desk 1" at bounding box center [577, 391] width 201 height 25
type input "18S.25"
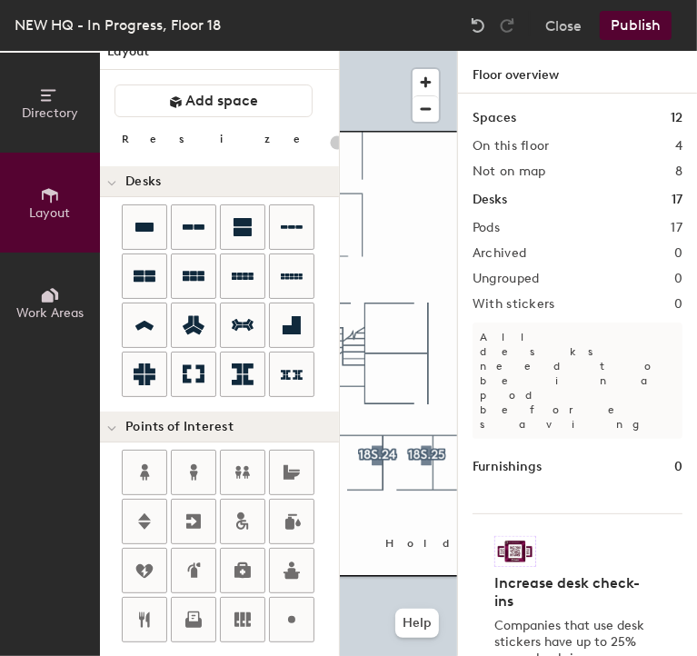
type input "120"
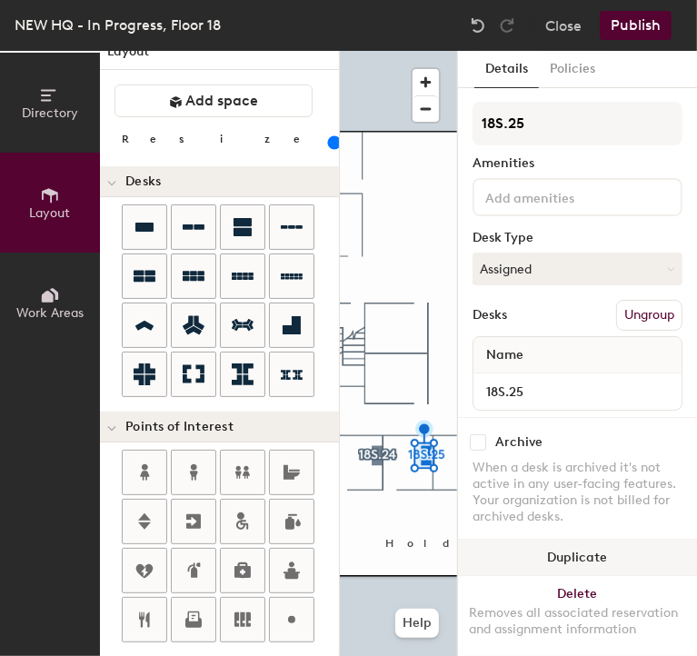
click at [553, 541] on button "Duplicate" at bounding box center [577, 558] width 239 height 36
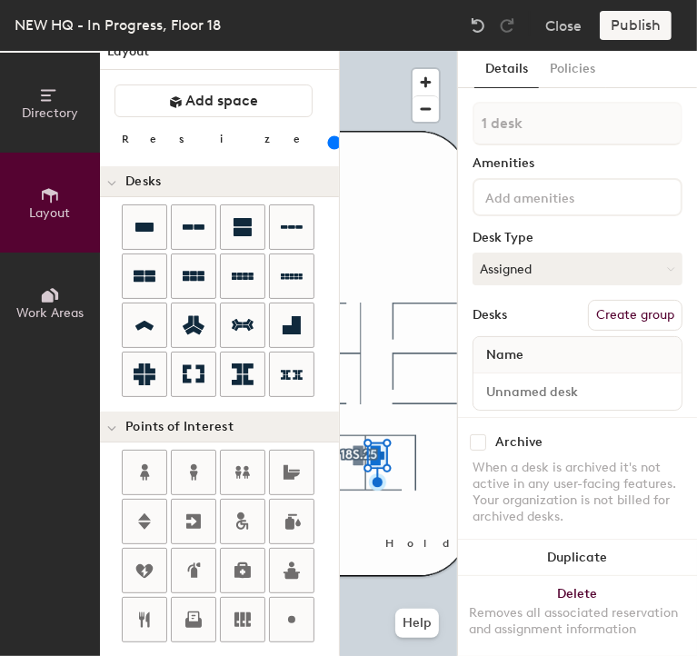
click at [607, 313] on button "Create group" at bounding box center [635, 315] width 95 height 31
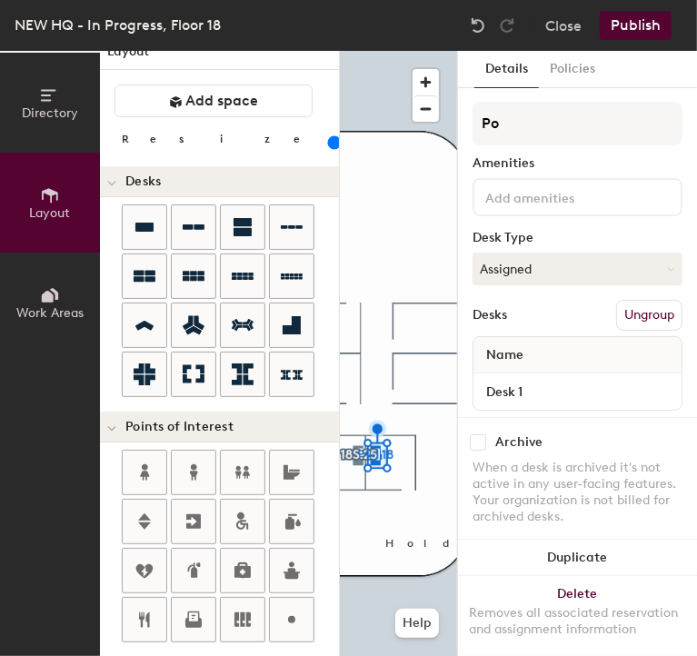
type input "P"
type input "18S.25"
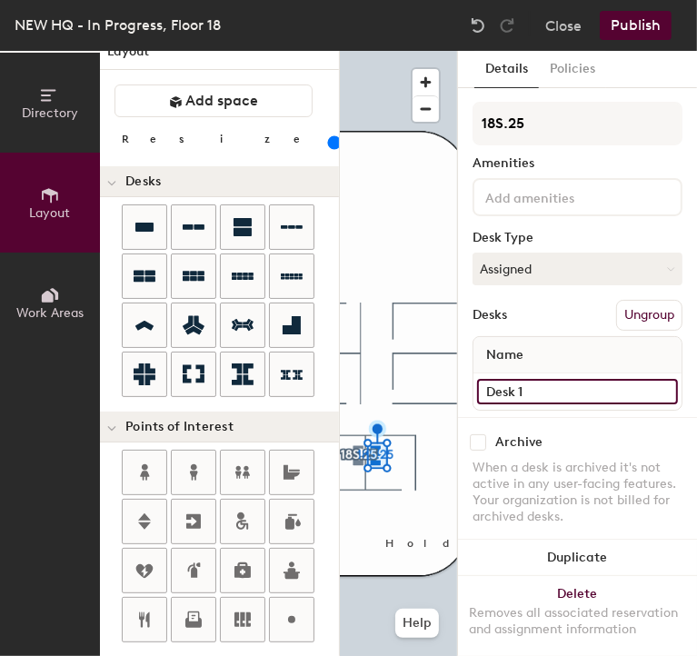
click at [559, 392] on input "Desk 1" at bounding box center [577, 391] width 201 height 25
type input "18S.26"
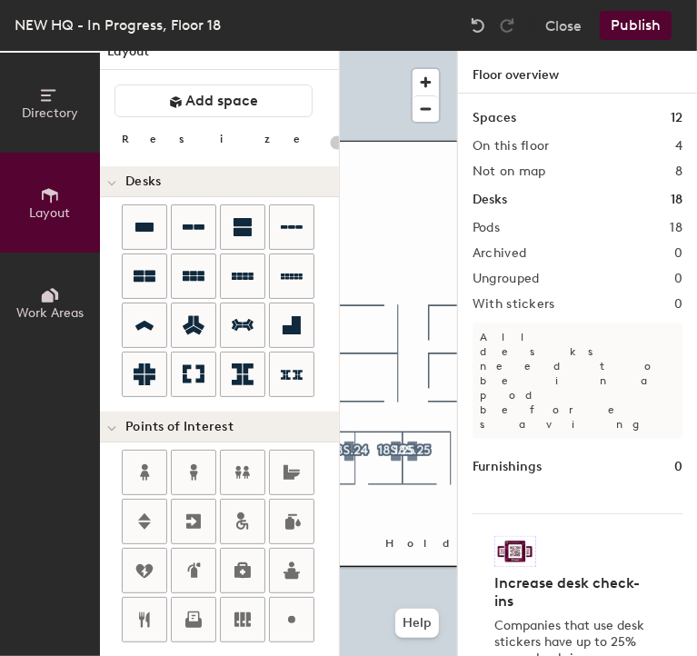
click at [356, 344] on div "Directory Layout Work Areas Layout Add space Resize Desks Points of Interest Fu…" at bounding box center [348, 353] width 697 height 605
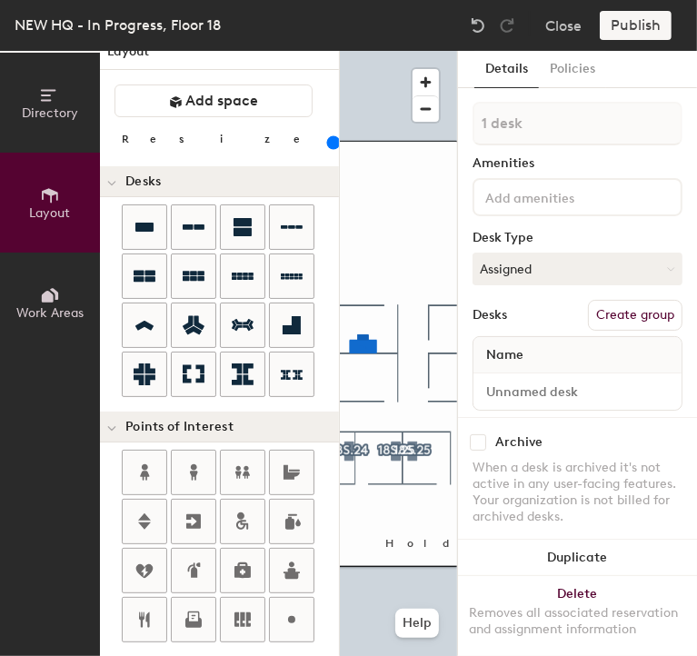
type input "160"
click at [631, 325] on button "Create group" at bounding box center [635, 315] width 95 height 31
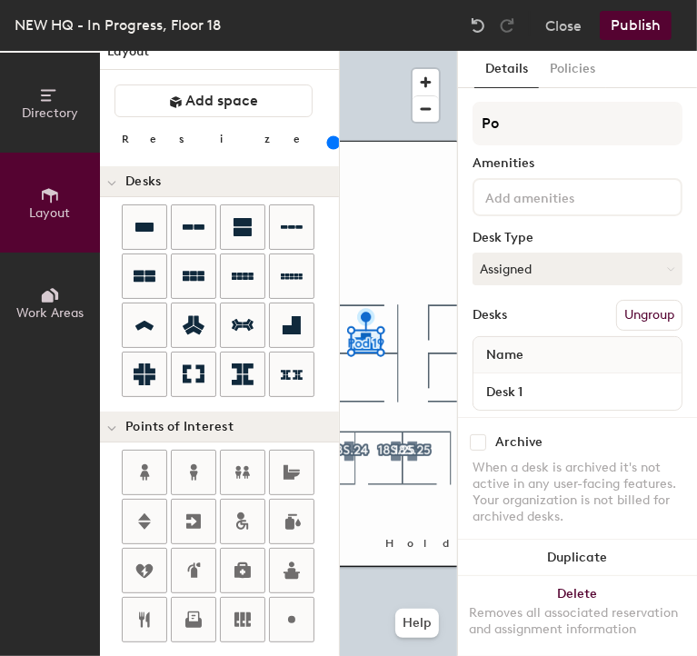
type input "P"
type input "18N.02"
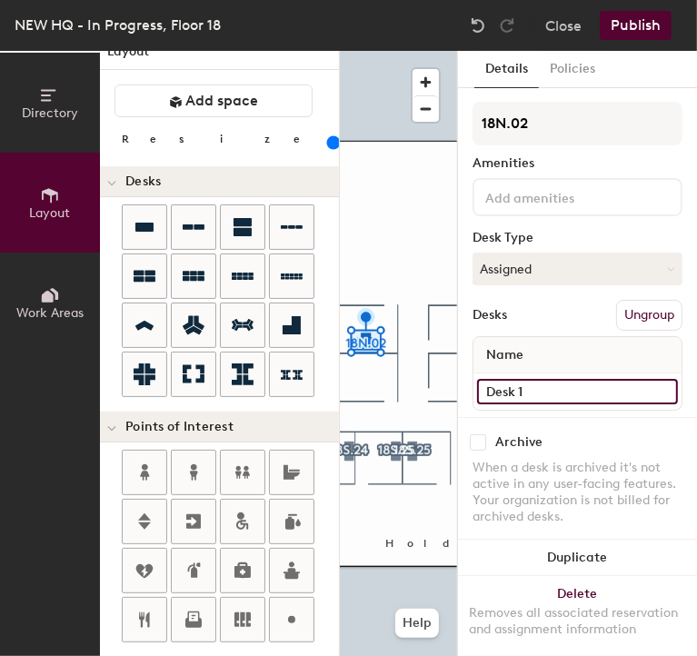
click at [561, 392] on input "Desk 1" at bounding box center [577, 391] width 201 height 25
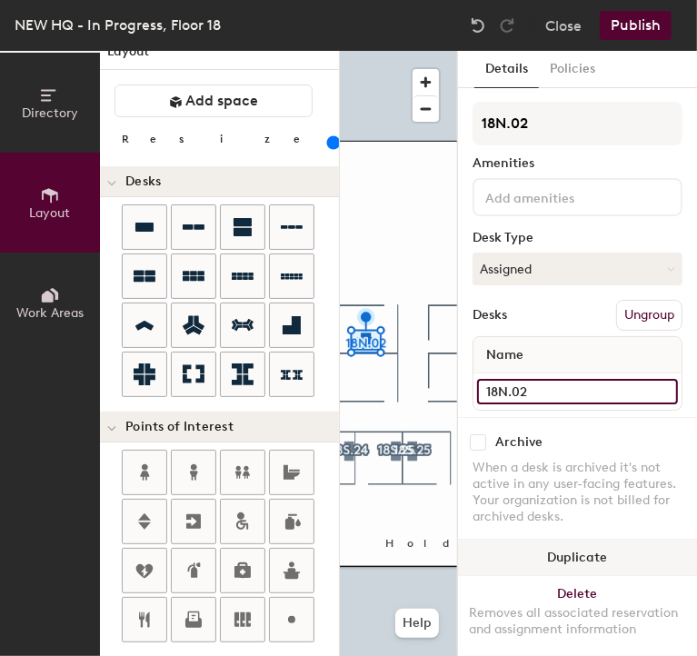
type input "18N.02"
click at [565, 540] on button "Duplicate" at bounding box center [577, 558] width 239 height 36
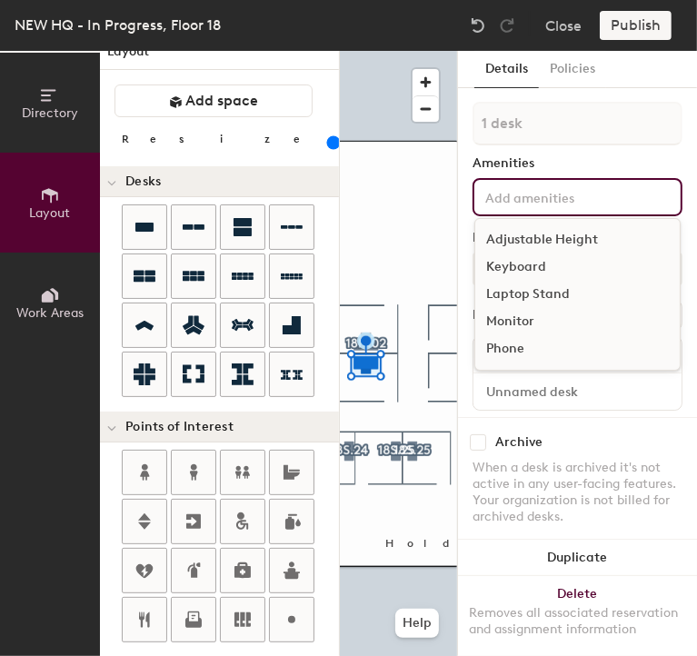
click at [545, 186] on input at bounding box center [564, 196] width 164 height 22
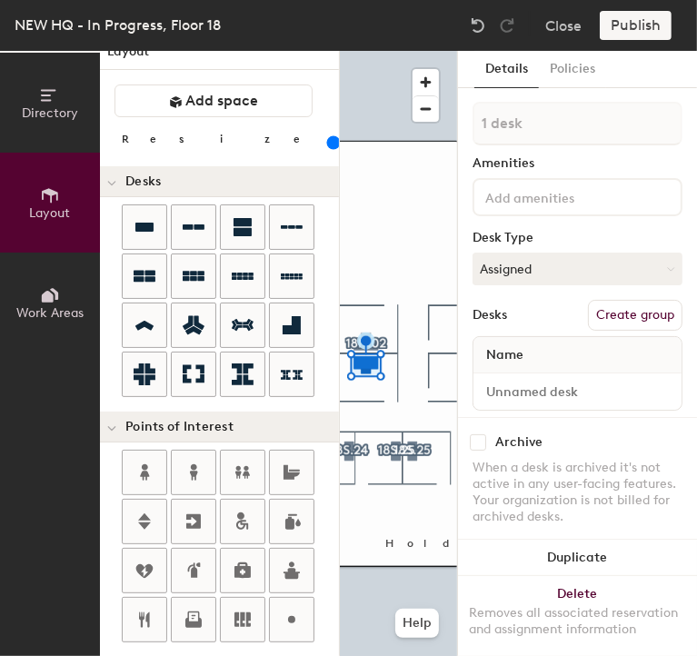
click at [557, 435] on div "Archive" at bounding box center [578, 443] width 210 height 16
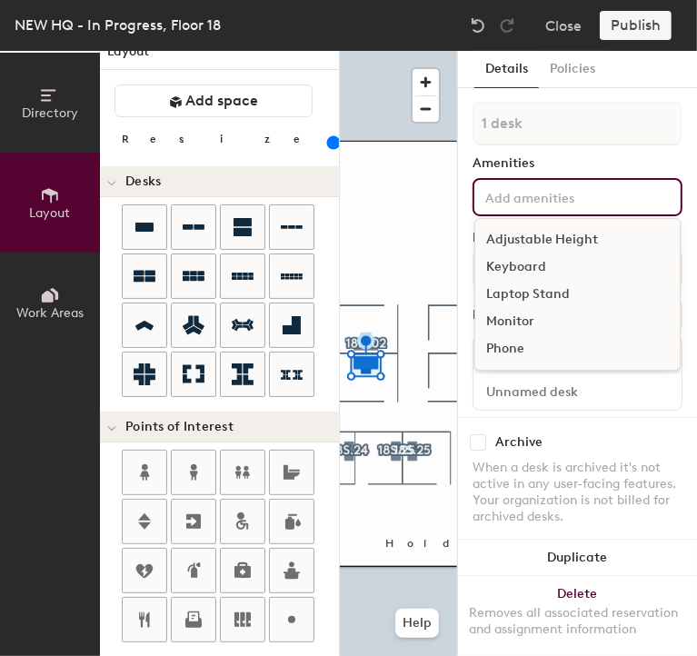
click at [520, 190] on input at bounding box center [564, 196] width 164 height 22
click at [614, 516] on div "Archive When a desk is archived it's not active in any user-facing features. Yo…" at bounding box center [577, 482] width 239 height 130
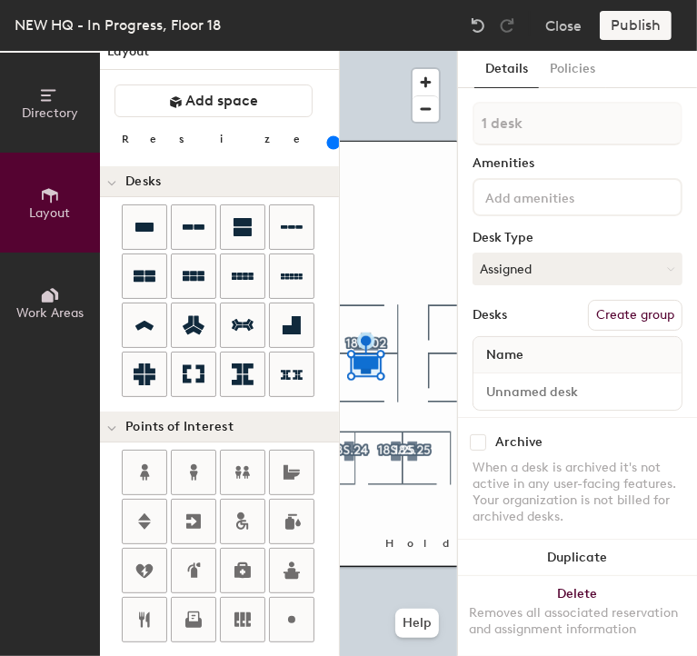
click at [618, 301] on button "Create group" at bounding box center [635, 315] width 95 height 31
type input "P"
type input "18S.28"
click at [440, 51] on div at bounding box center [398, 51] width 117 height 0
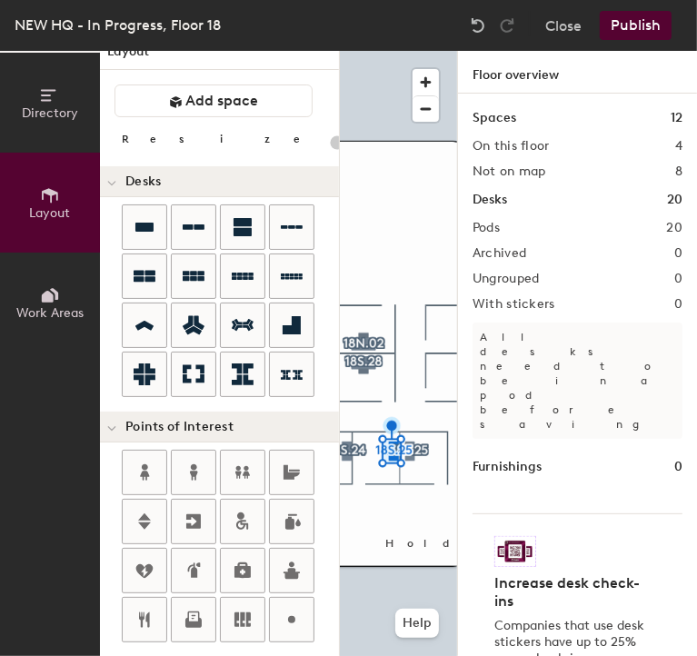
type input "120"
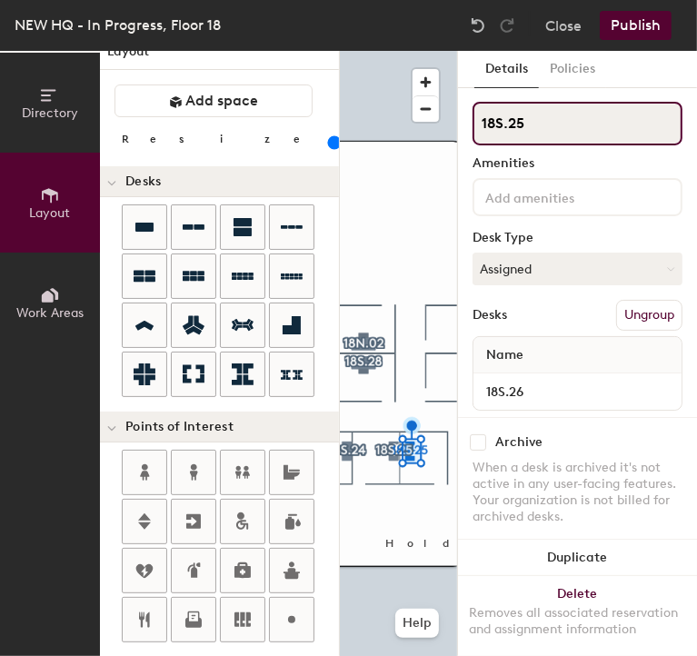
click at [533, 112] on input "18S.25" at bounding box center [578, 124] width 210 height 44
type input "18S.26"
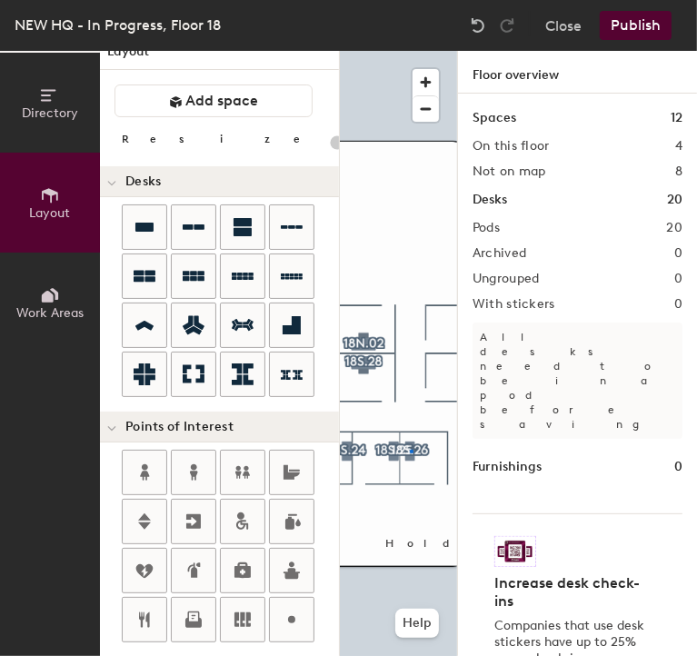
click at [410, 51] on div at bounding box center [398, 51] width 117 height 0
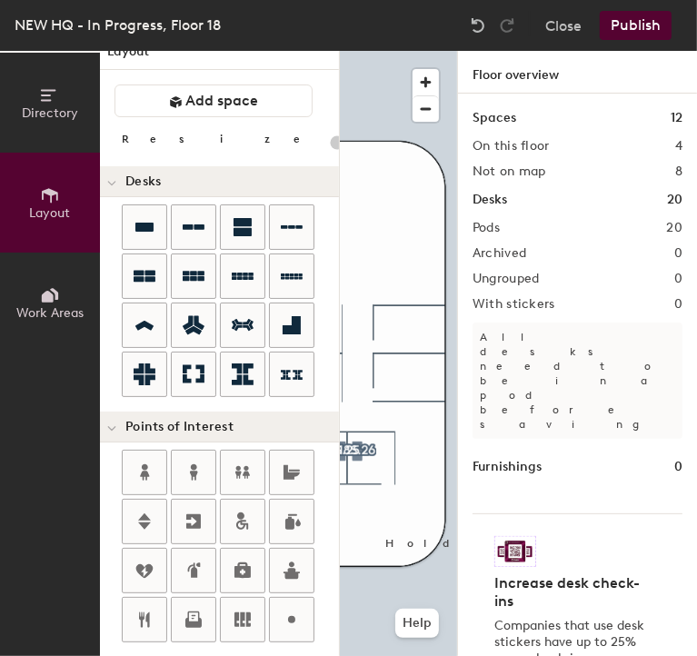
type input "120"
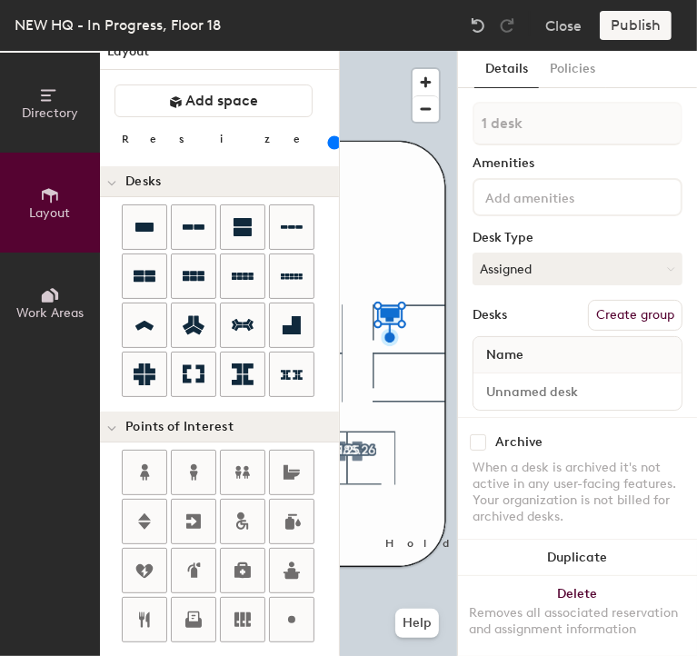
click at [595, 329] on div "1 desk Amenities Desk Type Assigned Desks Create group Name" at bounding box center [578, 262] width 210 height 320
click at [600, 317] on button "Create group" at bounding box center [635, 315] width 95 height 31
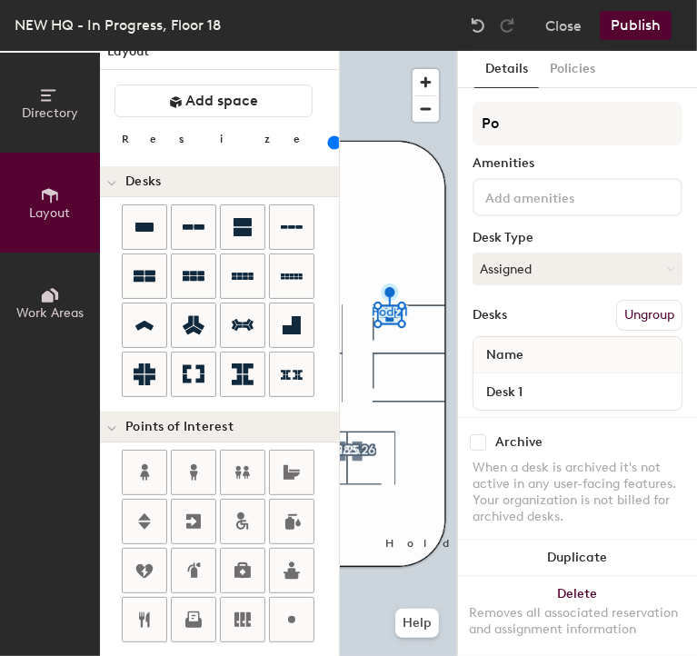
type input "P"
type input "18N.01"
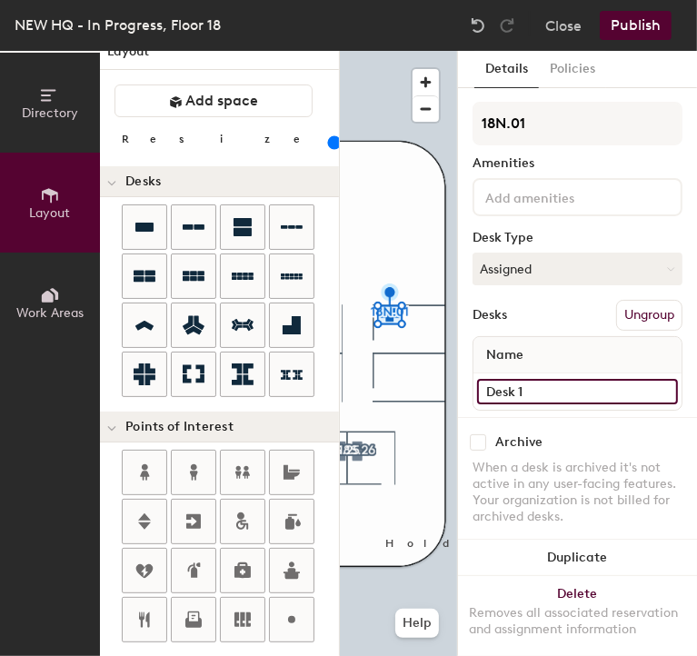
click at [513, 390] on input "Desk 1" at bounding box center [577, 391] width 201 height 25
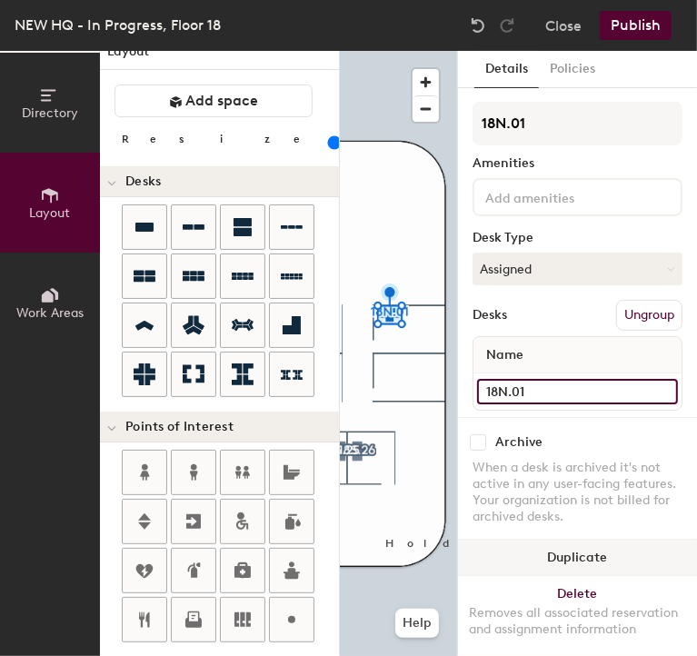
type input "18N.01"
click at [616, 540] on button "Duplicate" at bounding box center [577, 558] width 239 height 36
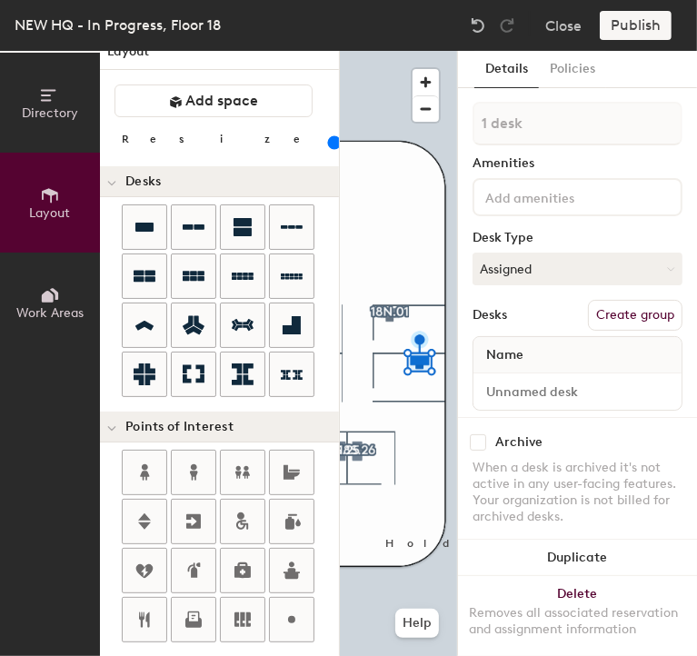
click at [604, 315] on button "Create group" at bounding box center [635, 315] width 95 height 31
click at [616, 315] on button "Ungroup" at bounding box center [649, 315] width 66 height 31
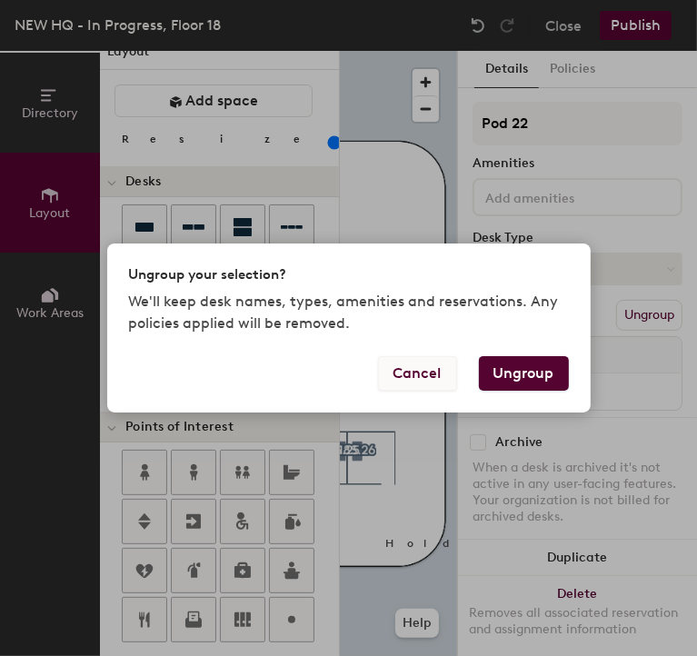
click at [434, 387] on button "Cancel" at bounding box center [417, 373] width 79 height 35
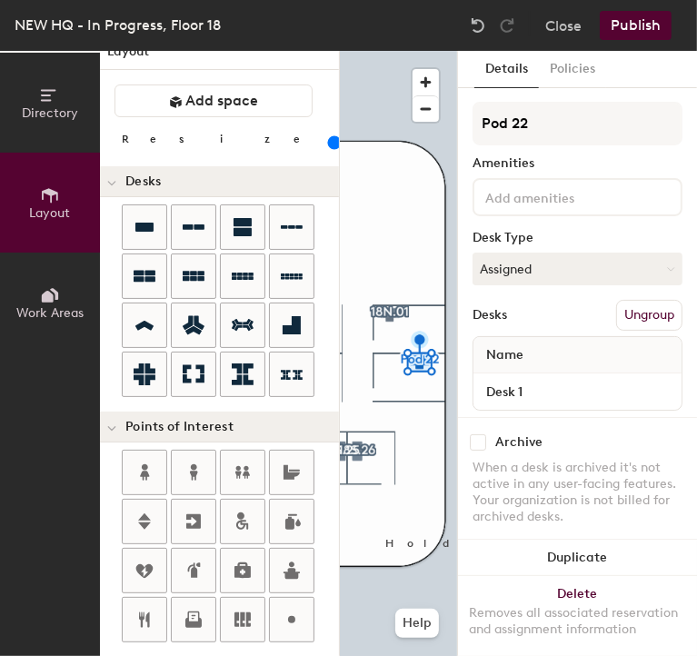
click at [615, 27] on button "Publish" at bounding box center [636, 25] width 72 height 29
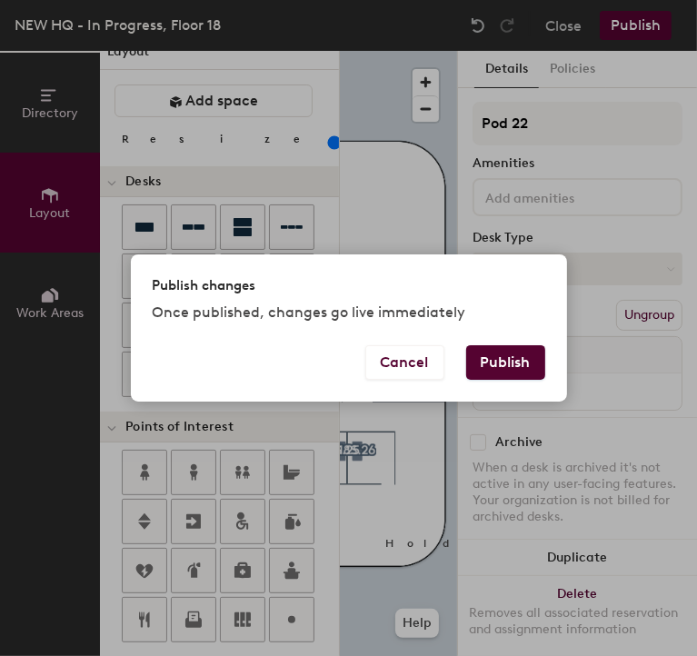
click at [510, 368] on button "Publish" at bounding box center [505, 362] width 79 height 35
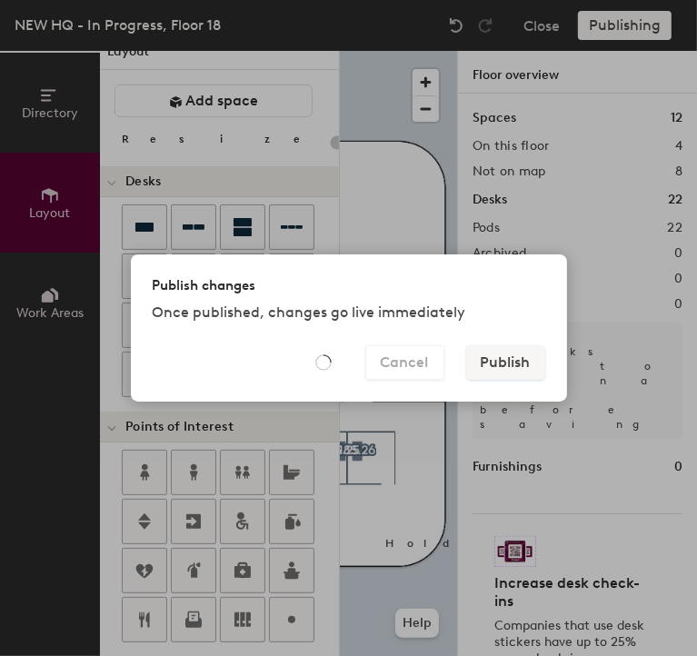
type input "20"
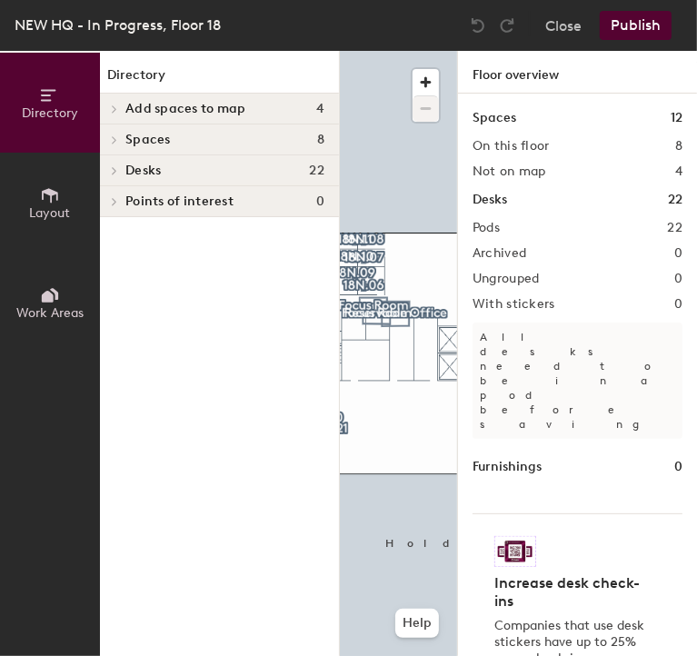
click at [625, 26] on button "Publish" at bounding box center [636, 25] width 72 height 29
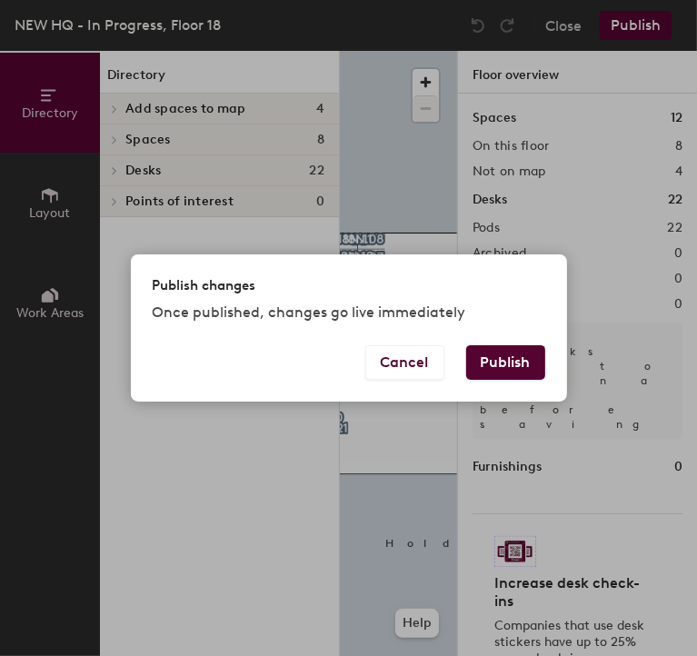
click at [484, 369] on button "Publish" at bounding box center [505, 362] width 79 height 35
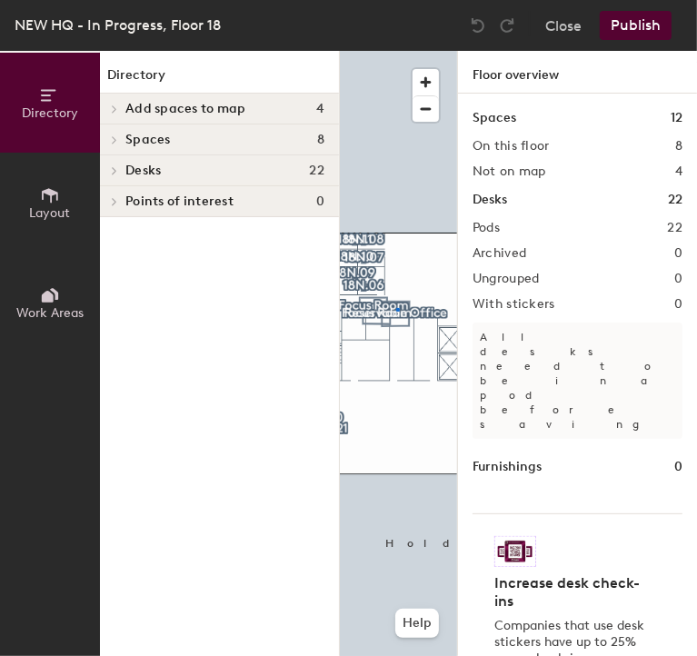
click at [396, 51] on div at bounding box center [398, 51] width 117 height 0
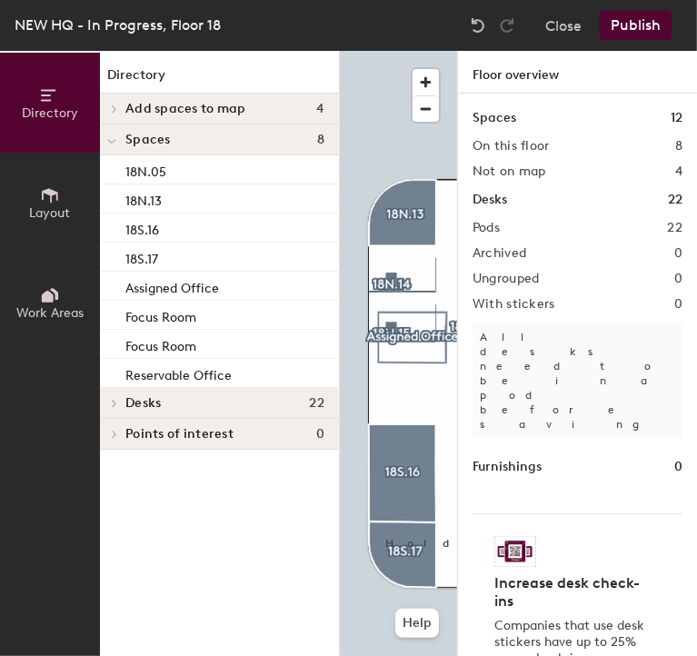
click at [414, 51] on div at bounding box center [398, 51] width 117 height 0
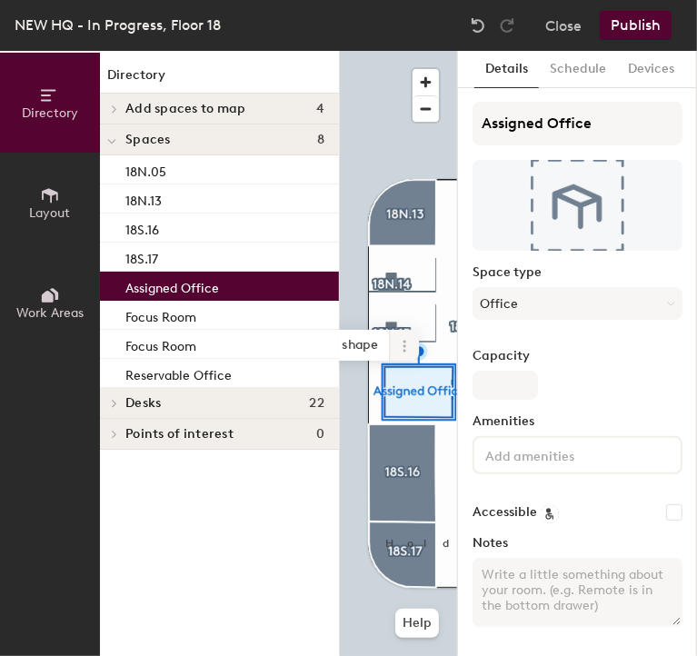
drag, startPoint x: 412, startPoint y: 289, endPoint x: 399, endPoint y: 346, distance: 58.7
click at [399, 346] on icon at bounding box center [404, 346] width 15 height 15
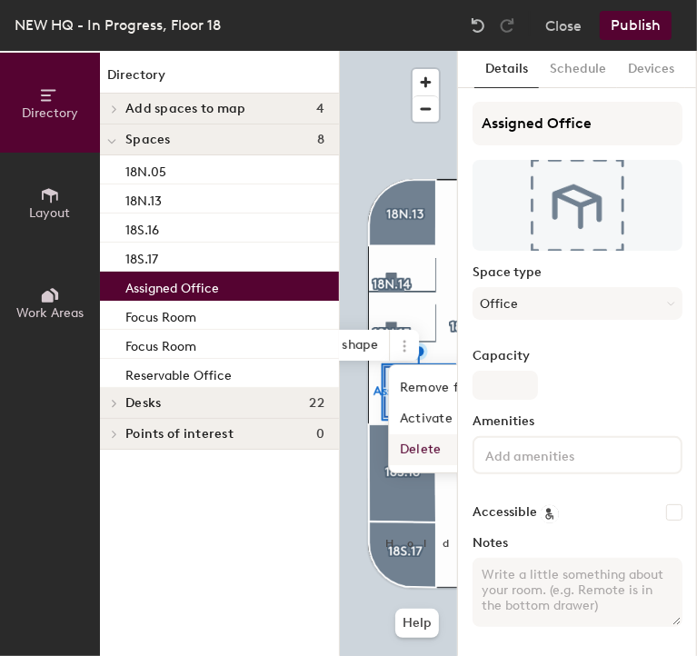
click at [423, 448] on span "Delete" at bounding box center [470, 450] width 162 height 31
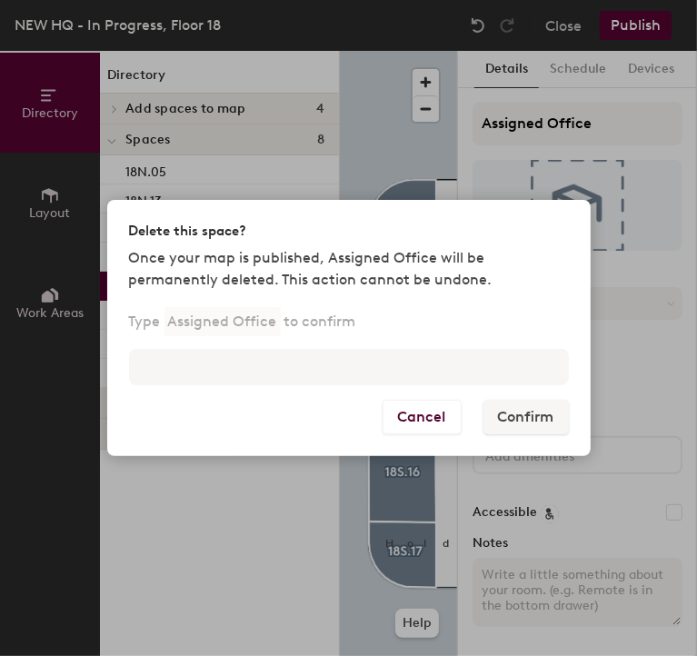
click at [445, 354] on div "Type Assigned Office to confirm" at bounding box center [349, 356] width 484 height 87
click at [429, 393] on div "Type Assigned Office to confirm" at bounding box center [349, 356] width 484 height 87
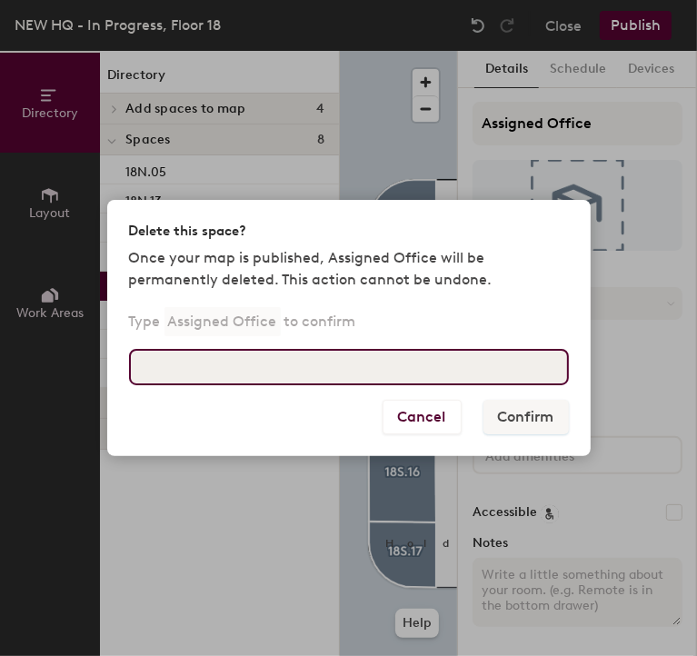
click at [420, 383] on input at bounding box center [349, 367] width 440 height 36
type input "Assigned Office"
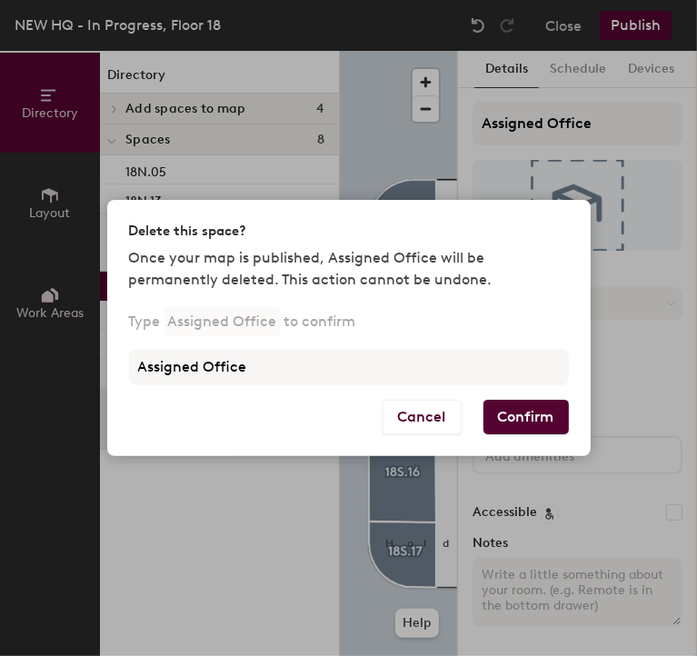
click at [498, 419] on button "Confirm" at bounding box center [526, 417] width 85 height 35
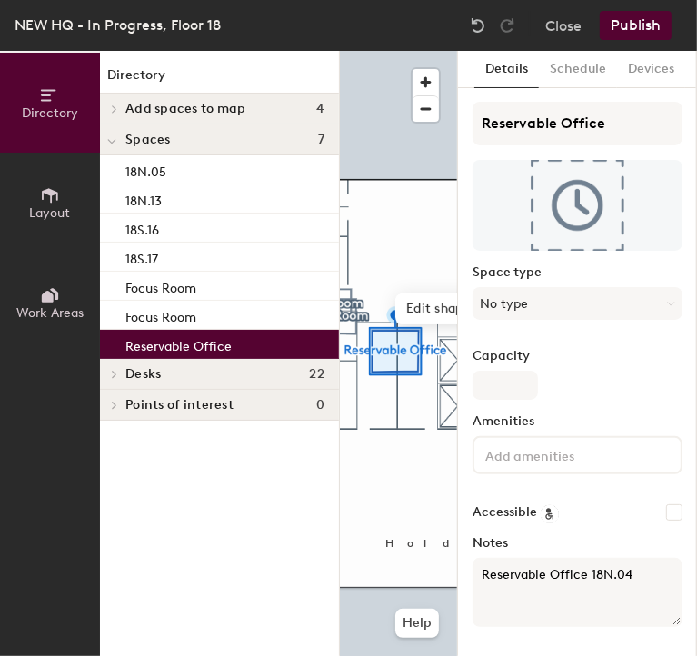
drag, startPoint x: 389, startPoint y: 287, endPoint x: 421, endPoint y: 307, distance: 37.6
click at [421, 307] on span "Edit shape" at bounding box center [438, 309] width 87 height 31
click at [425, 302] on span "Remove" at bounding box center [431, 306] width 73 height 31
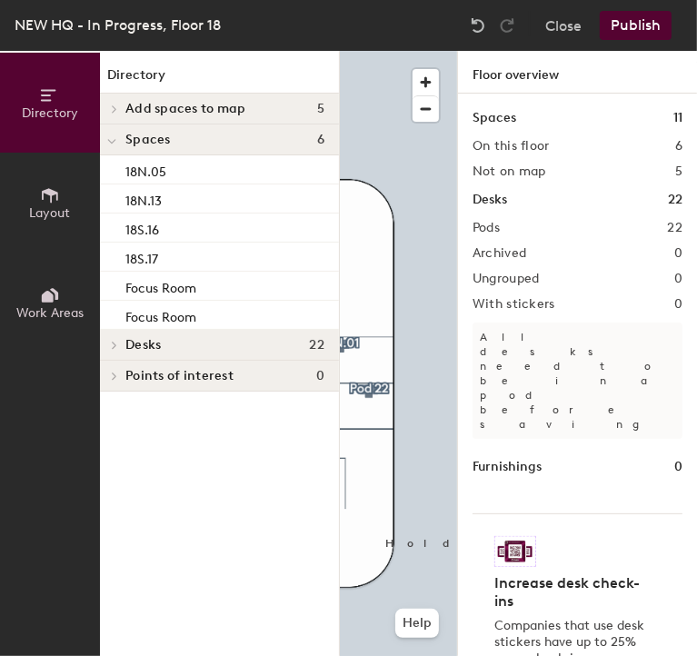
click at [633, 27] on button "Publish" at bounding box center [636, 25] width 72 height 29
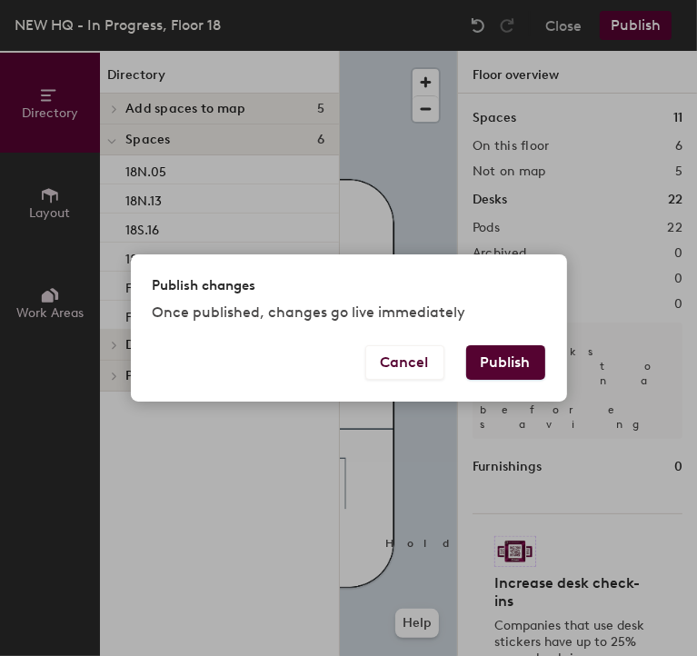
click at [503, 375] on button "Publish" at bounding box center [505, 362] width 79 height 35
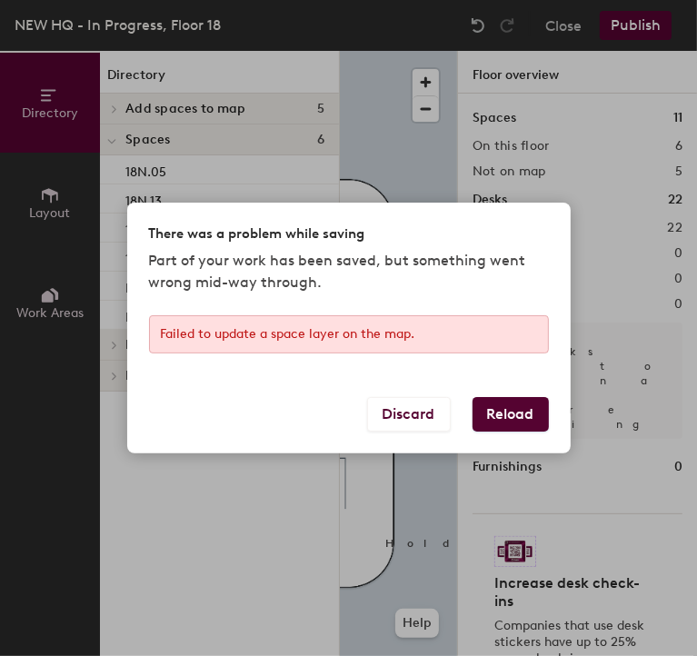
click at [514, 419] on button "Reload" at bounding box center [511, 414] width 76 height 35
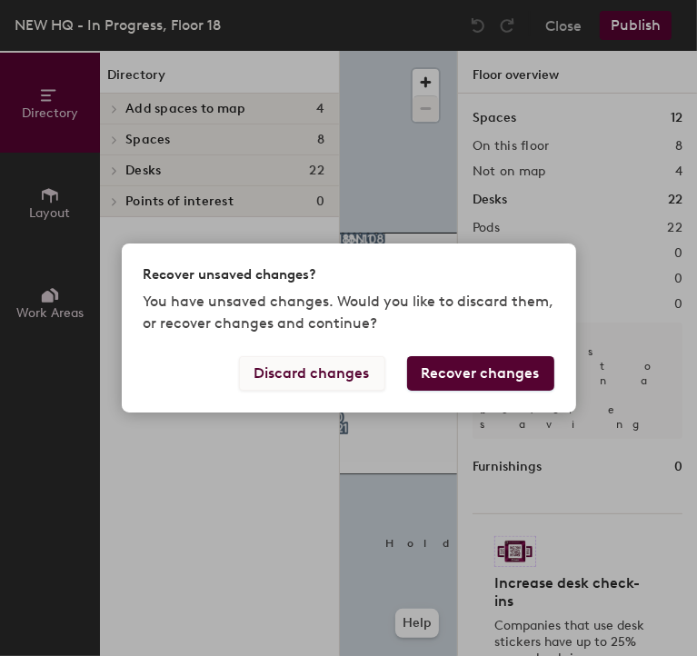
click at [326, 384] on button "Discard changes" at bounding box center [312, 373] width 146 height 35
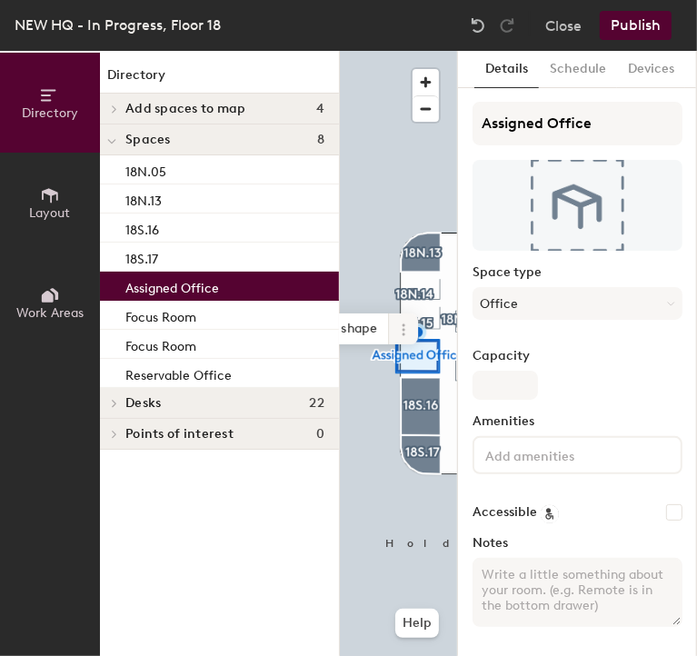
drag, startPoint x: 339, startPoint y: 384, endPoint x: 400, endPoint y: 332, distance: 80.0
click at [400, 332] on icon at bounding box center [403, 330] width 15 height 15
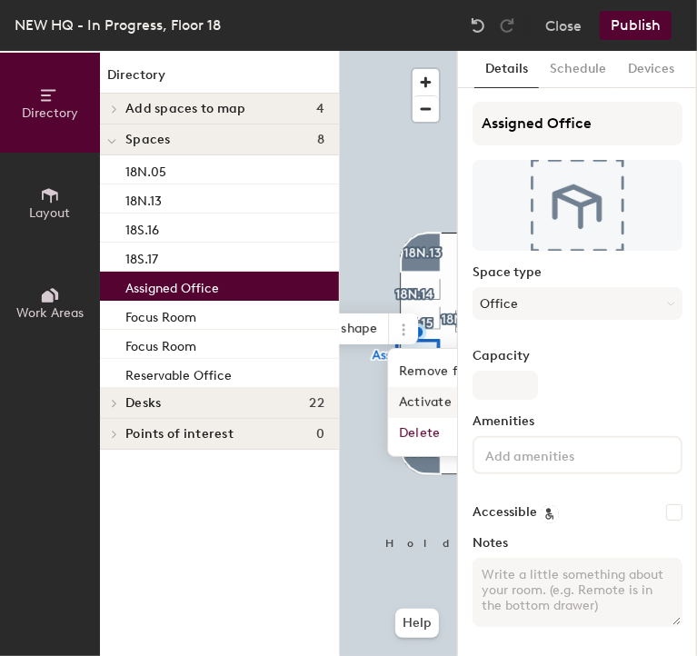
click at [420, 406] on span "Activate" at bounding box center [469, 402] width 162 height 31
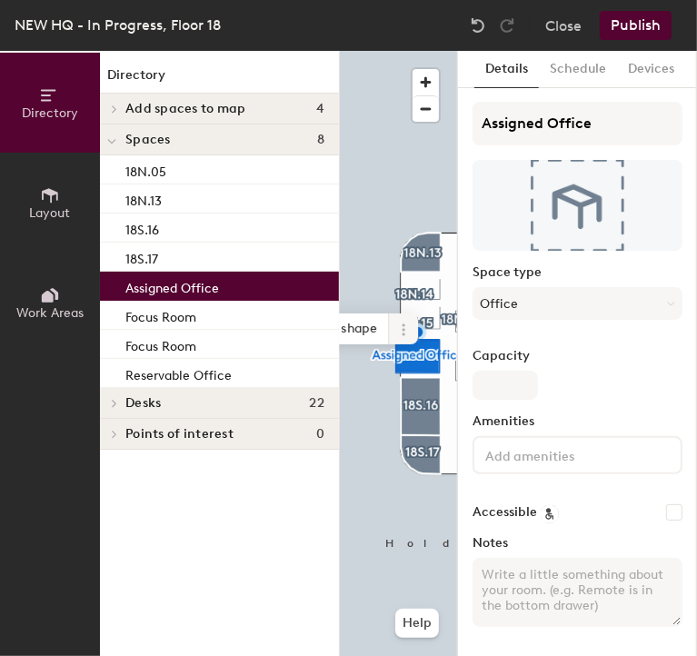
drag, startPoint x: 420, startPoint y: 406, endPoint x: 396, endPoint y: 340, distance: 70.4
click at [396, 340] on span at bounding box center [403, 329] width 29 height 31
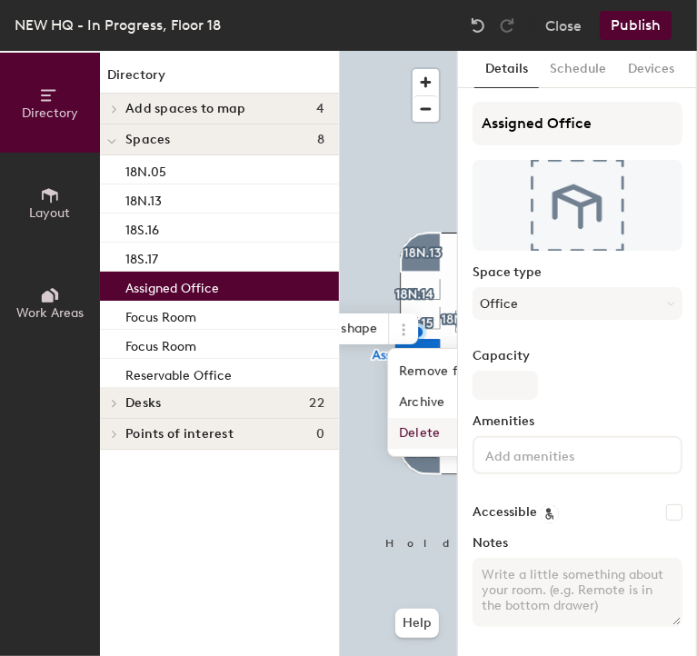
click at [428, 437] on span "Delete" at bounding box center [469, 433] width 162 height 31
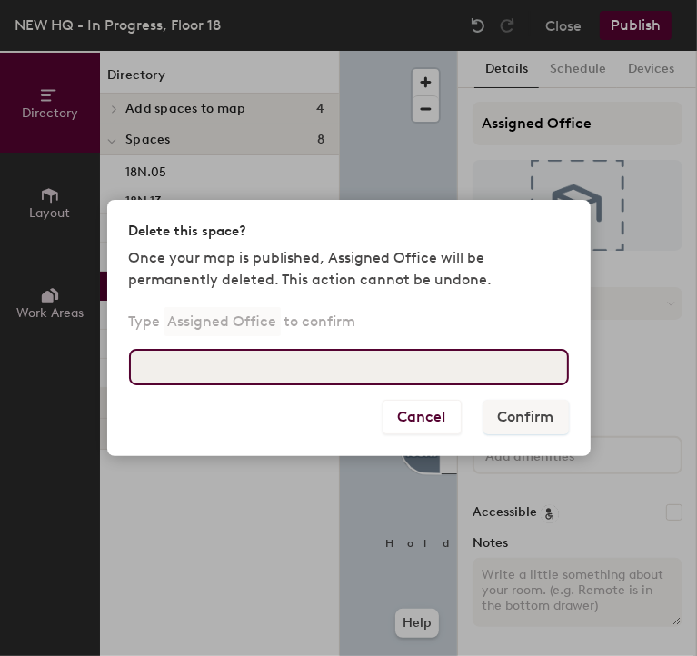
click at [425, 382] on input at bounding box center [349, 367] width 440 height 36
type input "Assigned Office"
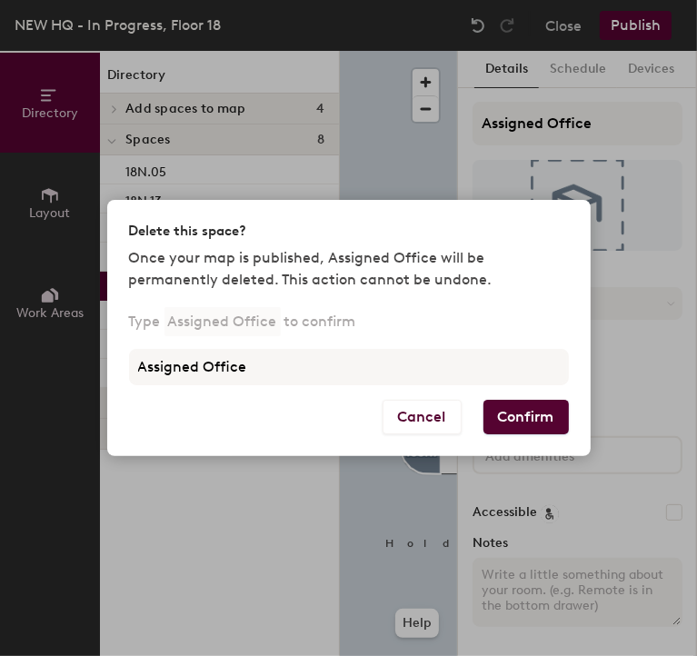
click at [532, 435] on button "Confirm" at bounding box center [526, 417] width 85 height 35
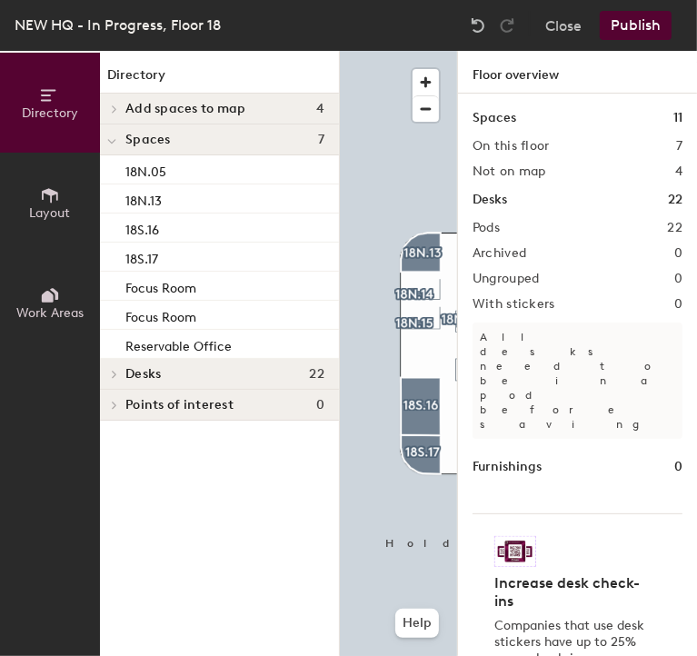
click at [631, 28] on button "Publish" at bounding box center [636, 25] width 72 height 29
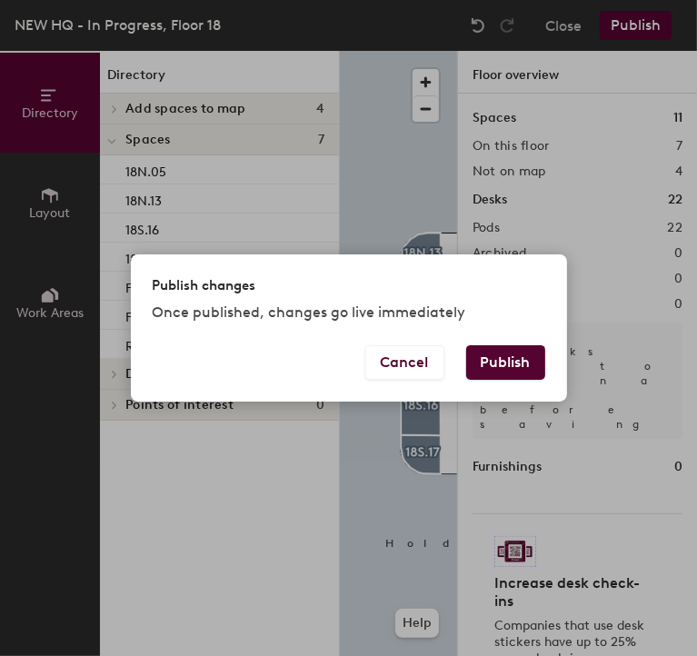
click at [515, 372] on button "Publish" at bounding box center [505, 362] width 79 height 35
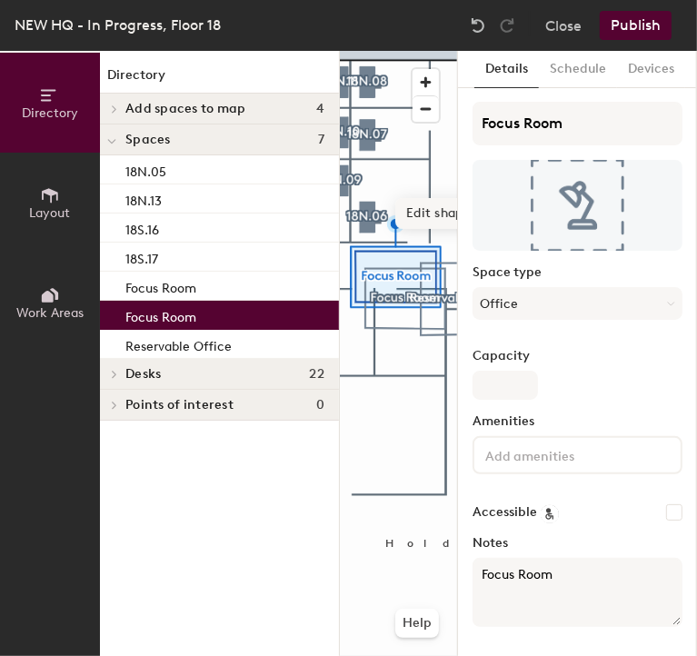
click at [413, 215] on span "Edit shape" at bounding box center [438, 213] width 87 height 31
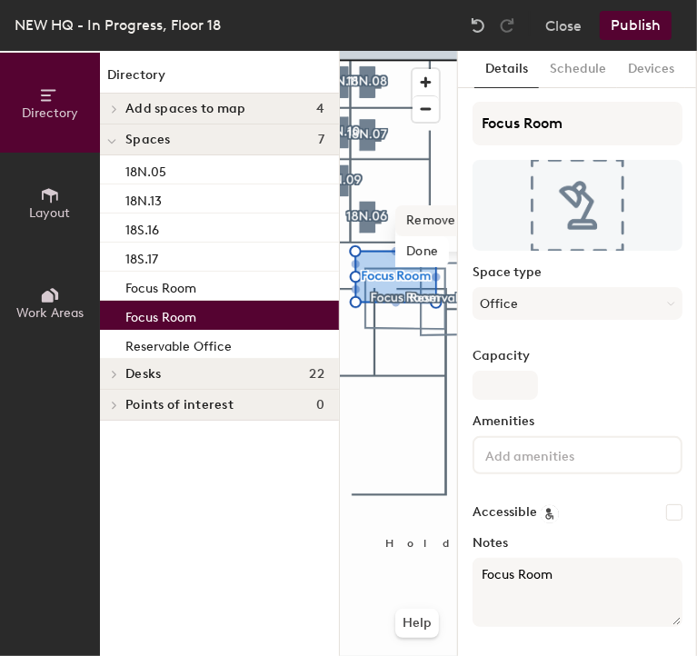
click at [430, 223] on span "Remove" at bounding box center [431, 220] width 73 height 31
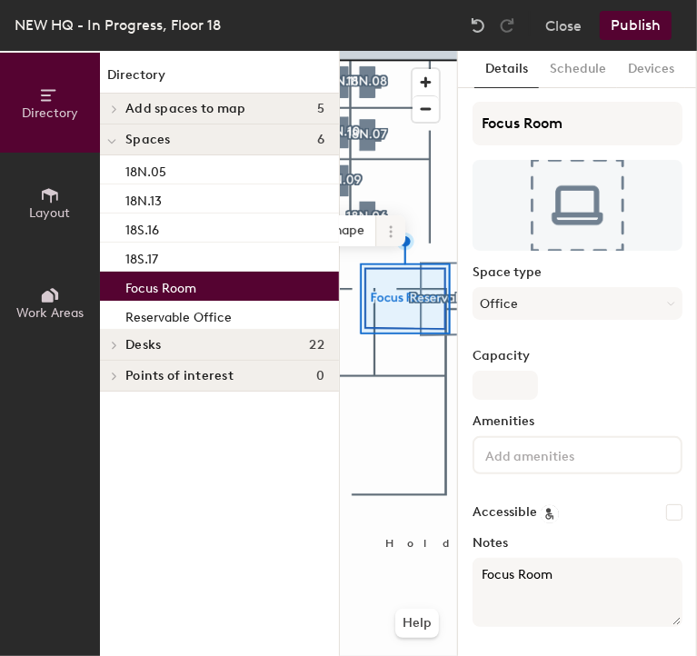
drag, startPoint x: 430, startPoint y: 223, endPoint x: 390, endPoint y: 231, distance: 40.8
click at [390, 231] on icon at bounding box center [391, 232] width 15 height 15
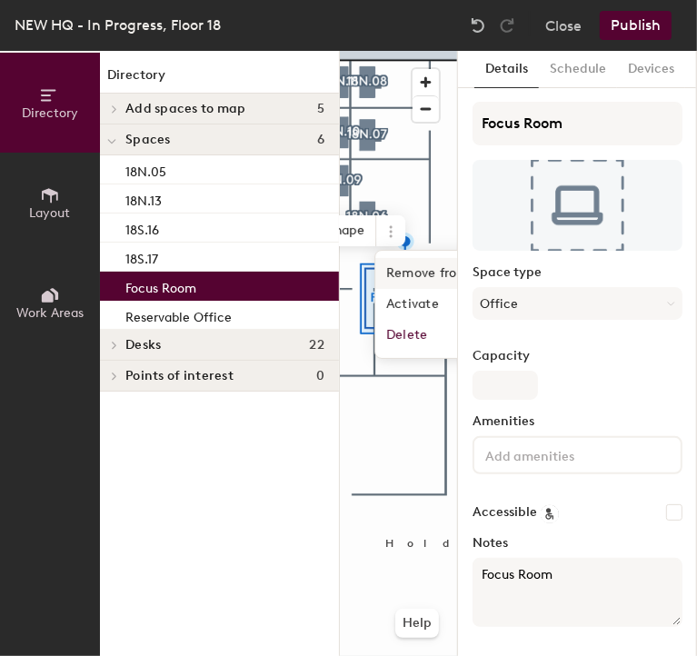
click at [408, 265] on span "Remove from map" at bounding box center [456, 273] width 162 height 31
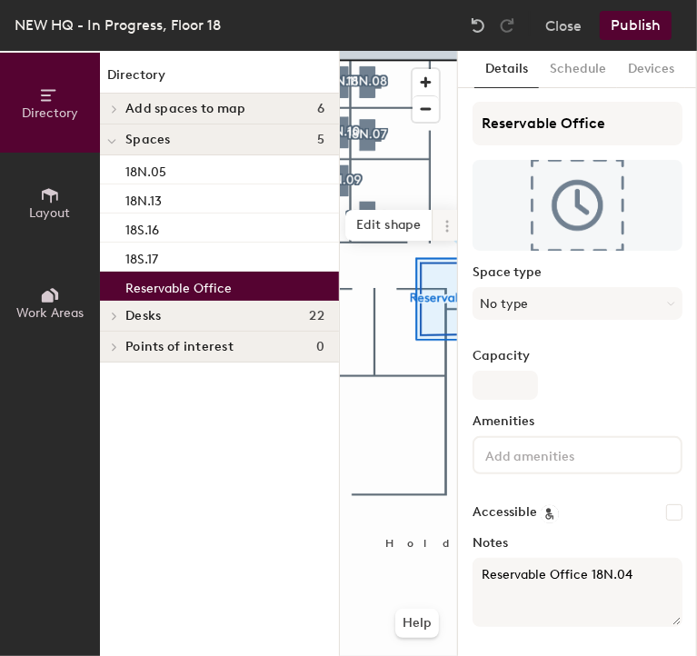
drag, startPoint x: 408, startPoint y: 265, endPoint x: 442, endPoint y: 232, distance: 47.6
click at [442, 232] on icon at bounding box center [447, 226] width 15 height 15
click at [447, 264] on span "Remove from map" at bounding box center [513, 268] width 162 height 31
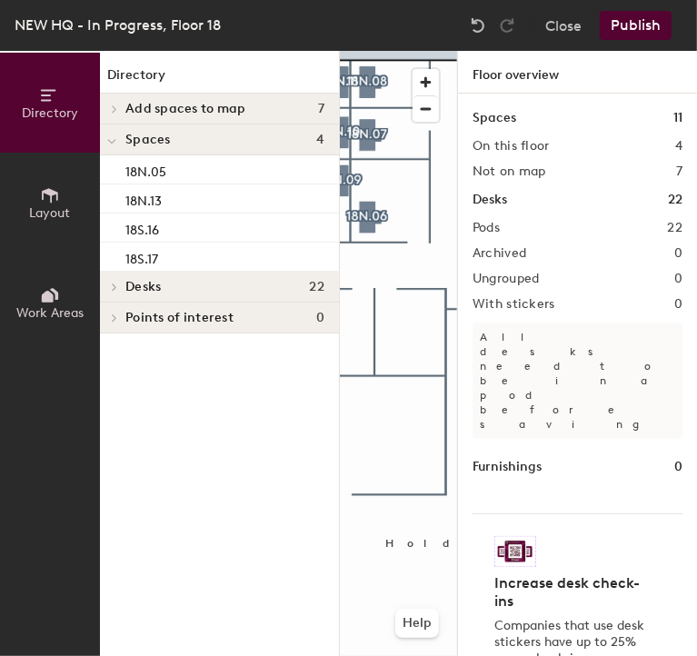
click at [656, 27] on button "Publish" at bounding box center [636, 25] width 72 height 29
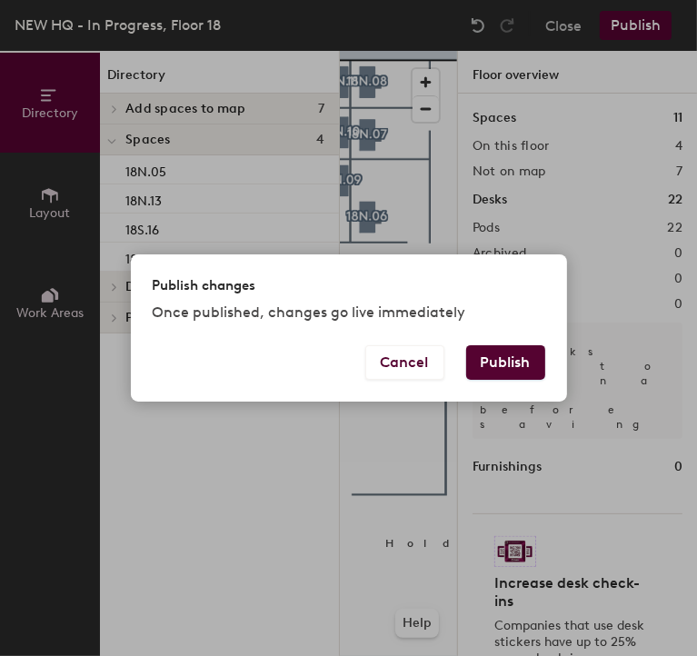
click at [513, 353] on button "Publish" at bounding box center [505, 362] width 79 height 35
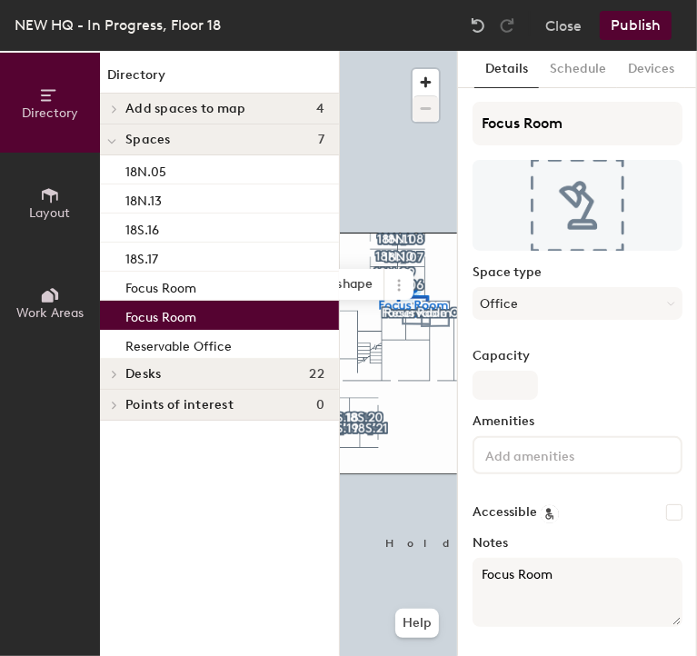
click at [359, 51] on div at bounding box center [398, 51] width 117 height 0
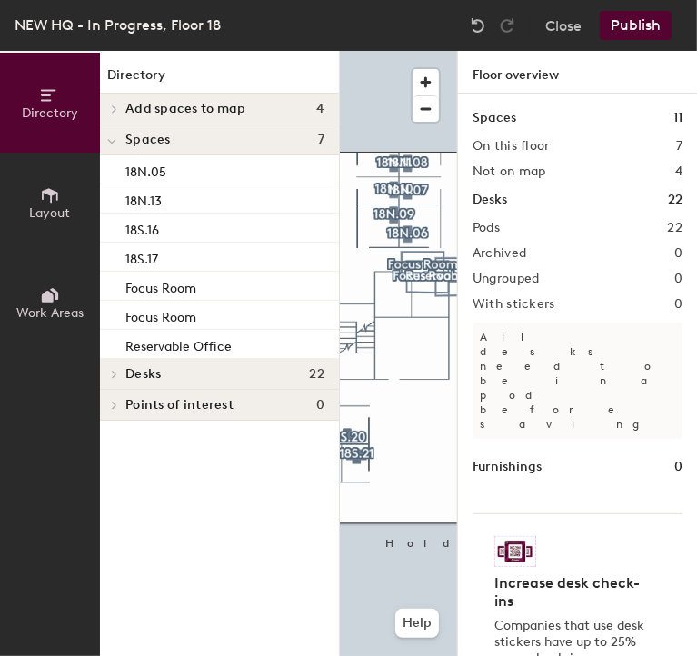
click at [225, 105] on span "Add spaces to map" at bounding box center [185, 109] width 121 height 15
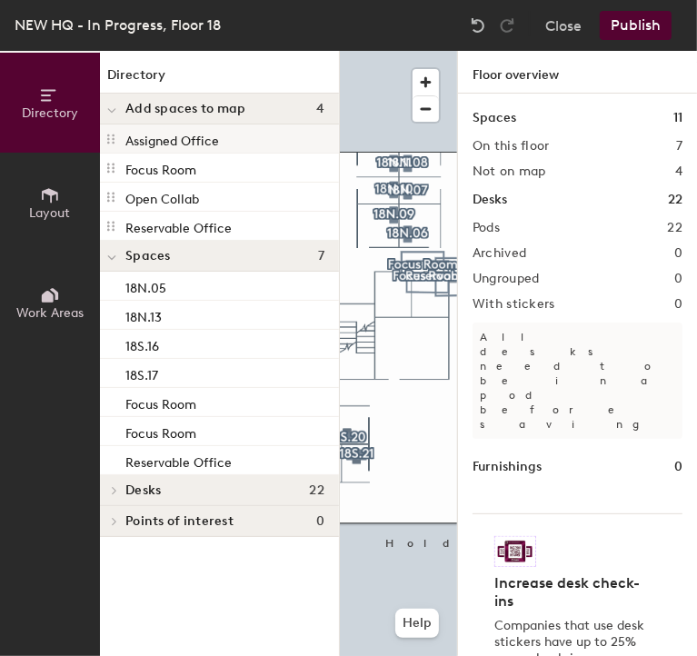
click at [233, 135] on div "Assigned Office" at bounding box center [219, 139] width 239 height 29
click at [638, 30] on button "Publish" at bounding box center [636, 25] width 72 height 29
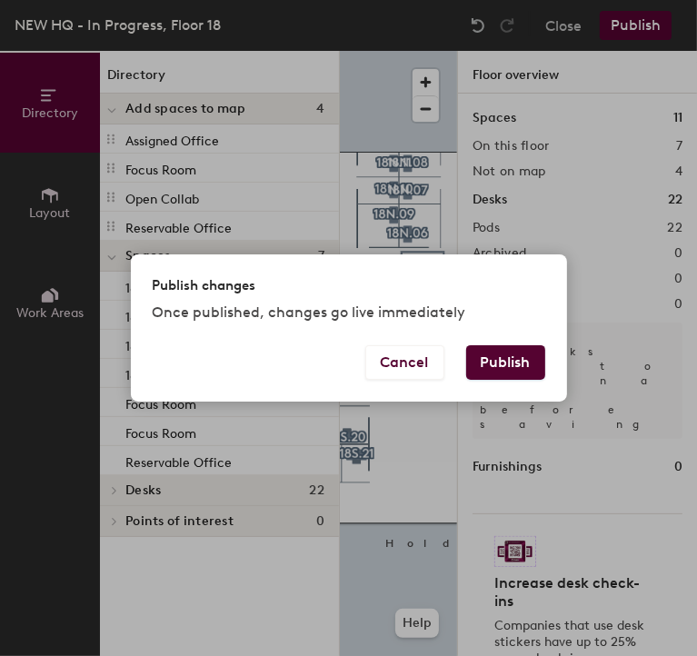
click at [495, 368] on button "Publish" at bounding box center [505, 362] width 79 height 35
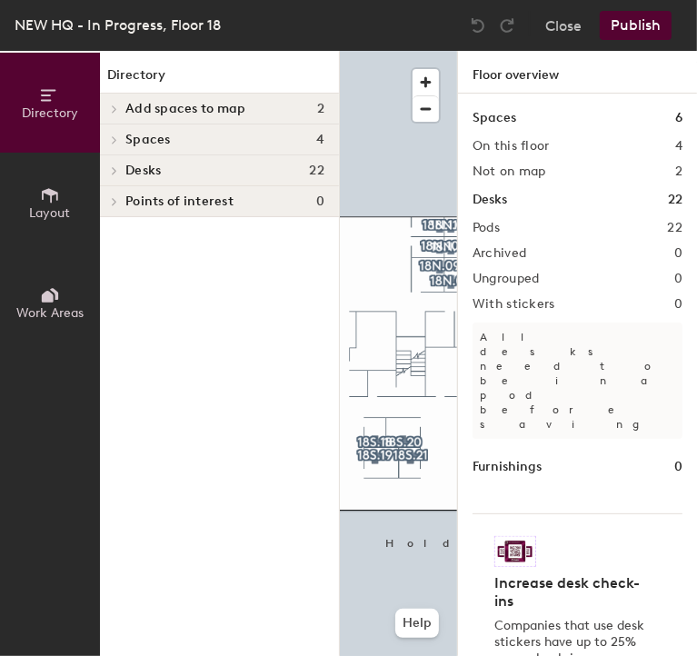
click at [408, 51] on div at bounding box center [398, 51] width 117 height 0
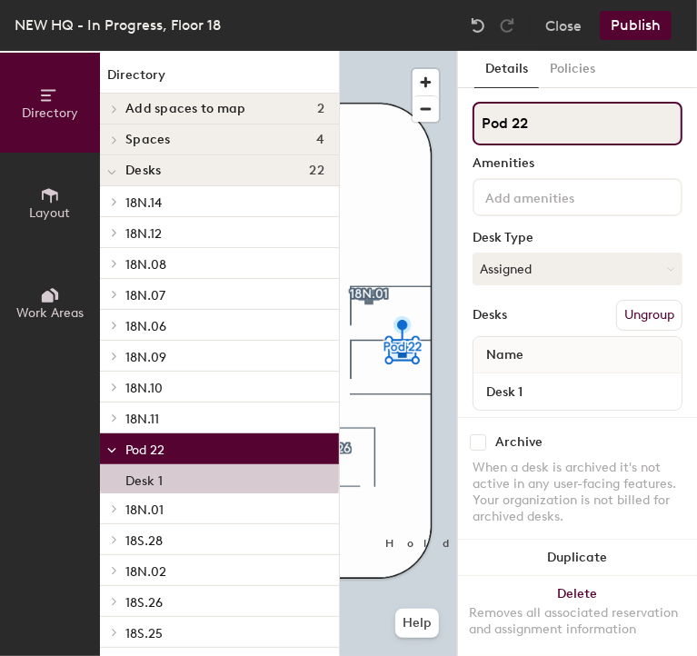
click at [547, 130] on input "Pod 22" at bounding box center [578, 124] width 210 height 44
type input "P"
type input "18S.28"
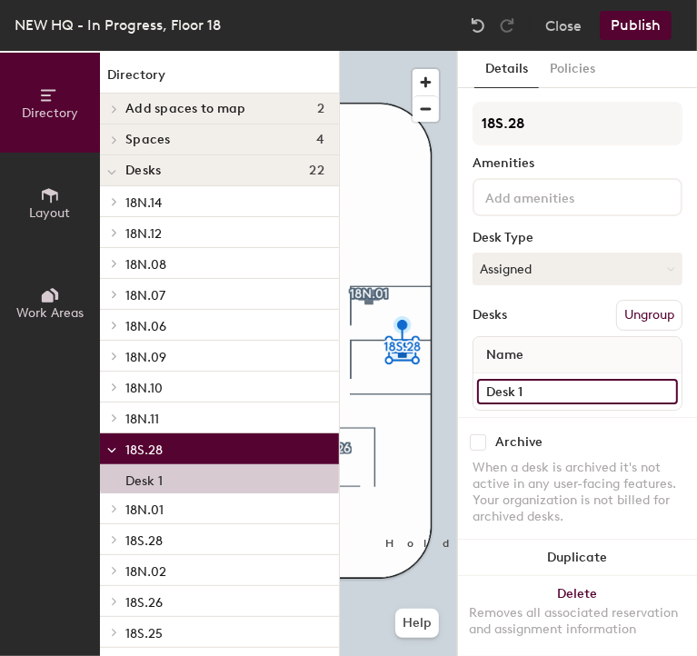
click at [527, 389] on input "Desk 1" at bounding box center [577, 391] width 201 height 25
type input "18S.28"
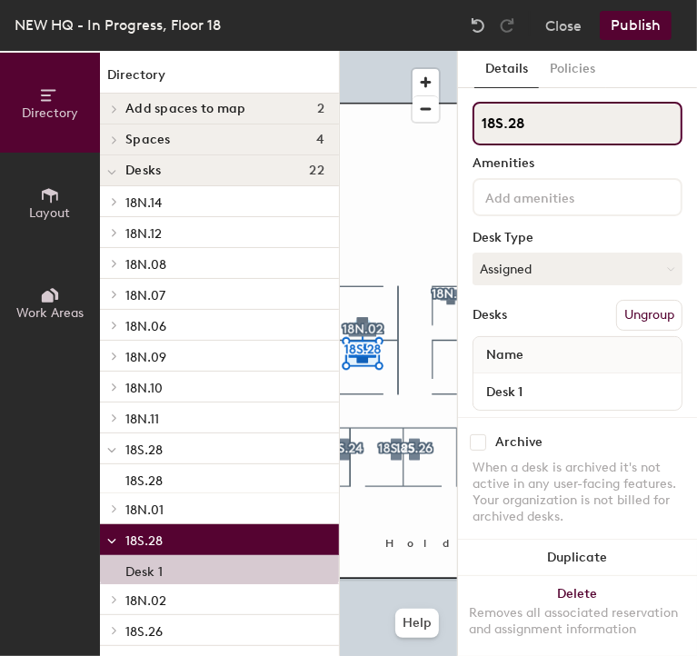
click at [530, 121] on input "18S.28" at bounding box center [578, 124] width 210 height 44
type input "18S.27"
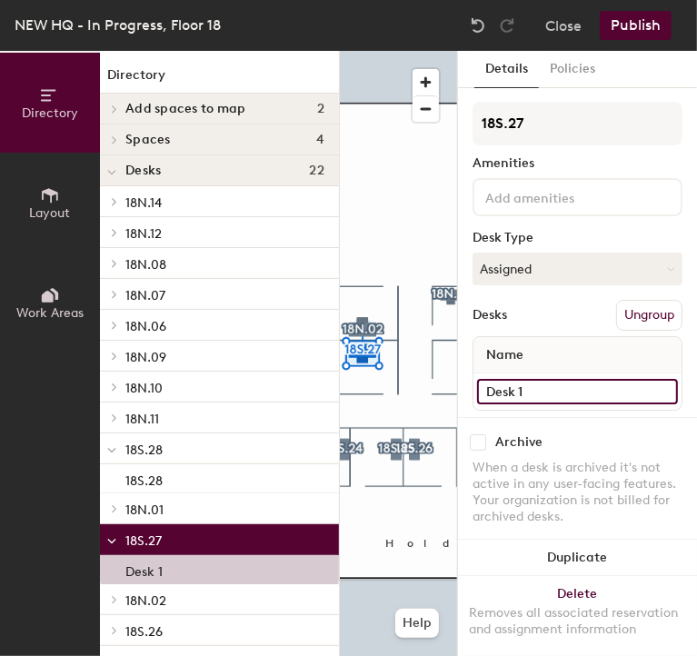
click at [579, 385] on input "Desk 1" at bounding box center [577, 391] width 201 height 25
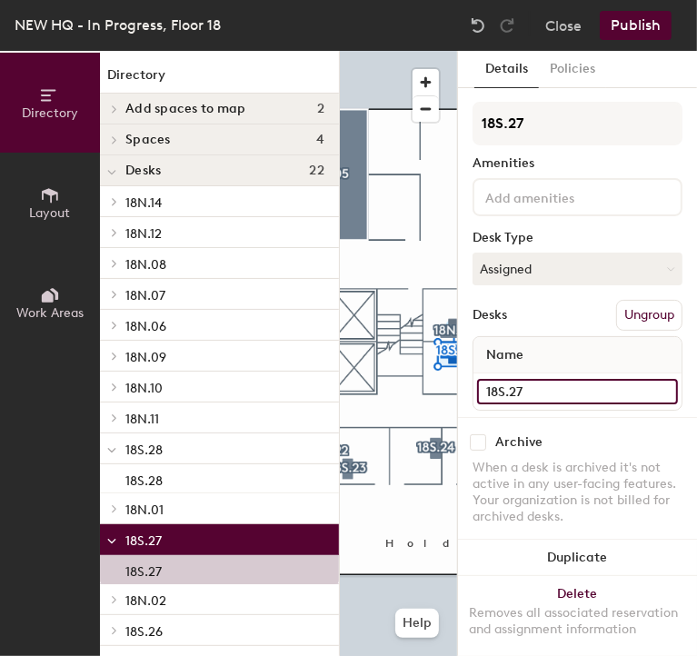
type input "18S.27"
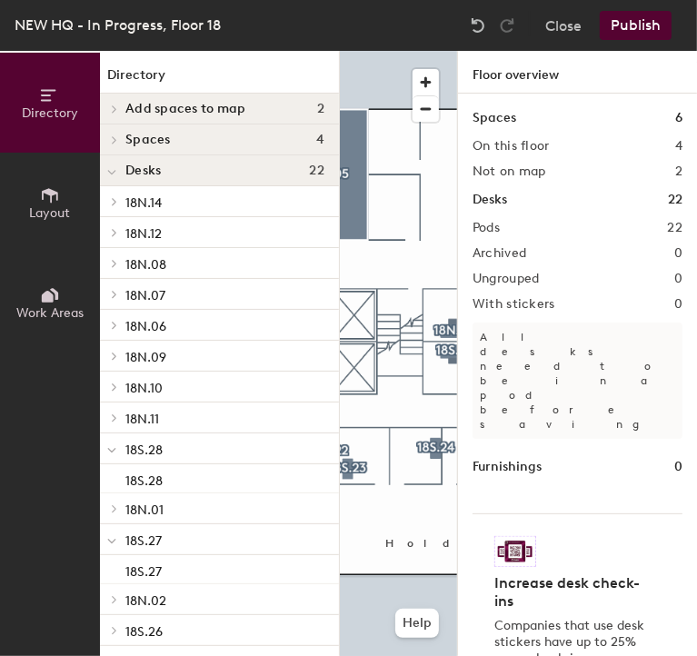
click at [387, 51] on div at bounding box center [398, 51] width 117 height 0
click at [51, 206] on span "Layout" at bounding box center [50, 212] width 41 height 15
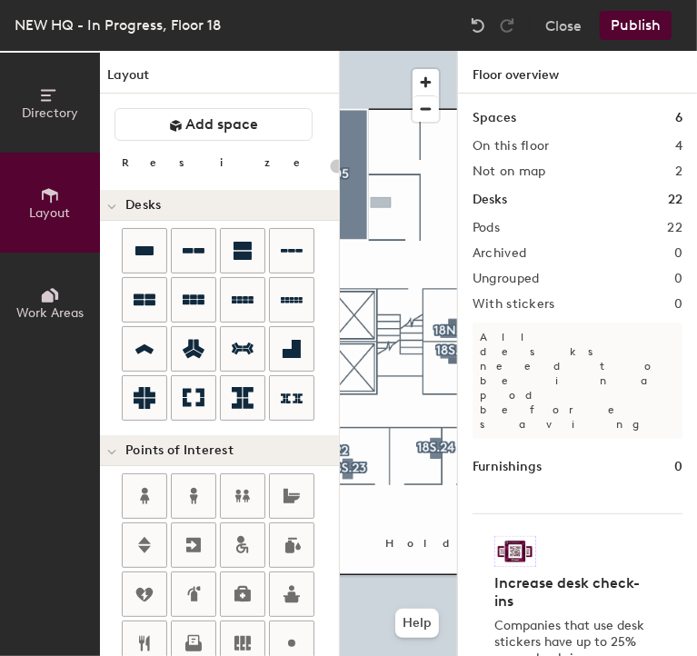
click at [381, 203] on div "Directory Layout Work Areas Layout Add space Resize Desks Points of Interest Fu…" at bounding box center [348, 353] width 697 height 605
type input "120"
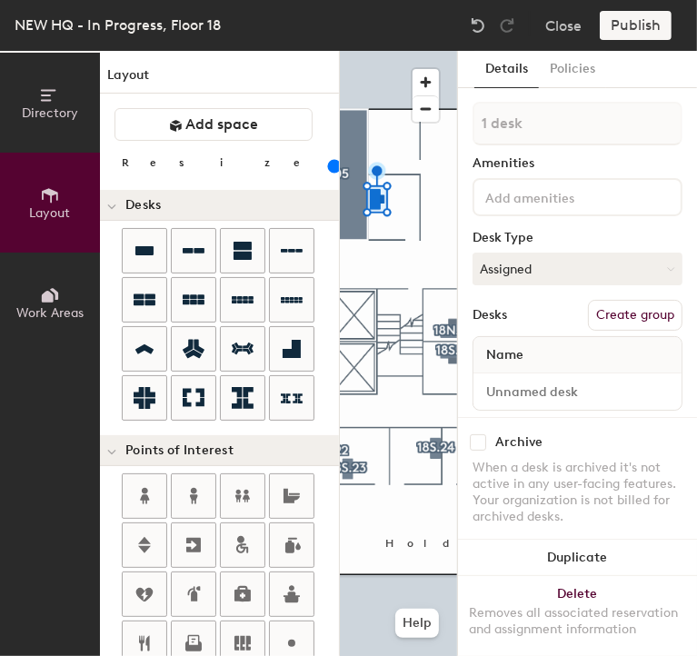
click at [608, 323] on button "Create group" at bounding box center [635, 315] width 95 height 31
type input "P"
type input "18N.03"
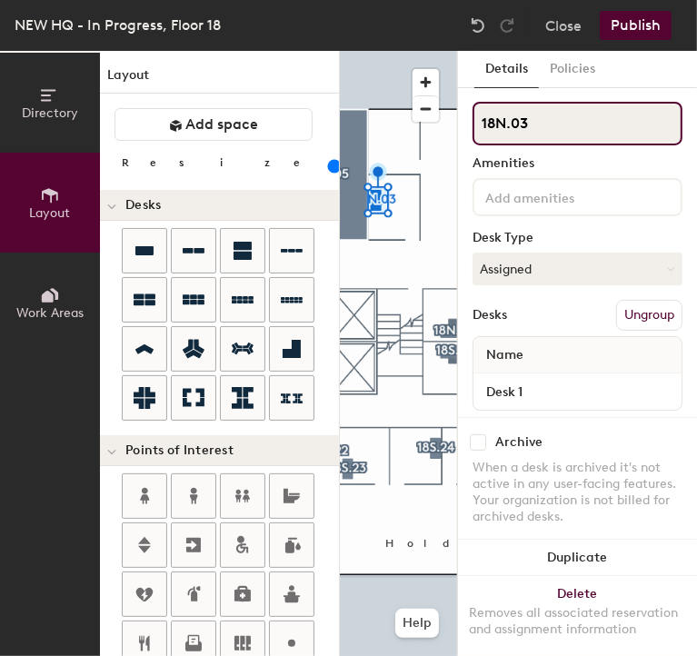
click at [491, 132] on input "18N.03" at bounding box center [578, 124] width 210 height 44
click at [494, 132] on input "18N.03" at bounding box center [578, 124] width 210 height 44
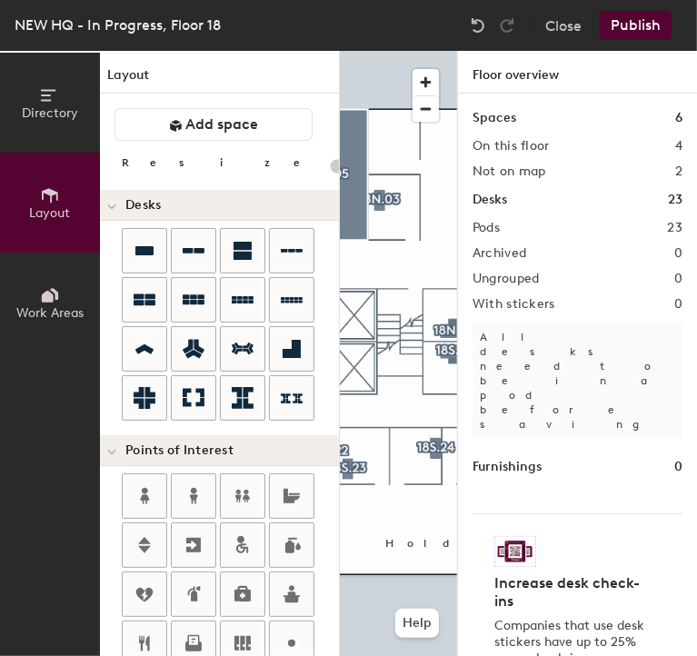
type input "120"
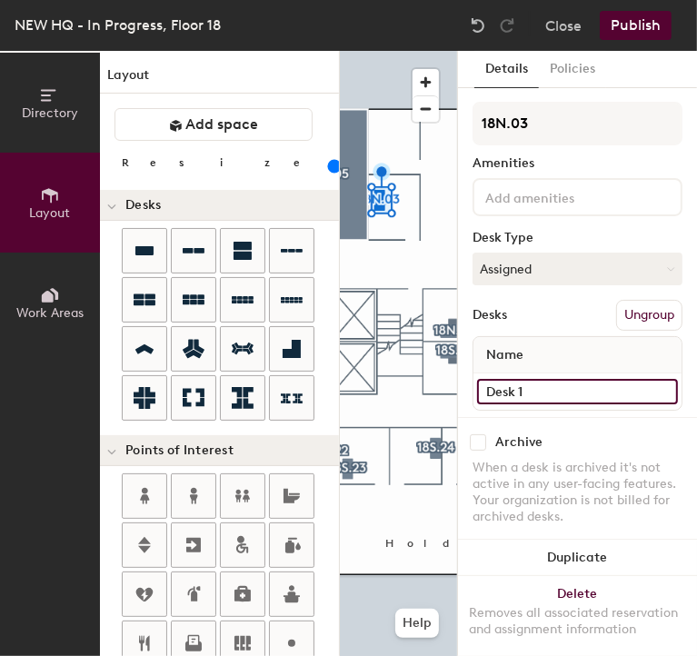
click at [546, 379] on input "Desk 1" at bounding box center [577, 391] width 201 height 25
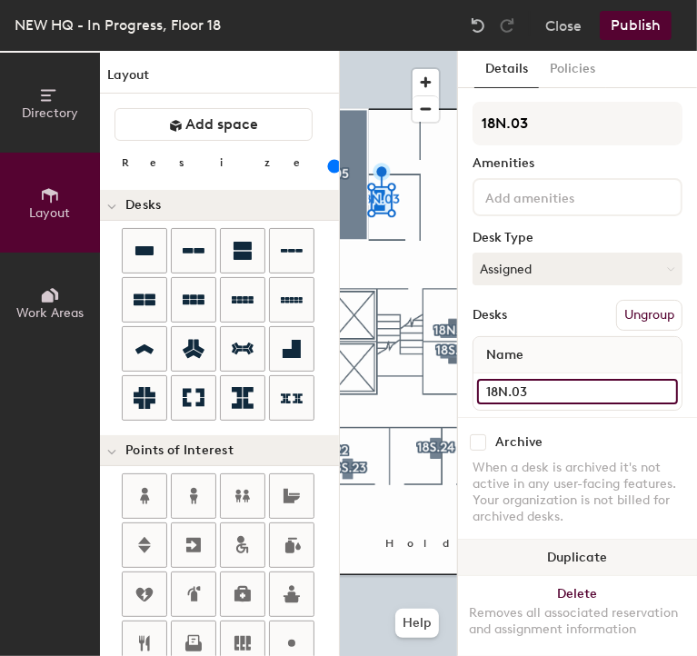
type input "18N.03"
click at [590, 543] on button "Duplicate" at bounding box center [577, 558] width 239 height 36
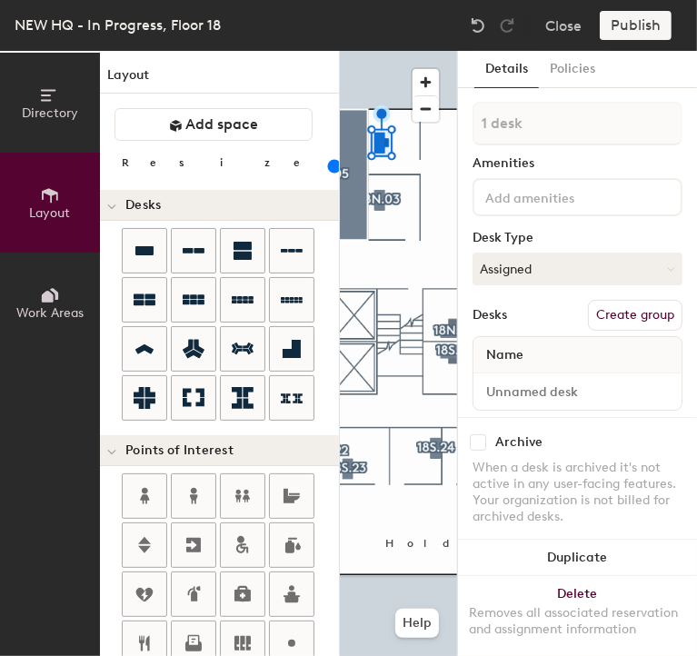
click at [602, 305] on button "Create group" at bounding box center [635, 315] width 95 height 31
type input "P"
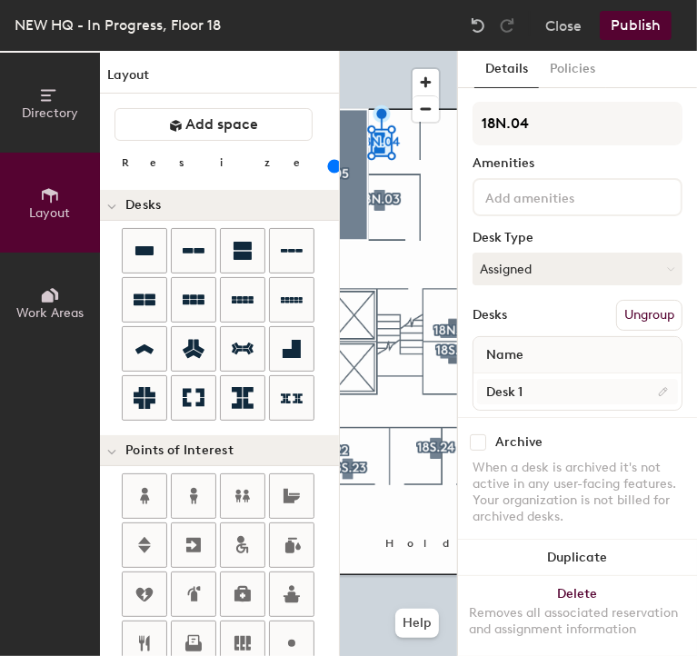
type input "18N.04"
click at [539, 385] on input "Desk 1" at bounding box center [577, 391] width 201 height 25
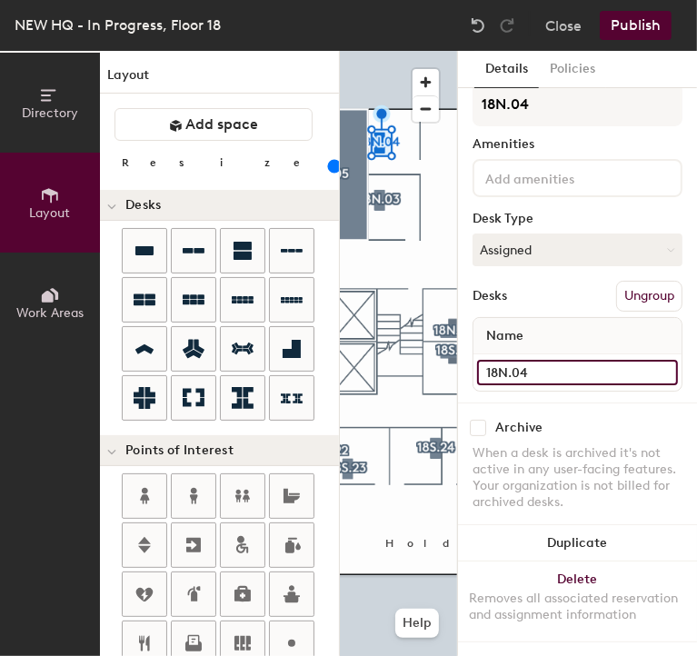
type input "18N.04"
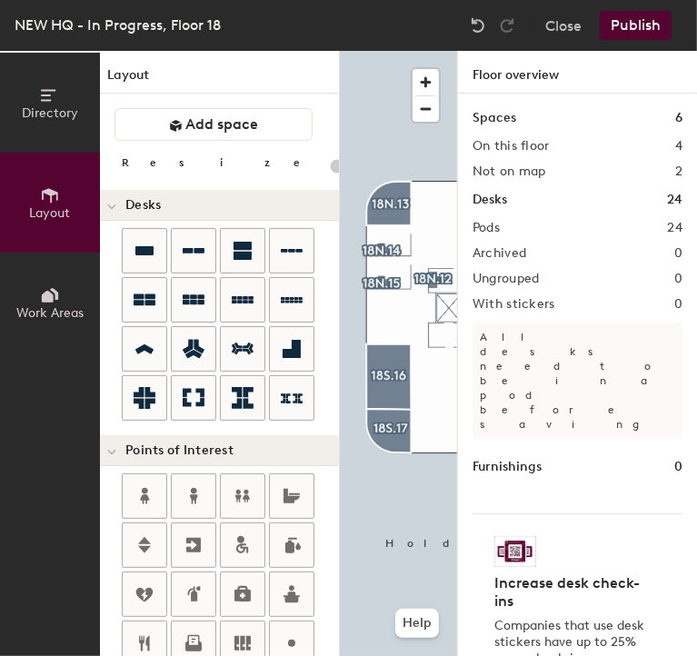
click at [627, 15] on button "Publish" at bounding box center [636, 25] width 72 height 29
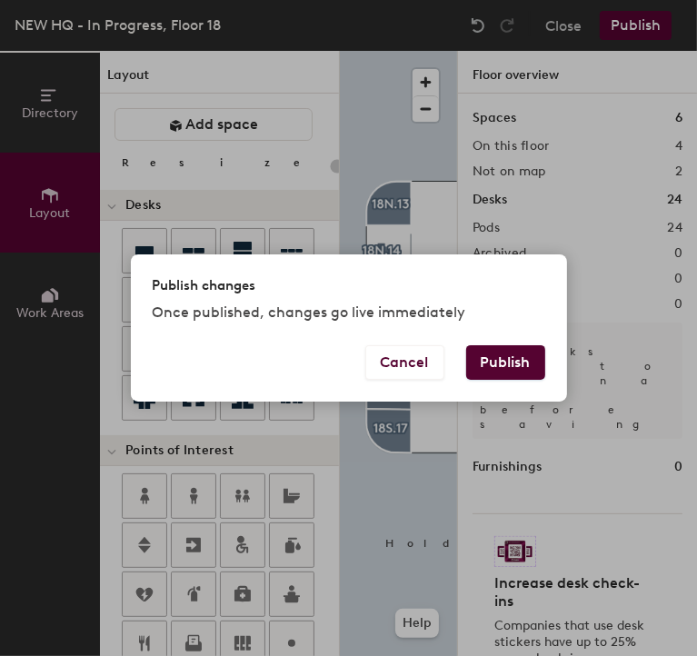
click at [497, 359] on button "Publish" at bounding box center [505, 362] width 79 height 35
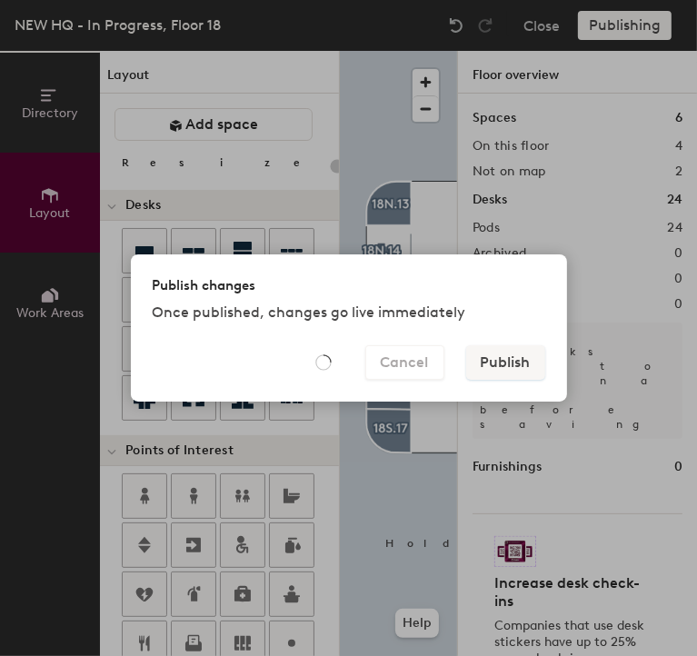
type input "20"
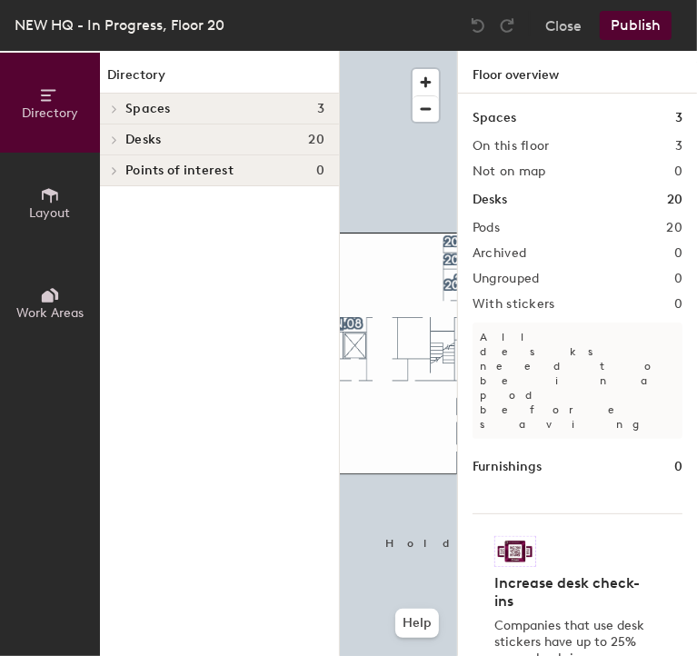
click at [625, 25] on button "Publish" at bounding box center [636, 25] width 72 height 29
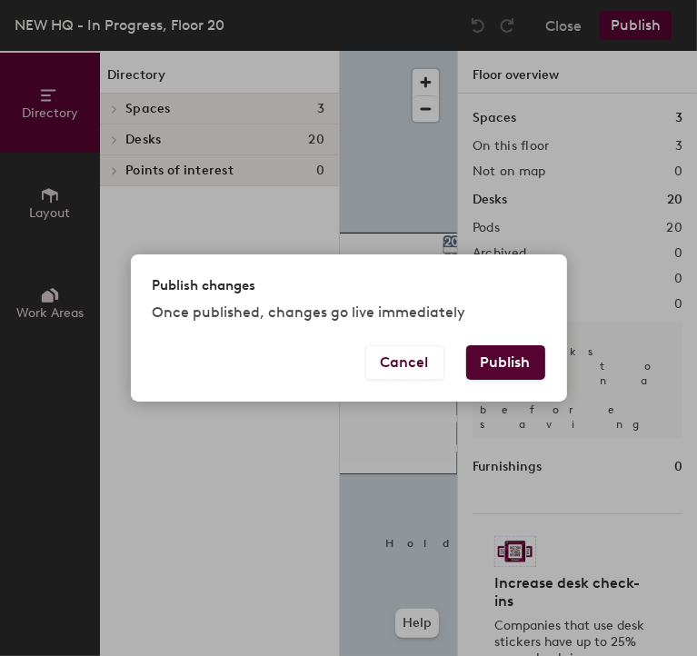
click at [519, 380] on button "Publish" at bounding box center [505, 362] width 79 height 35
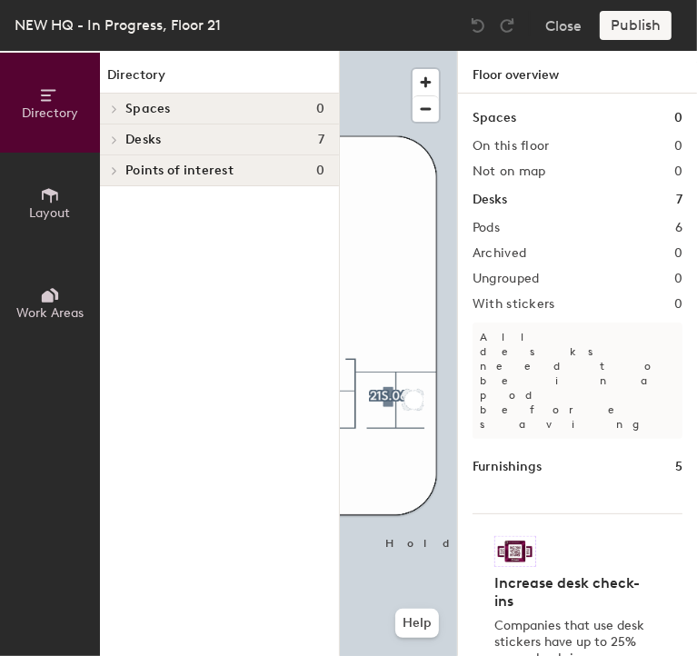
click at [416, 51] on div at bounding box center [398, 51] width 117 height 0
drag, startPoint x: 421, startPoint y: 455, endPoint x: 413, endPoint y: 442, distance: 15.9
click at [413, 442] on span "Delete" at bounding box center [415, 441] width 64 height 31
click at [411, 51] on div at bounding box center [398, 51] width 117 height 0
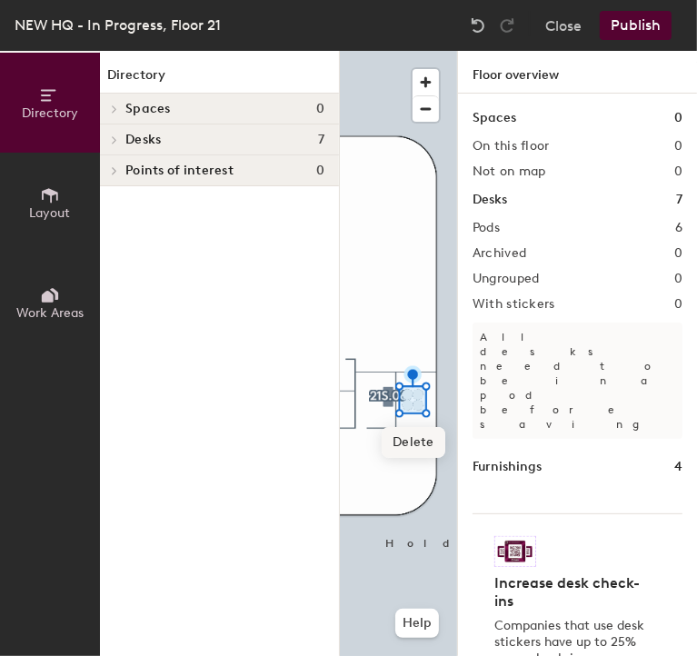
click at [418, 443] on span "Delete" at bounding box center [414, 442] width 64 height 31
click at [66, 181] on button "Layout" at bounding box center [50, 203] width 100 height 100
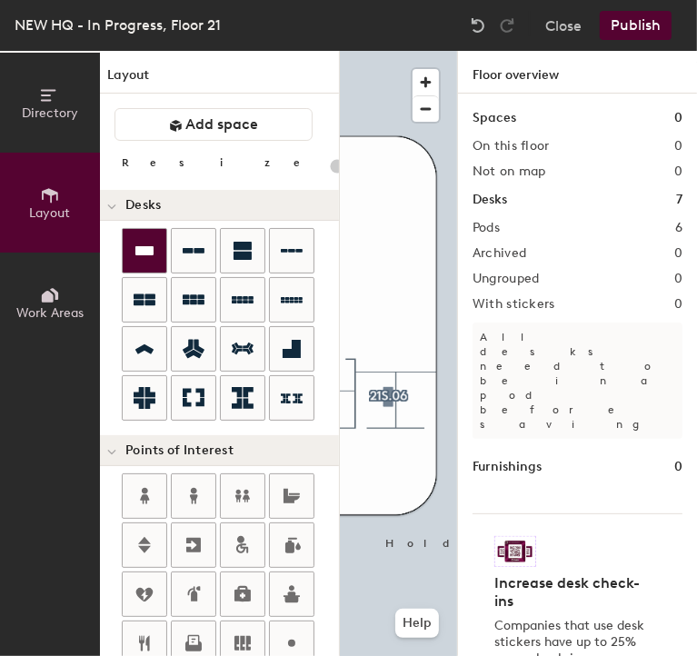
click at [161, 247] on div at bounding box center [145, 251] width 44 height 44
click at [410, 399] on div "Directory Layout Work Areas Layout Add space Resize Desks Points of Interest Fu…" at bounding box center [348, 353] width 697 height 605
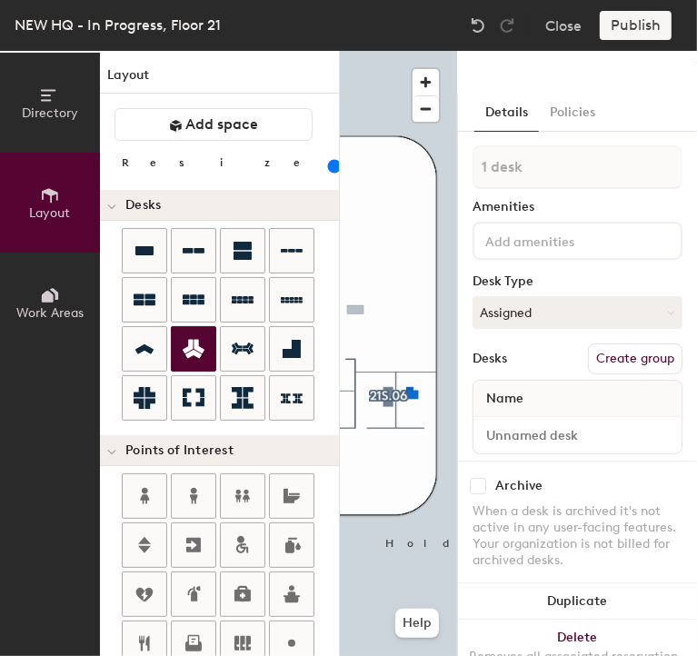
click at [186, 340] on icon at bounding box center [194, 349] width 22 height 22
click at [405, 400] on div "Directory Layout Work Areas Layout Add space Resize Desks Points of Interest Fu…" at bounding box center [348, 353] width 697 height 605
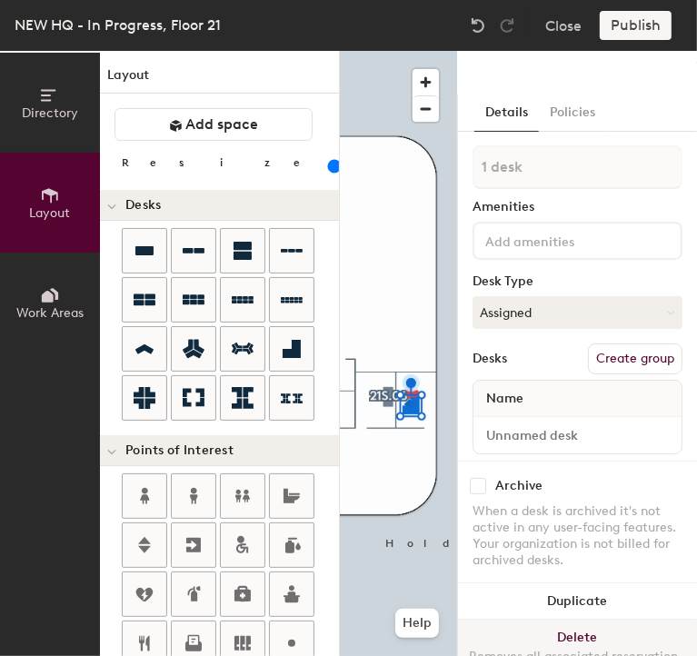
drag, startPoint x: 337, startPoint y: 361, endPoint x: 575, endPoint y: 616, distance: 349.2
click at [575, 620] on button "Delete Removes all associated reservation and assignment information" at bounding box center [577, 660] width 239 height 80
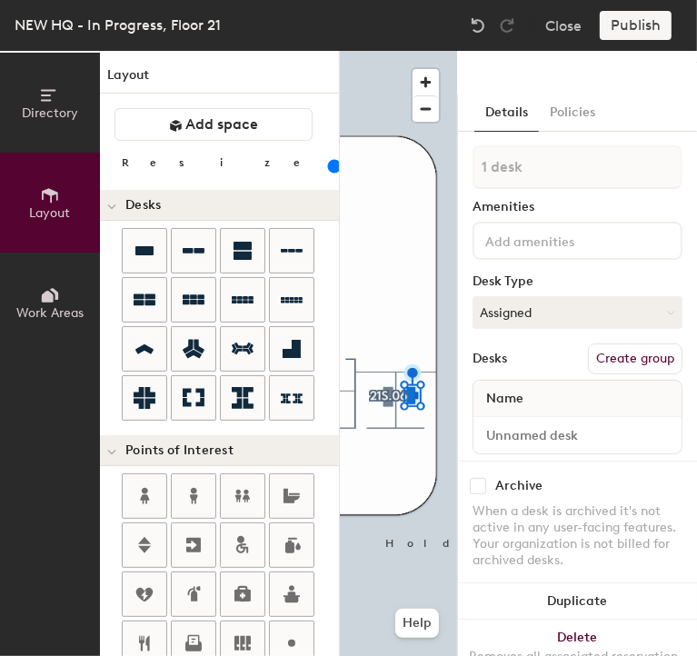
click at [444, 51] on div at bounding box center [398, 51] width 117 height 0
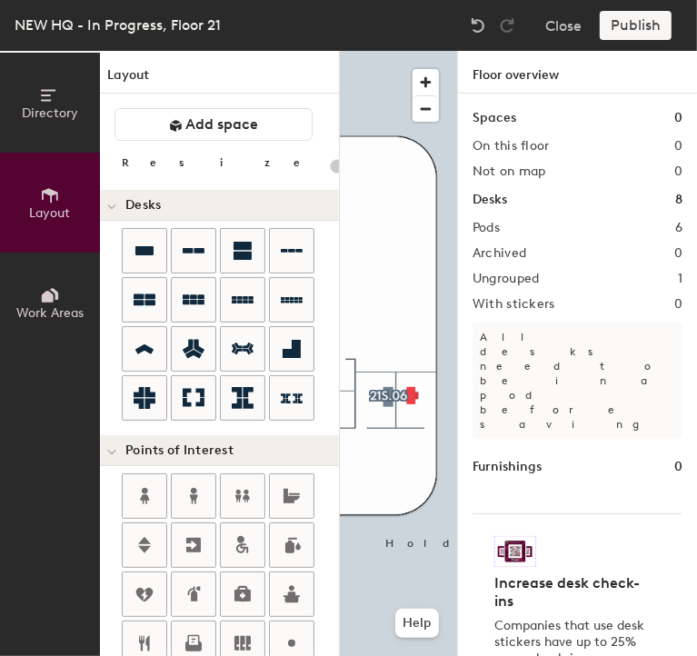
type input "120"
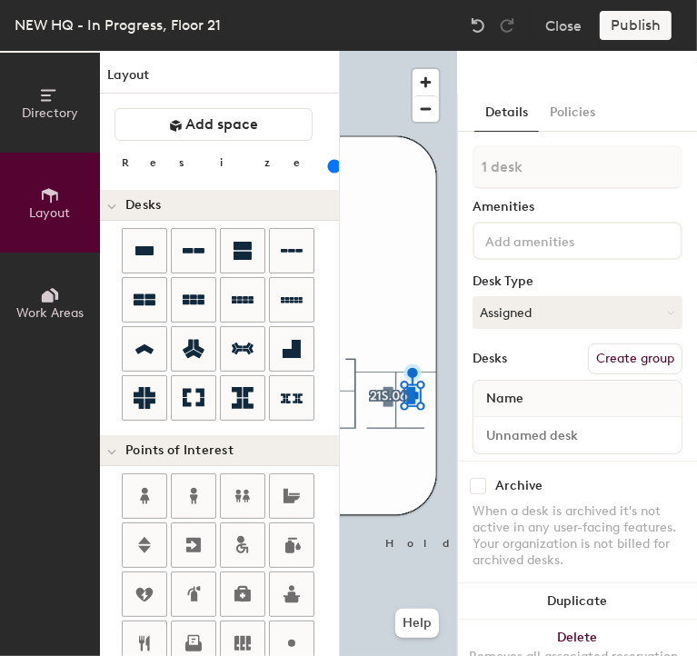
click at [602, 357] on button "Create group" at bounding box center [635, 359] width 95 height 31
type input "P"
type input "21S.07"
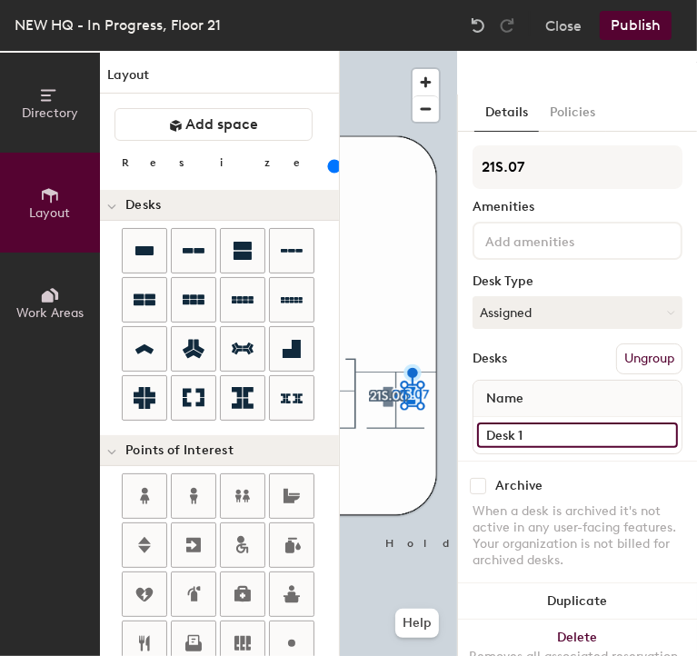
click at [566, 423] on input "Desk 1" at bounding box center [577, 435] width 201 height 25
type input "D"
type input "21S.07"
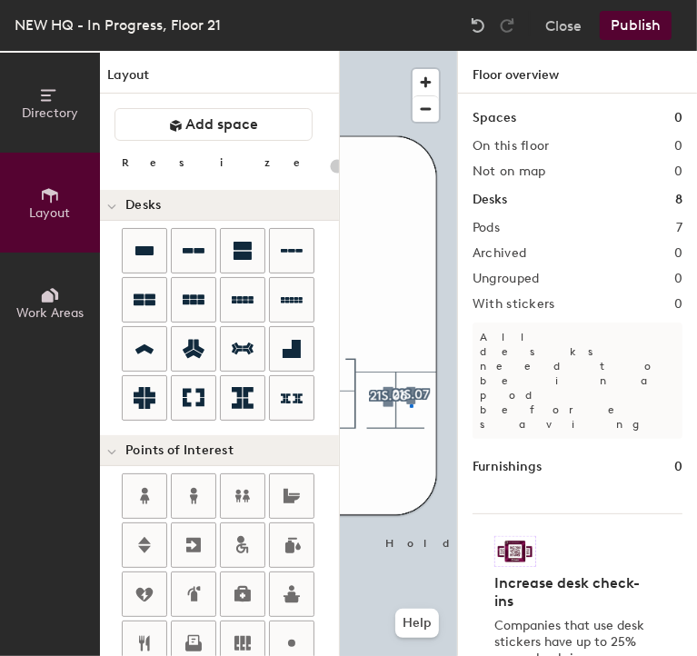
click at [411, 51] on div at bounding box center [398, 51] width 117 height 0
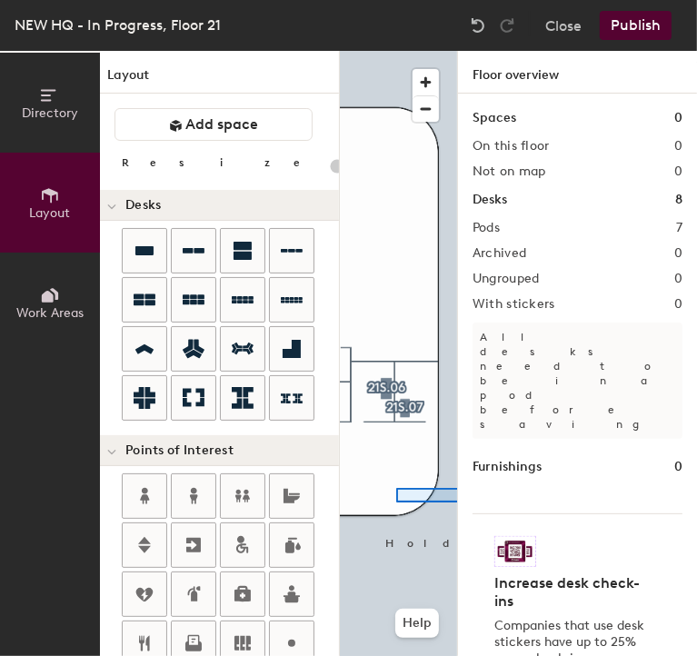
click at [502, 504] on div "Directory Layout Work Areas Layout Add space Resize Desks Points of Interest Fu…" at bounding box center [348, 353] width 697 height 605
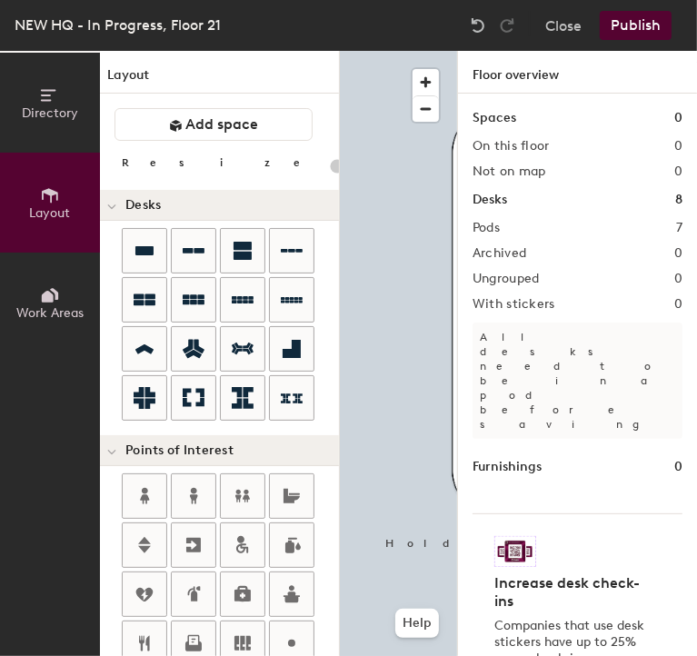
click at [623, 38] on button "Publish" at bounding box center [636, 25] width 72 height 29
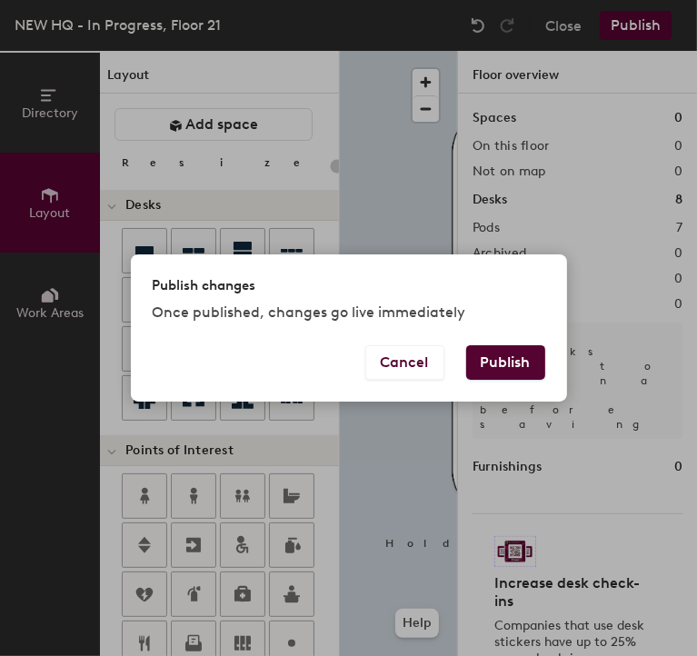
click at [516, 376] on button "Publish" at bounding box center [505, 362] width 79 height 35
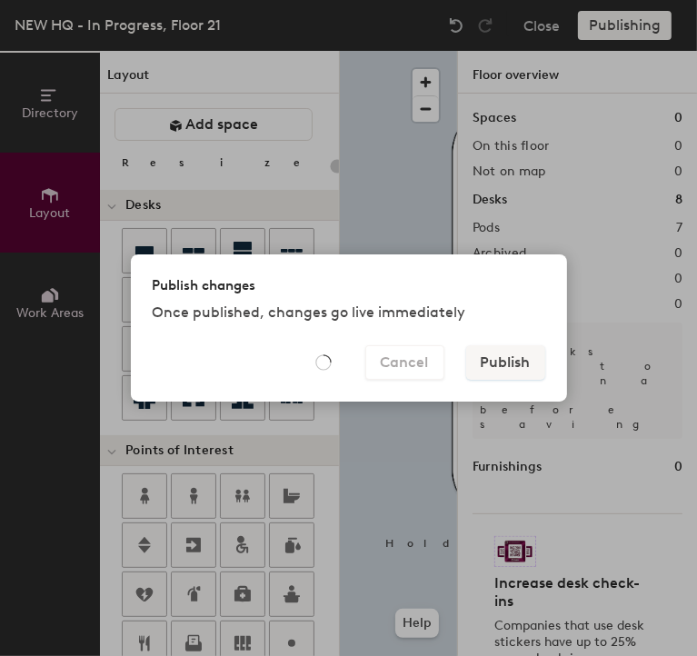
type input "20"
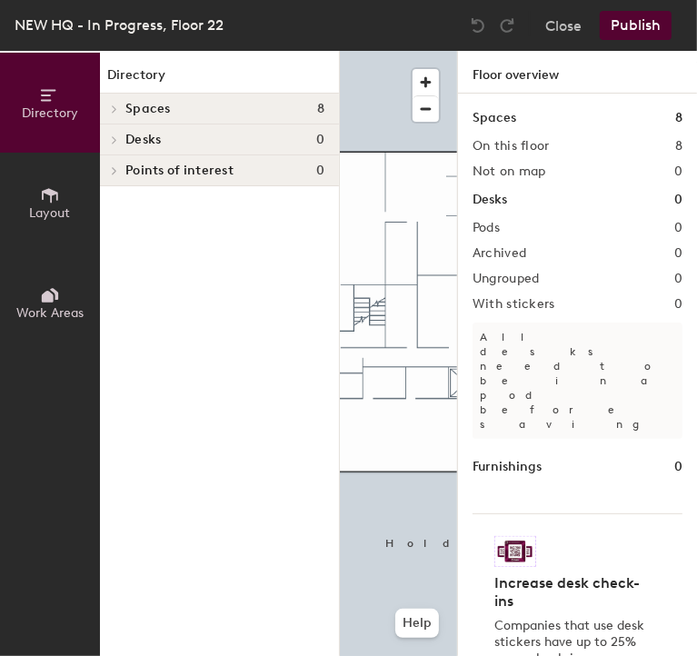
click at [41, 209] on span "Layout" at bounding box center [50, 212] width 41 height 15
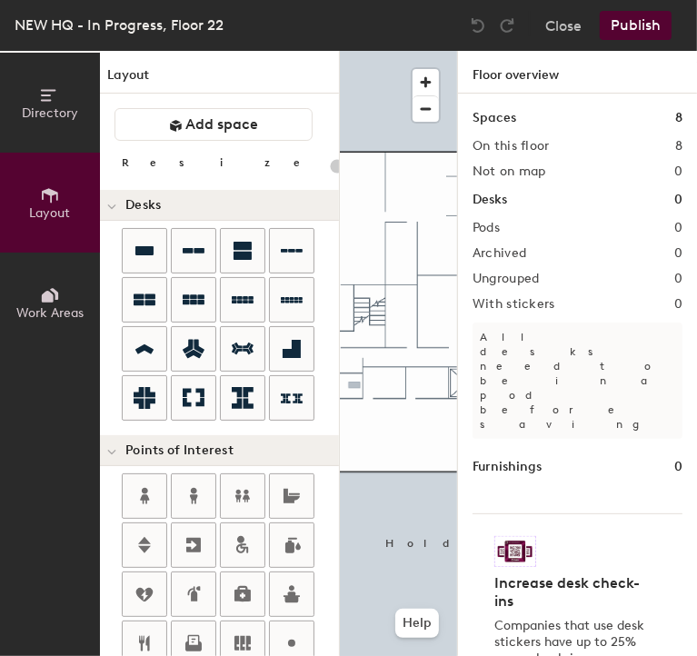
click at [355, 385] on div "Directory Layout Work Areas Layout Add space Resize Desks Points of Interest Fu…" at bounding box center [348, 353] width 697 height 605
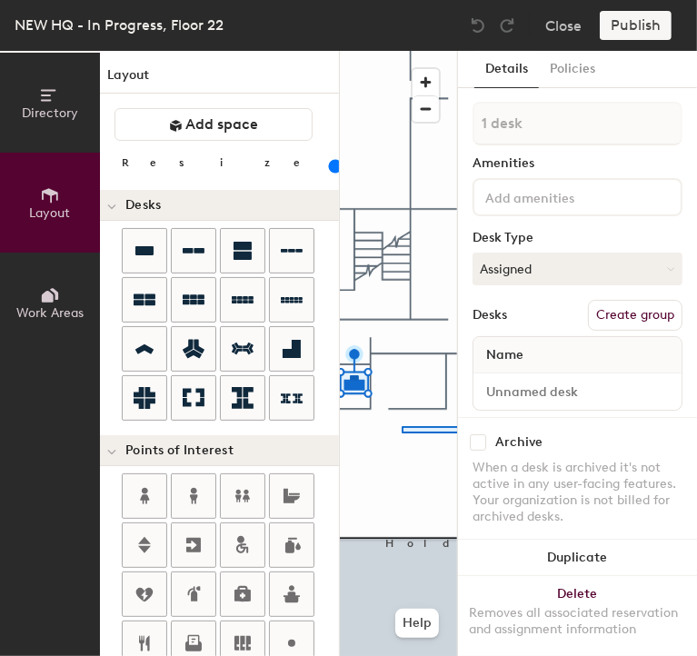
drag, startPoint x: 155, startPoint y: 266, endPoint x: 465, endPoint y: 434, distance: 353.0
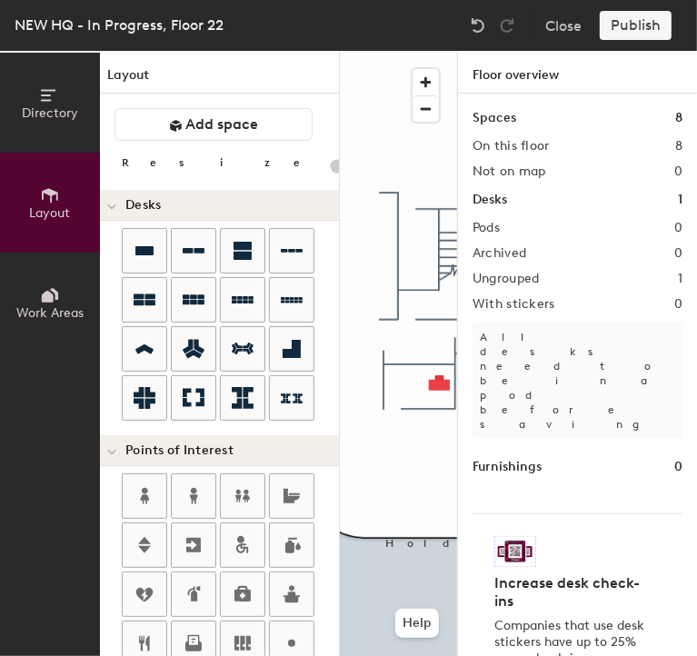
type input "100"
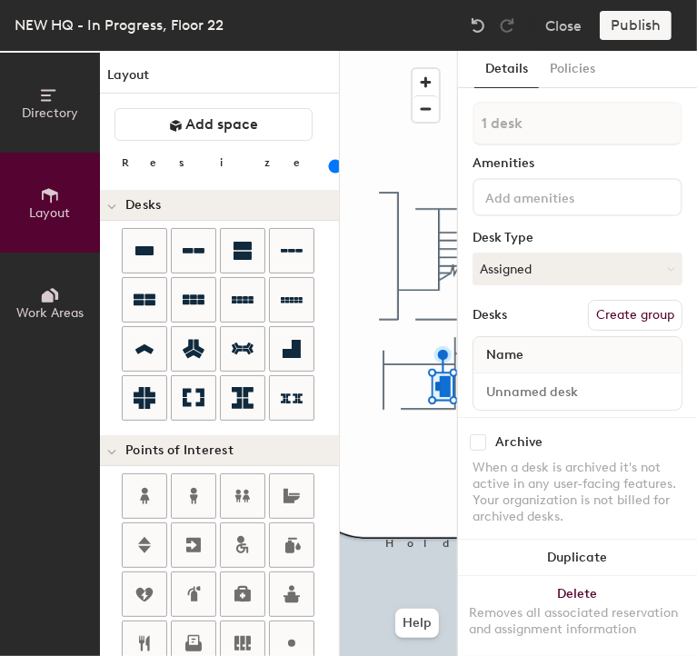
click at [600, 313] on button "Create group" at bounding box center [635, 315] width 95 height 31
type input "P"
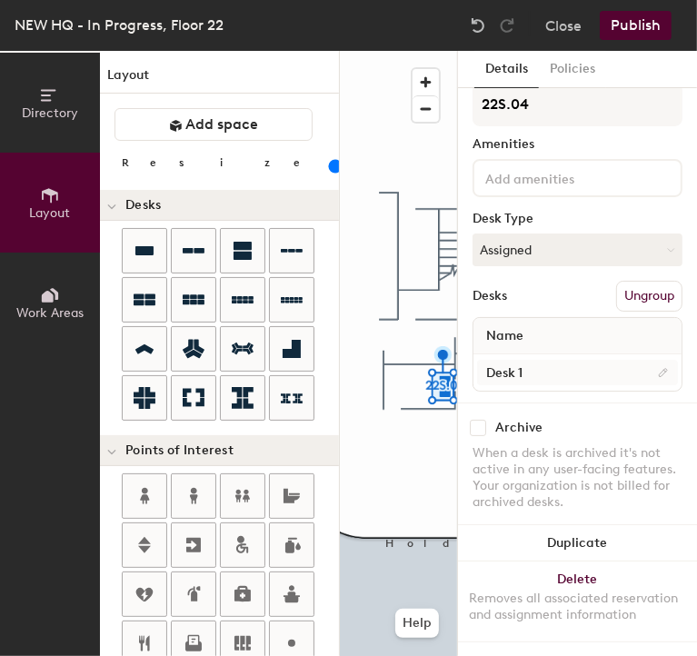
type input "22S.04"
click at [529, 362] on input "Desk 1" at bounding box center [577, 372] width 201 height 25
type input "22S.04"
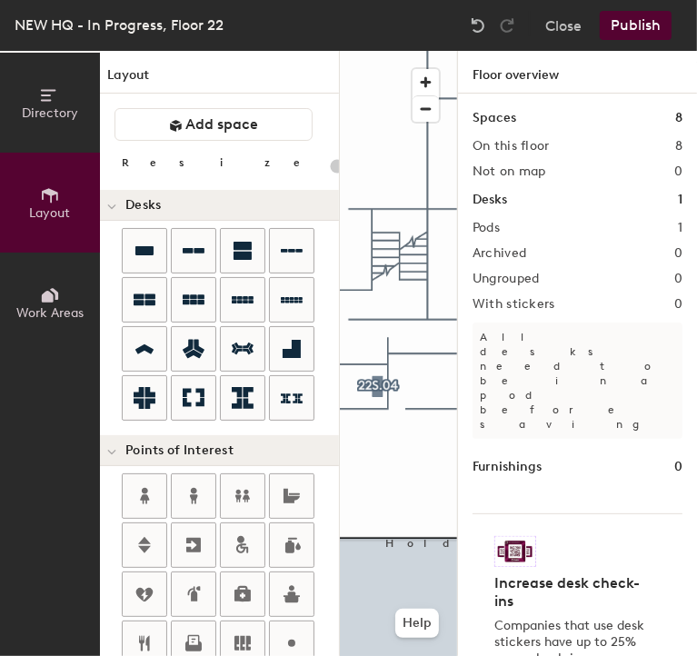
click at [441, 393] on div "Directory Layout Work Areas Layout Add space Resize Desks Points of Interest Fu…" at bounding box center [348, 353] width 697 height 605
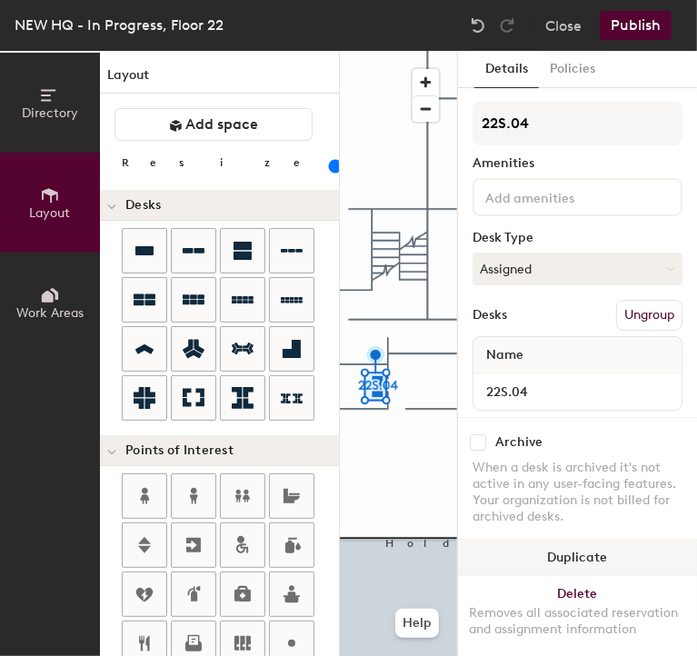
click at [559, 540] on button "Duplicate" at bounding box center [577, 558] width 239 height 36
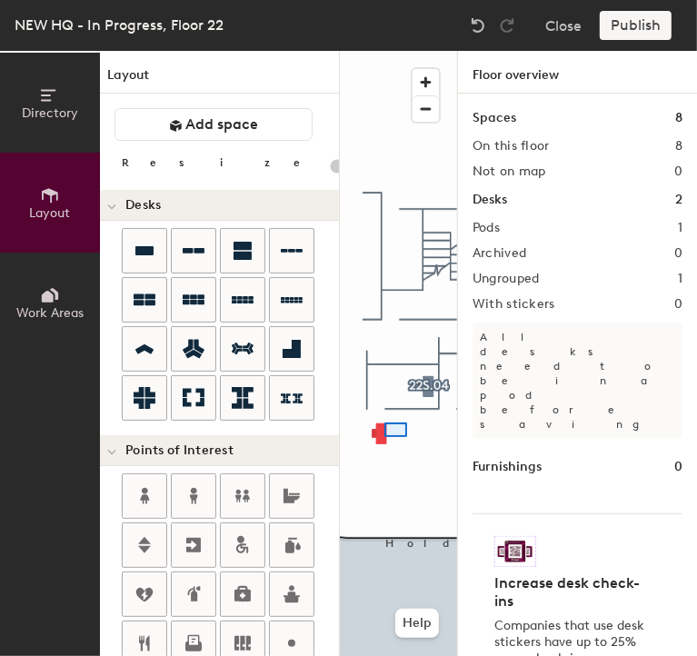
type input "100"
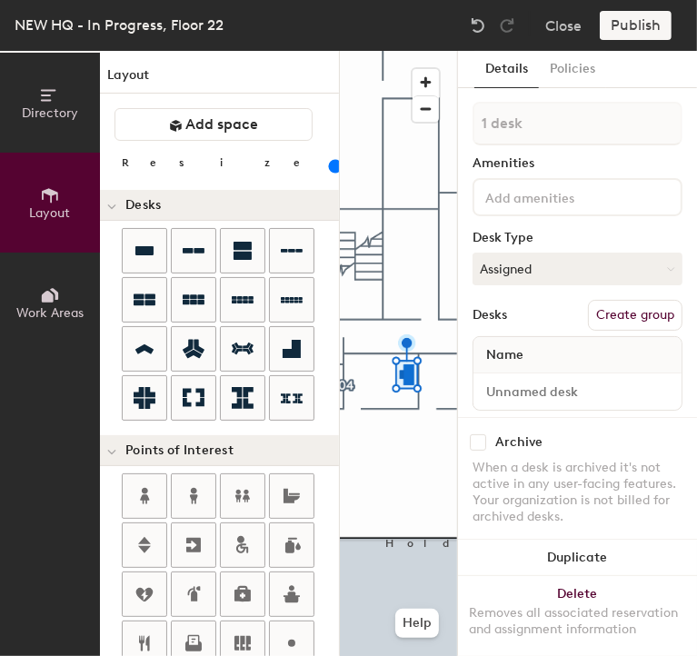
click at [590, 315] on button "Create group" at bounding box center [635, 315] width 95 height 31
type input "P"
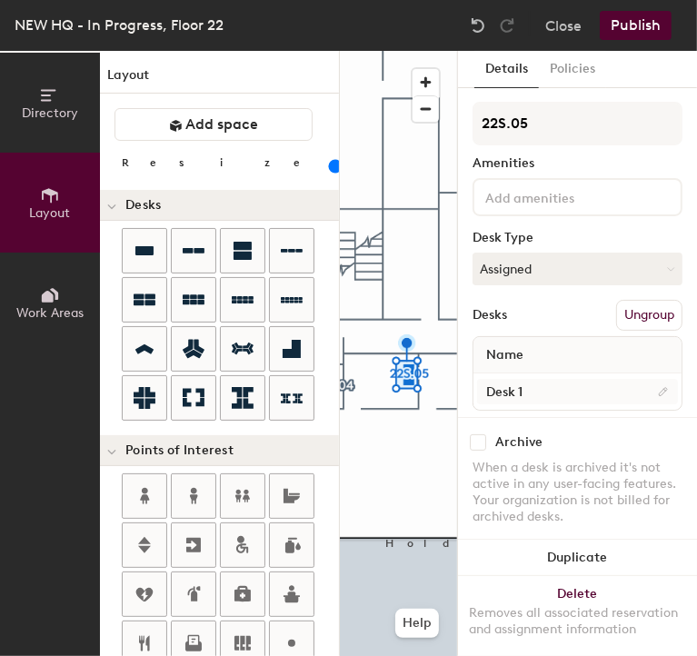
type input "22S.05"
click at [563, 387] on input "Desk 1" at bounding box center [577, 391] width 201 height 25
type input "22S.05"
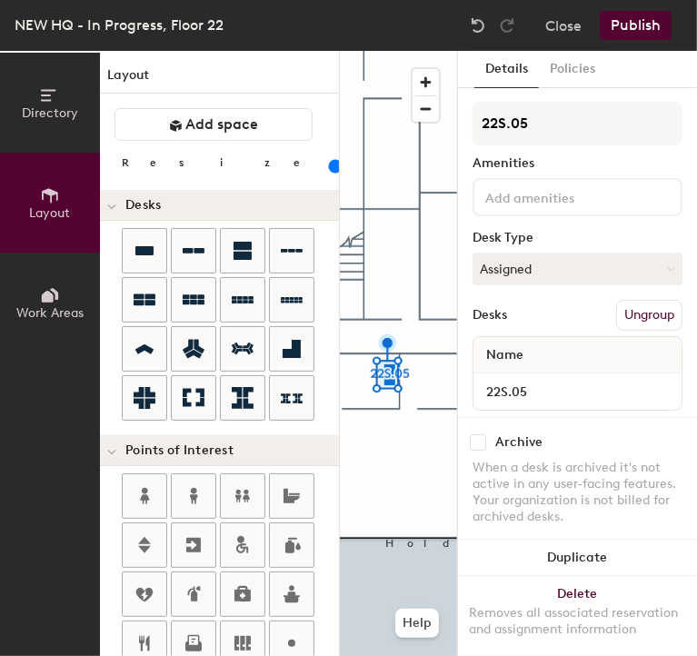
click at [625, 34] on button "Publish" at bounding box center [636, 25] width 72 height 29
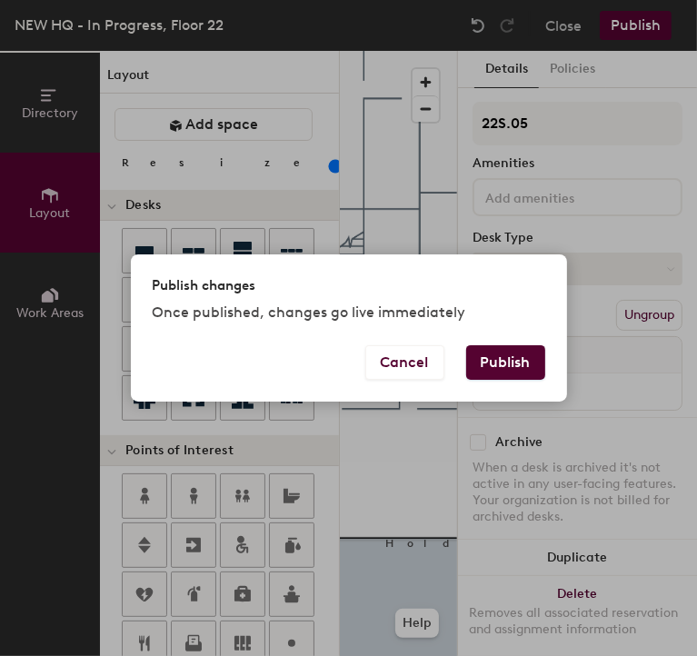
click at [509, 365] on button "Publish" at bounding box center [505, 362] width 79 height 35
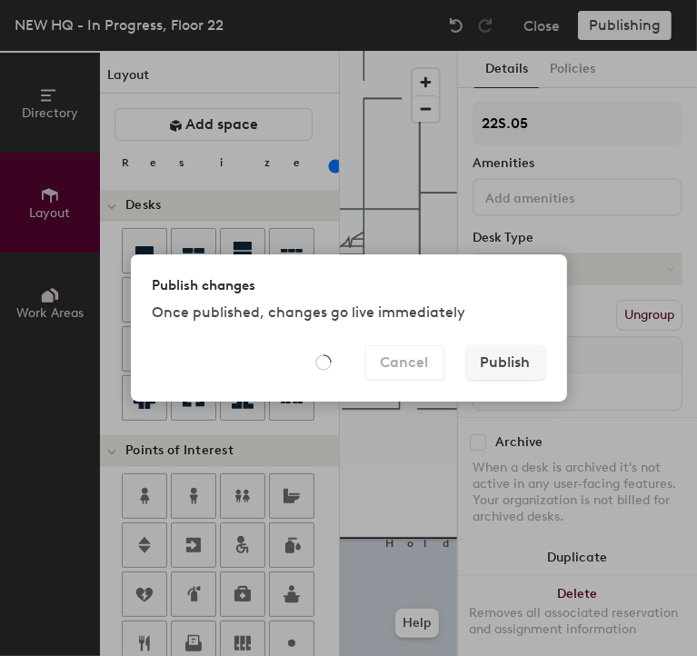
type input "20"
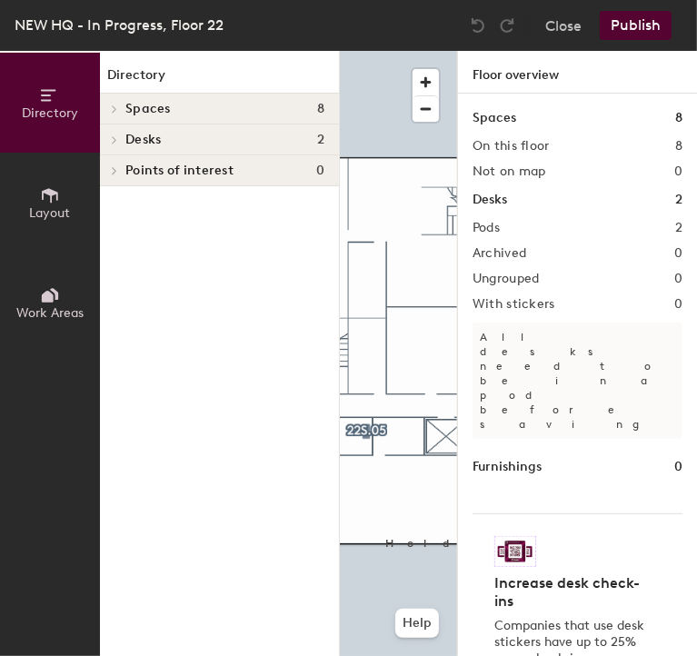
click at [62, 194] on button "Layout" at bounding box center [50, 203] width 100 height 100
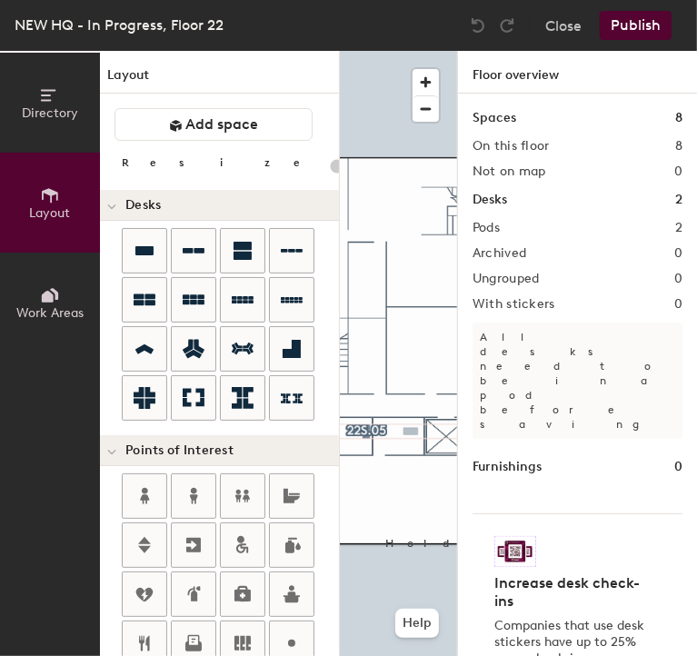
click at [411, 432] on div "Directory Layout Work Areas Layout Add space Resize Desks Points of Interest Fu…" at bounding box center [348, 353] width 697 height 605
type input "100"
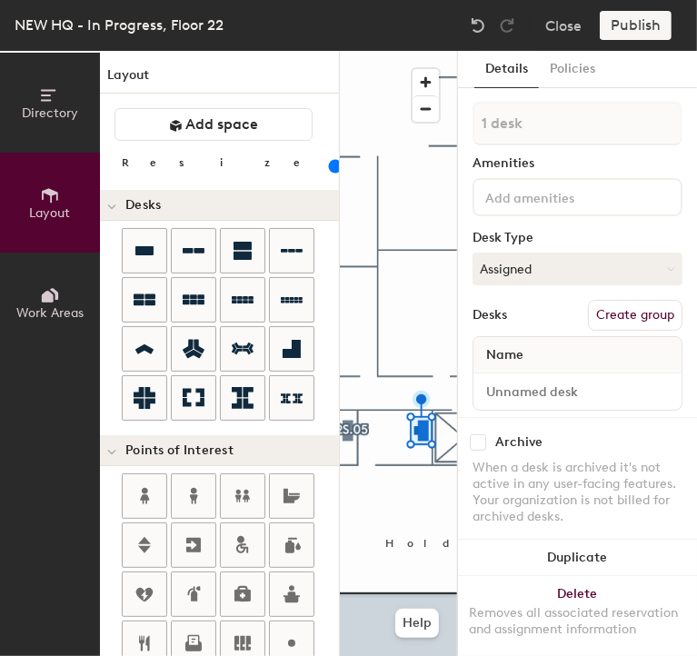
click at [614, 314] on button "Create group" at bounding box center [635, 315] width 95 height 31
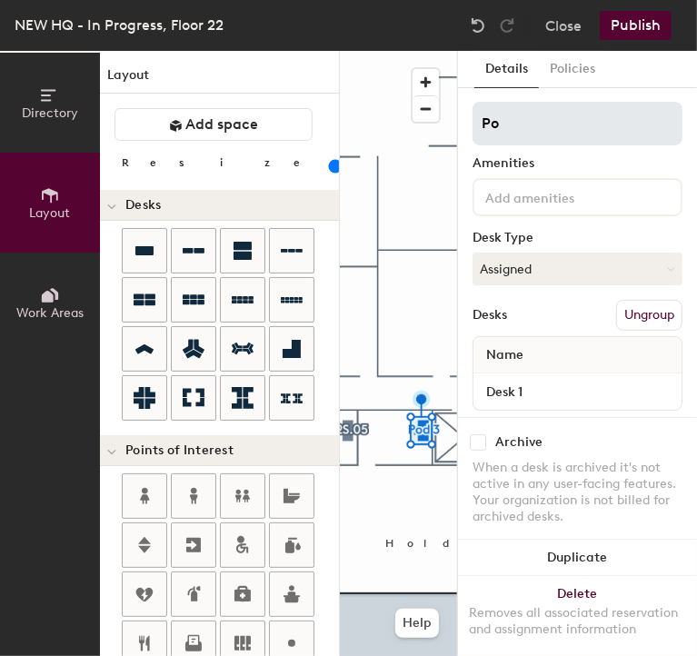
type input "P"
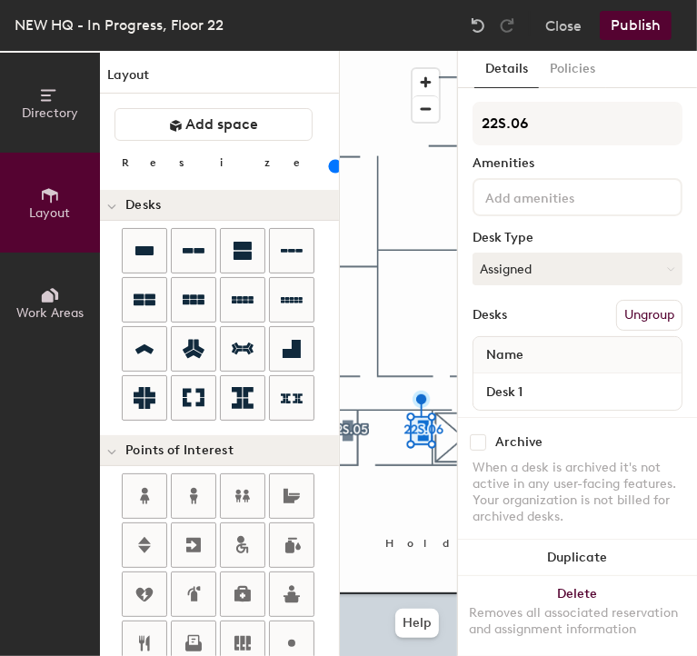
type input "22S.06"
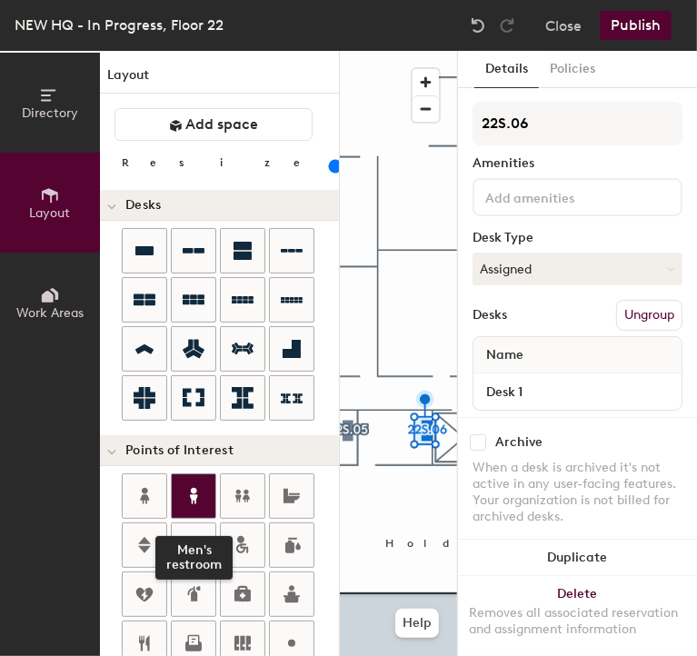
scroll to position [0, 120]
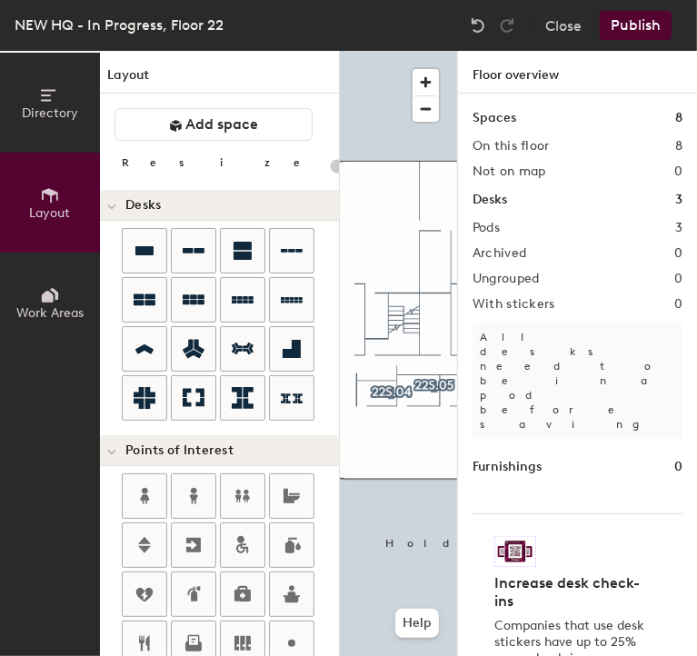
click at [634, 21] on button "Publish" at bounding box center [636, 25] width 72 height 29
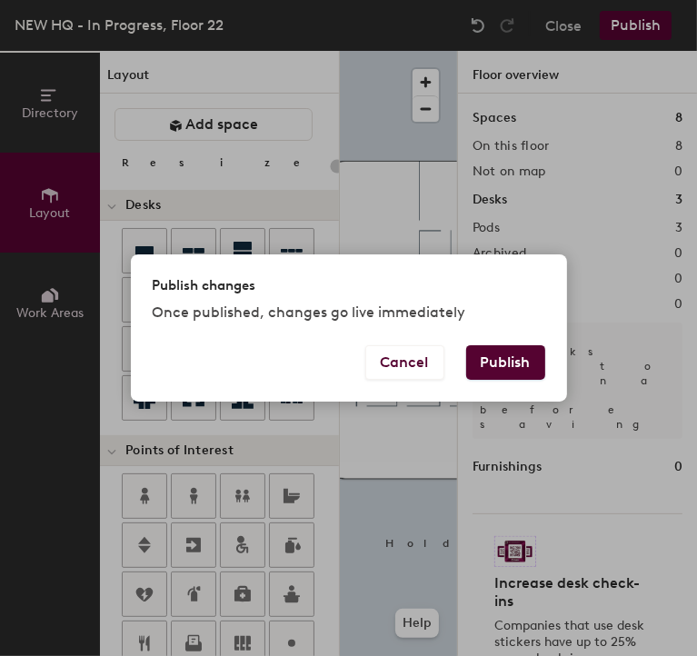
click at [500, 375] on button "Publish" at bounding box center [505, 362] width 79 height 35
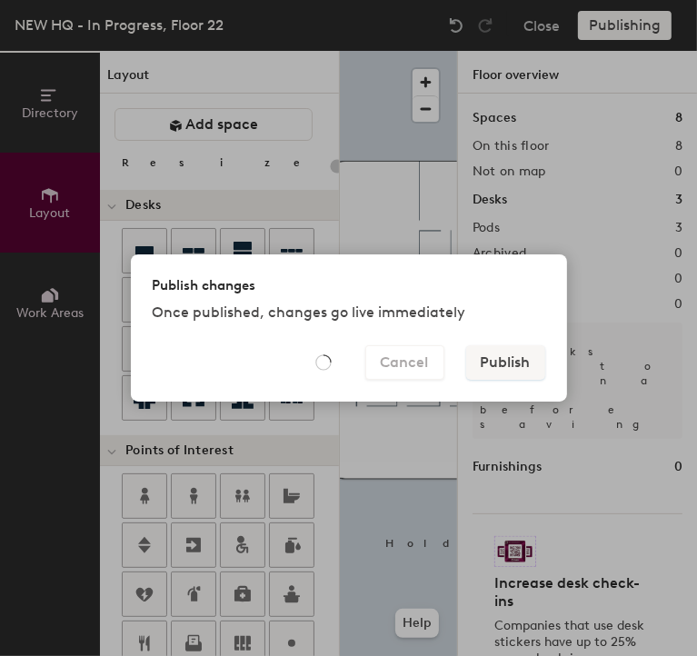
type input "20"
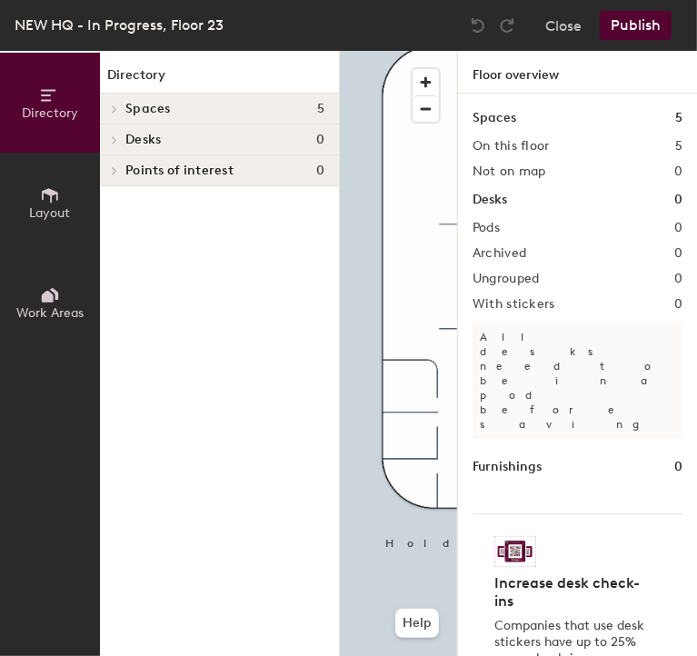
click at [44, 212] on span "Layout" at bounding box center [50, 212] width 41 height 15
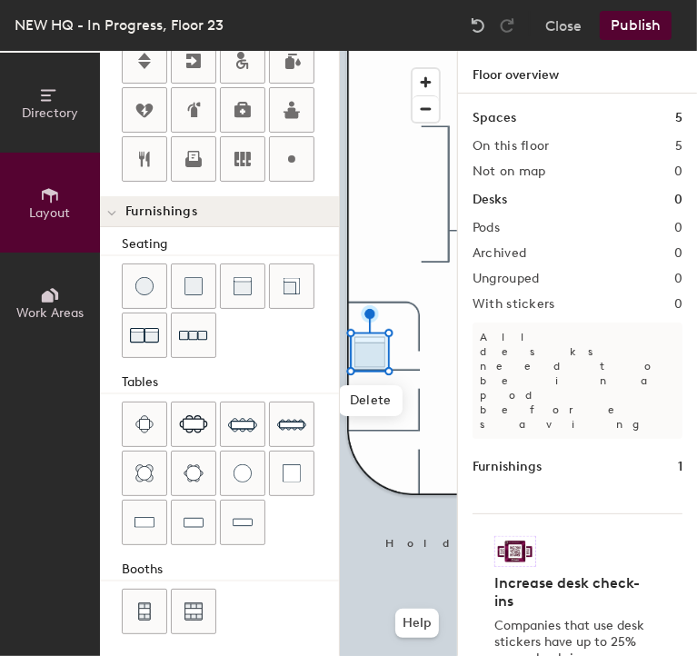
scroll to position [0, 109]
click at [622, 28] on button "Publish" at bounding box center [636, 25] width 72 height 29
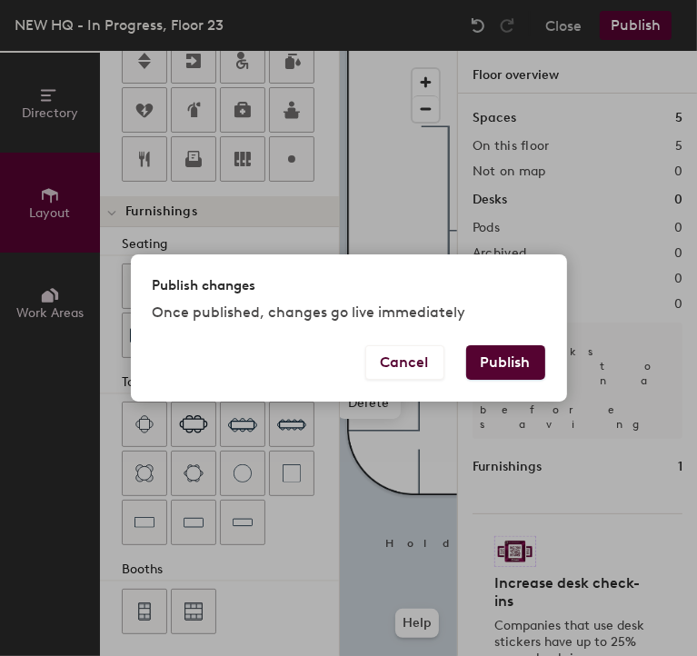
click at [494, 374] on button "Publish" at bounding box center [505, 362] width 79 height 35
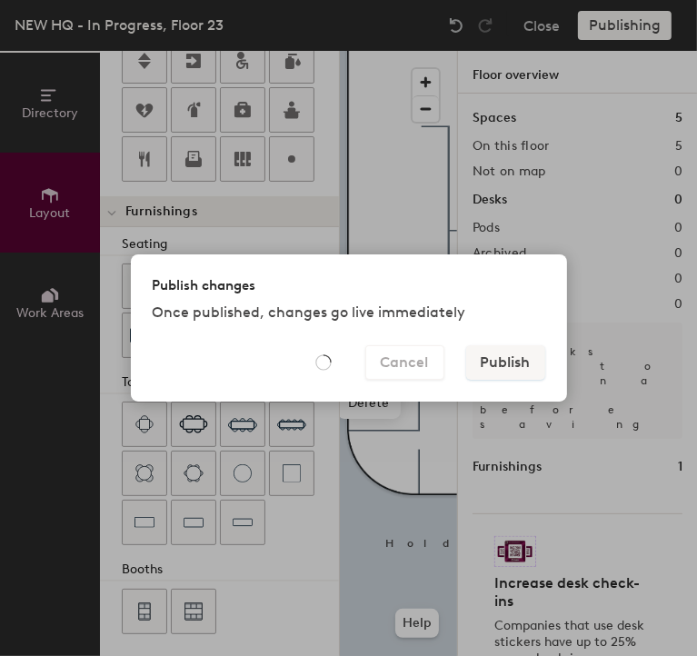
type input "20"
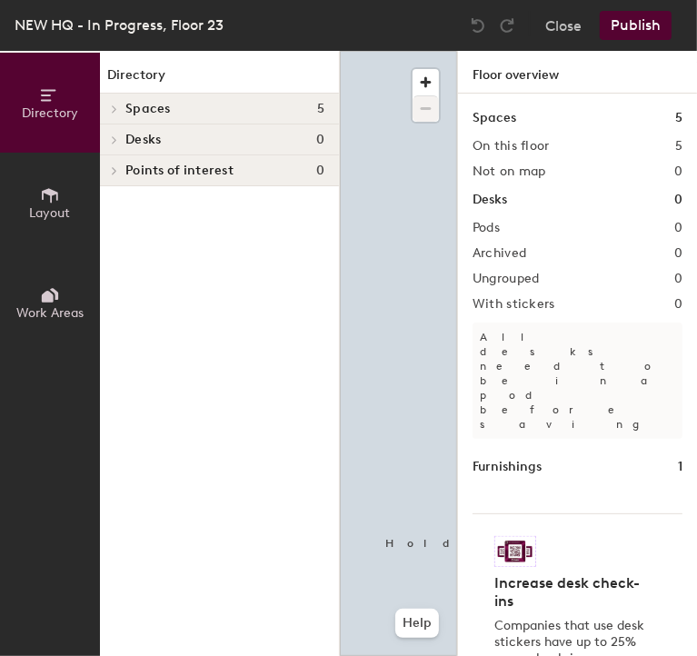
click at [262, 454] on div "Directory Spaces 5 23N.01 23S.07 23S.08 23S.09 23S.10 Desks 0 Points of interes…" at bounding box center [219, 353] width 239 height 605
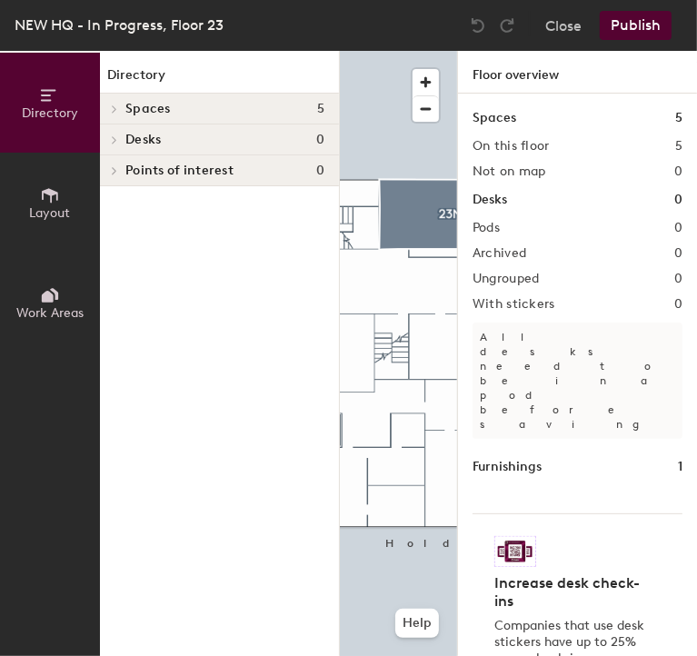
click at [389, 51] on div at bounding box center [398, 51] width 117 height 0
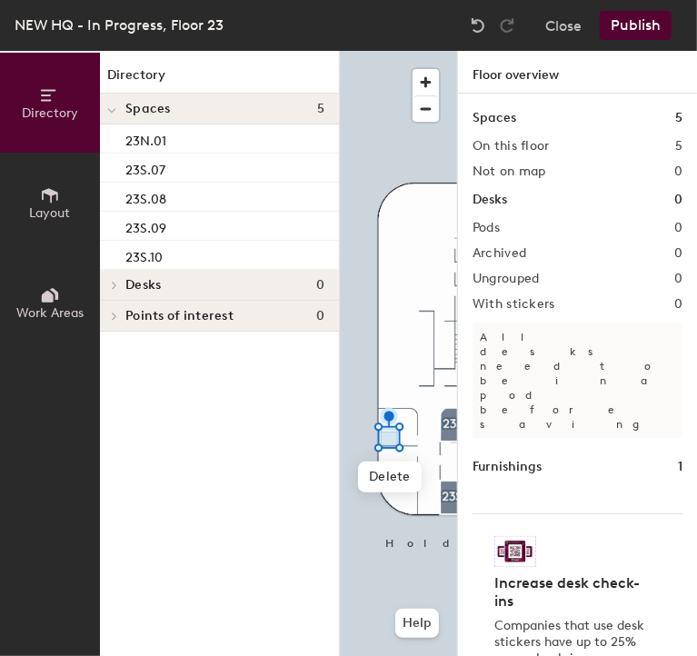
drag, startPoint x: 332, startPoint y: 312, endPoint x: 330, endPoint y: 408, distance: 96.4
drag, startPoint x: 330, startPoint y: 408, endPoint x: 305, endPoint y: 401, distance: 26.5
click at [356, 51] on div at bounding box center [398, 51] width 117 height 0
drag, startPoint x: 47, startPoint y: 304, endPoint x: 34, endPoint y: 275, distance: 32.1
drag, startPoint x: 34, startPoint y: 275, endPoint x: 51, endPoint y: 215, distance: 62.4
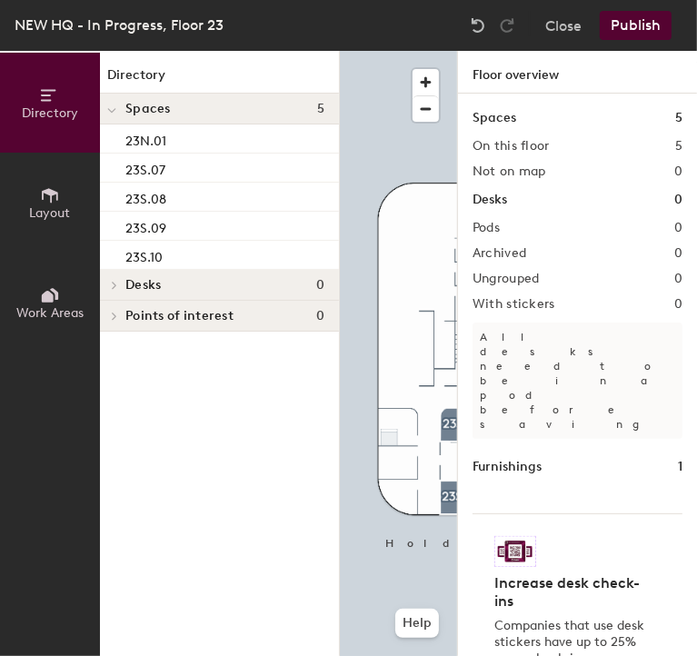
click at [51, 215] on span "Layout" at bounding box center [50, 212] width 41 height 15
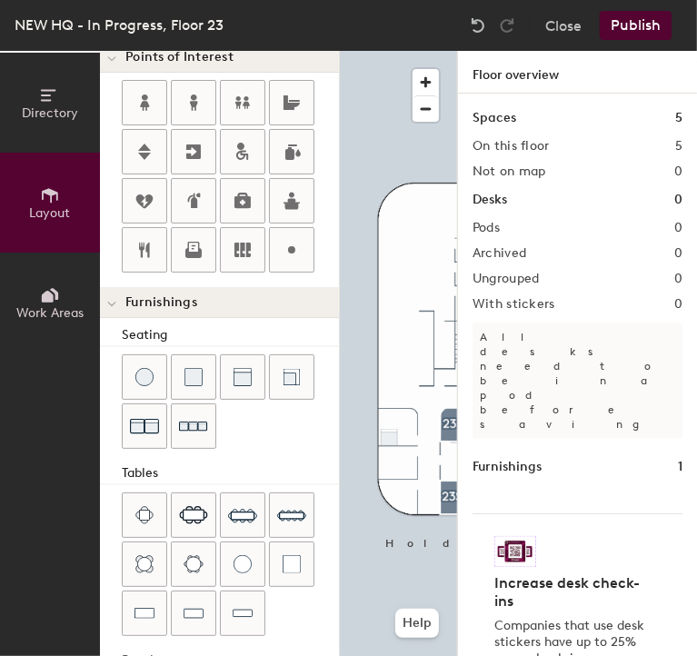
scroll to position [394, 0]
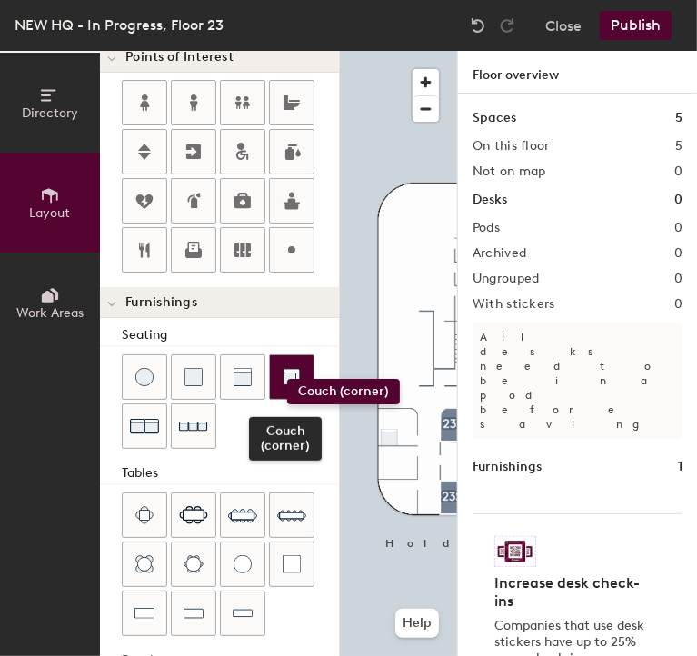
drag, startPoint x: 272, startPoint y: 372, endPoint x: 287, endPoint y: 375, distance: 15.9
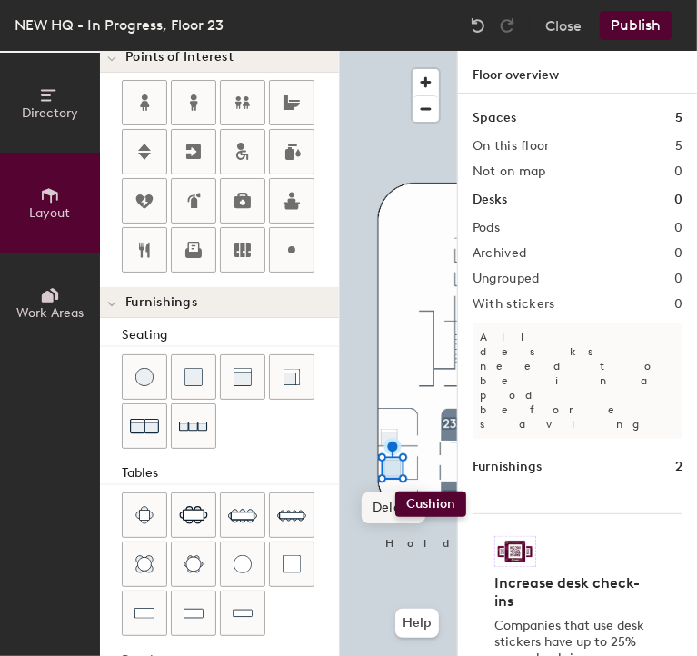
drag, startPoint x: 339, startPoint y: 473, endPoint x: 395, endPoint y: 492, distance: 59.5
click at [356, 51] on div at bounding box center [398, 51] width 117 height 0
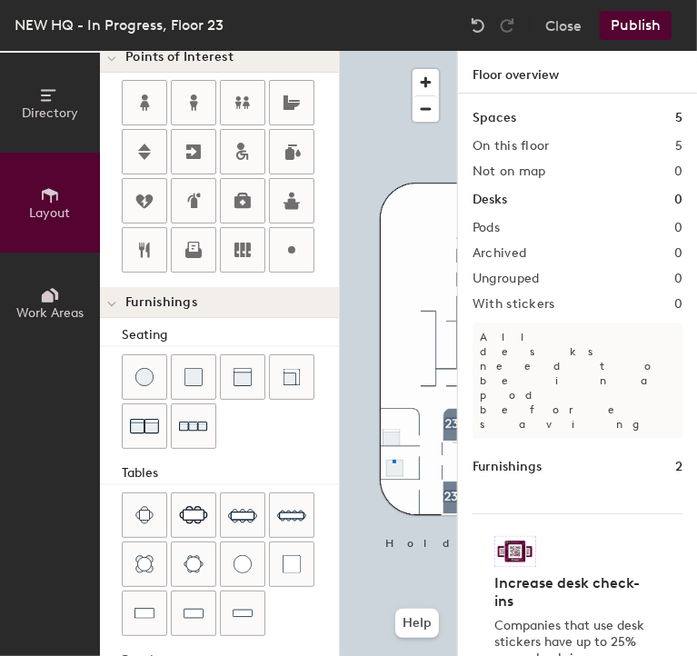
click at [393, 51] on div at bounding box center [398, 51] width 117 height 0
type input "20"
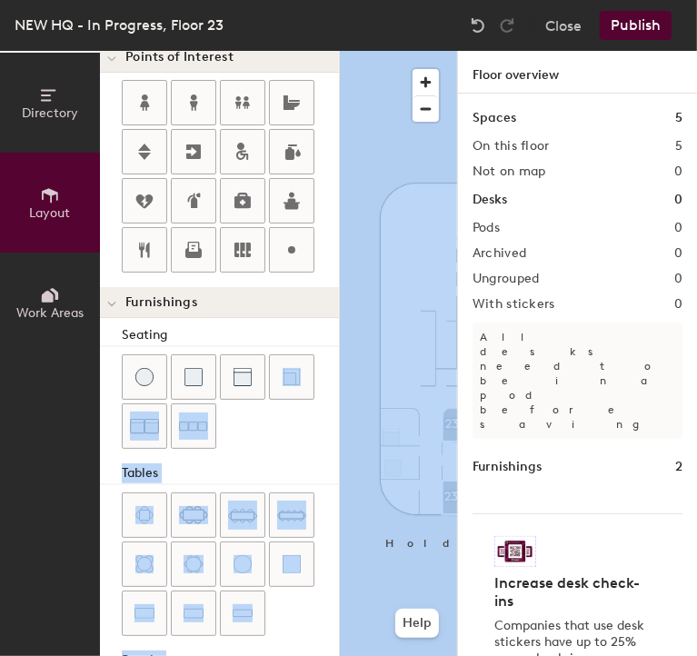
click at [340, 400] on div "Directory Layout Work Areas Layout Add space Resize Desks Points of Interest Fu…" at bounding box center [348, 353] width 697 height 605
click at [393, 51] on div at bounding box center [398, 51] width 117 height 0
click at [51, 128] on button "Directory" at bounding box center [50, 103] width 100 height 100
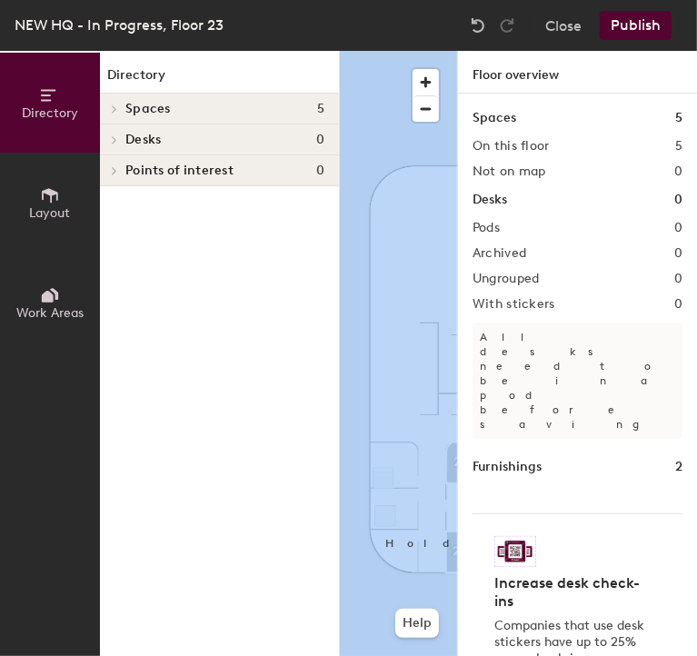
click at [626, 20] on button "Publish" at bounding box center [636, 25] width 72 height 29
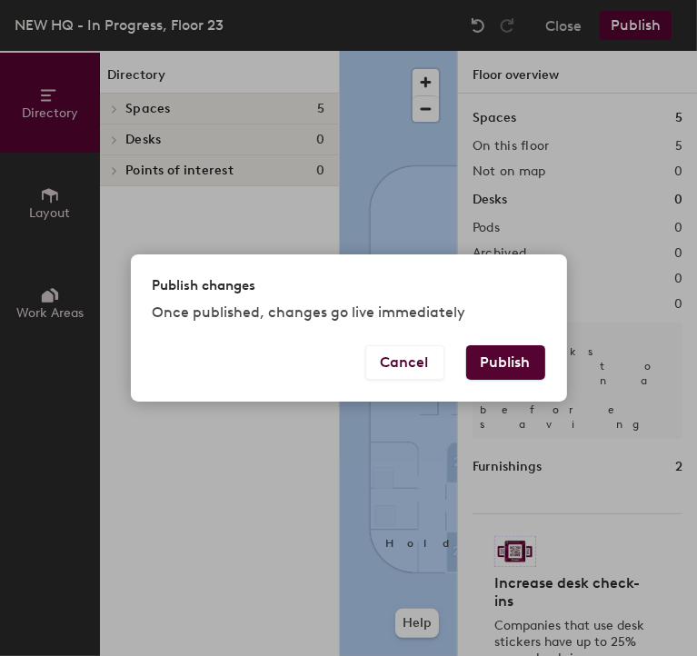
click at [491, 365] on button "Publish" at bounding box center [505, 362] width 79 height 35
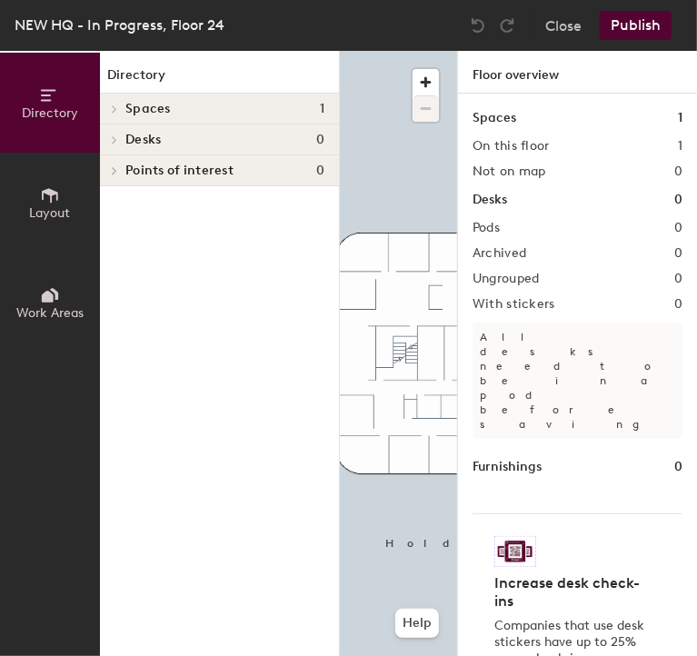
click at [406, 51] on div at bounding box center [398, 51] width 117 height 0
click at [53, 200] on icon at bounding box center [50, 195] width 20 height 20
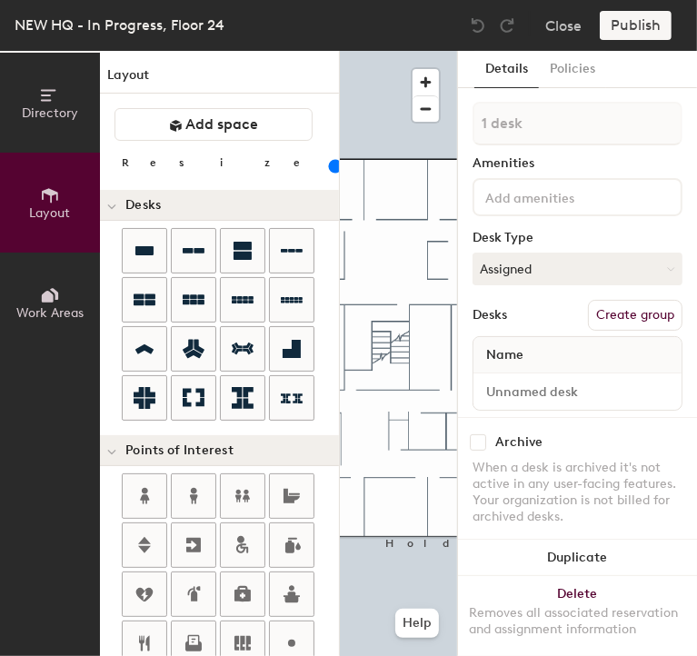
click at [395, 51] on div at bounding box center [398, 51] width 117 height 0
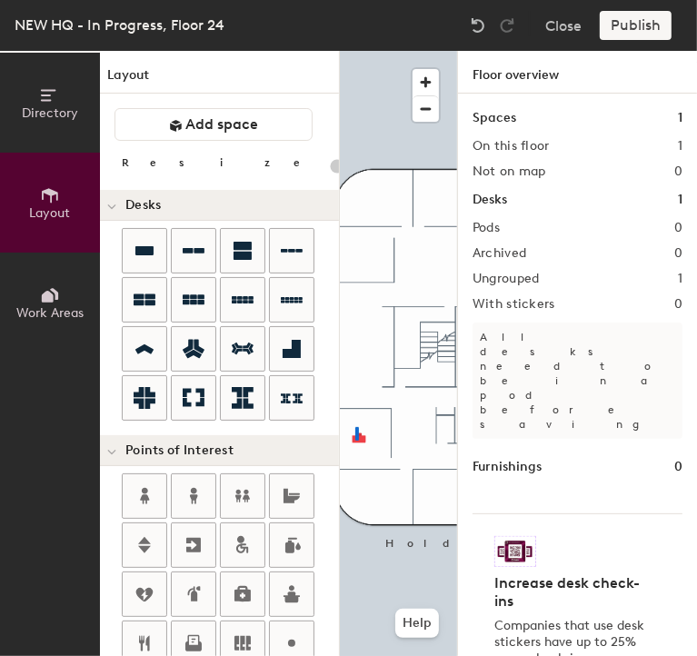
drag, startPoint x: 142, startPoint y: 268, endPoint x: 355, endPoint y: 427, distance: 266.3
click at [355, 51] on div at bounding box center [398, 51] width 117 height 0
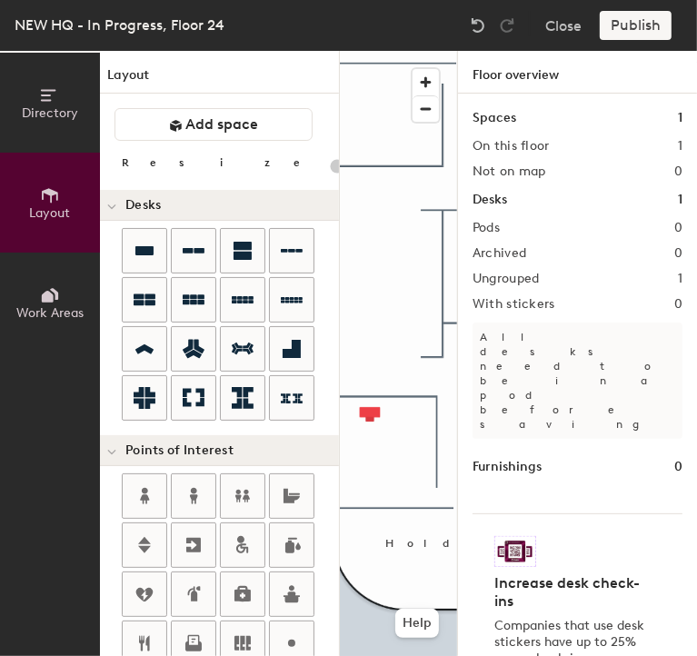
drag, startPoint x: 351, startPoint y: 541, endPoint x: 339, endPoint y: 501, distance: 41.7
click at [339, 501] on div "Directory Layout Work Areas Layout Add space Resize Desks Points of Interest Fu…" at bounding box center [170, 353] width 340 height 605
click at [396, 51] on div at bounding box center [398, 51] width 117 height 0
click at [483, 30] on img at bounding box center [478, 25] width 18 height 18
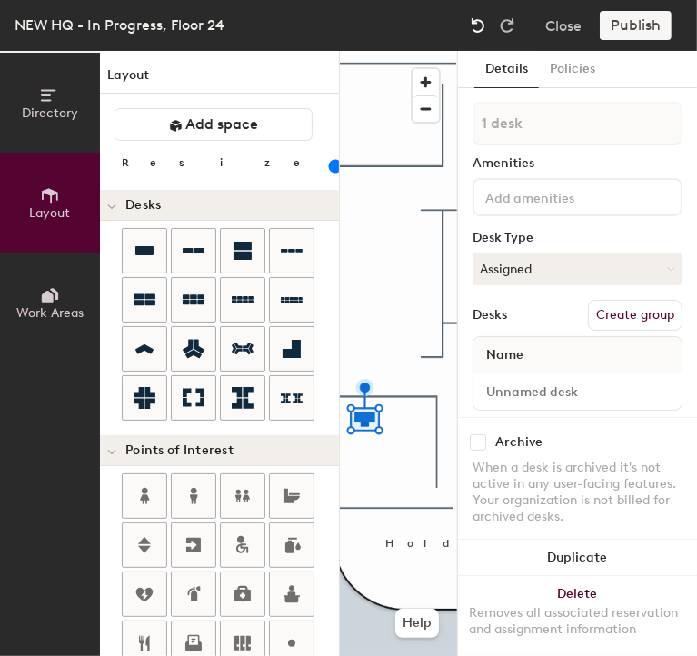
click at [483, 31] on img at bounding box center [478, 25] width 18 height 18
click at [476, 24] on img at bounding box center [478, 25] width 18 height 18
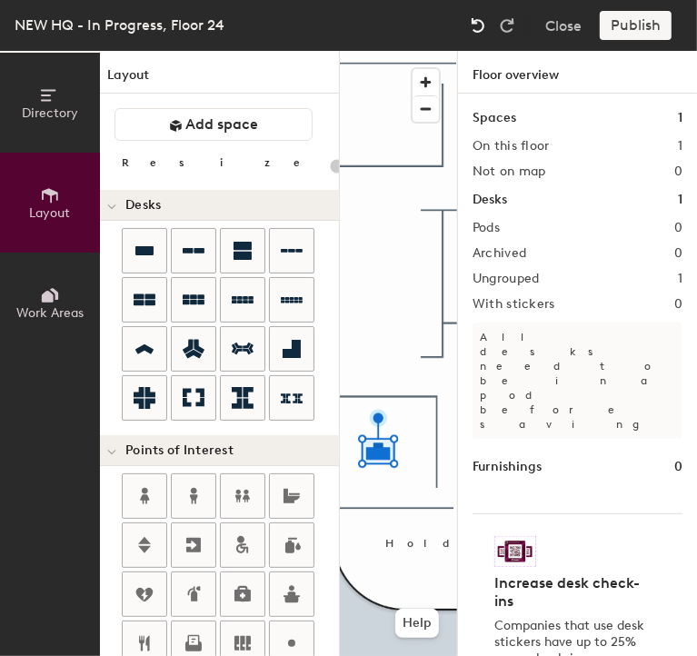
click at [476, 24] on img at bounding box center [478, 25] width 18 height 18
type input "100"
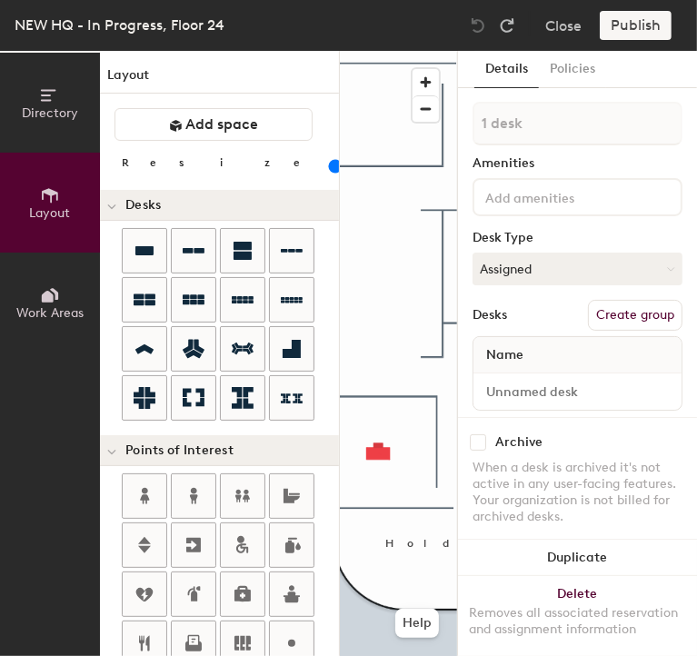
click at [476, 24] on img at bounding box center [478, 25] width 18 height 18
